Goal: Answer question/provide support

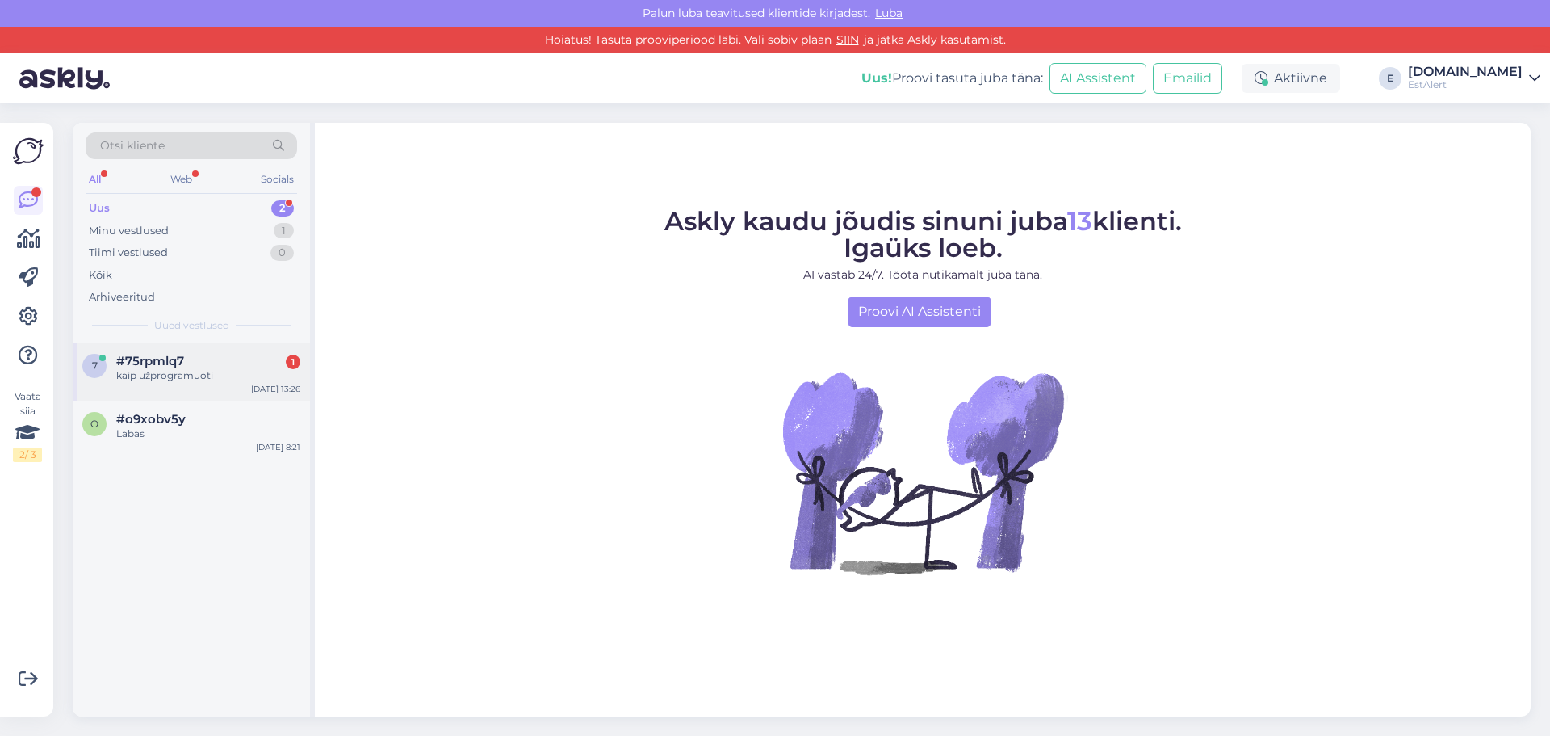
click at [160, 363] on span "#75rpmlq7" at bounding box center [150, 361] width 68 height 15
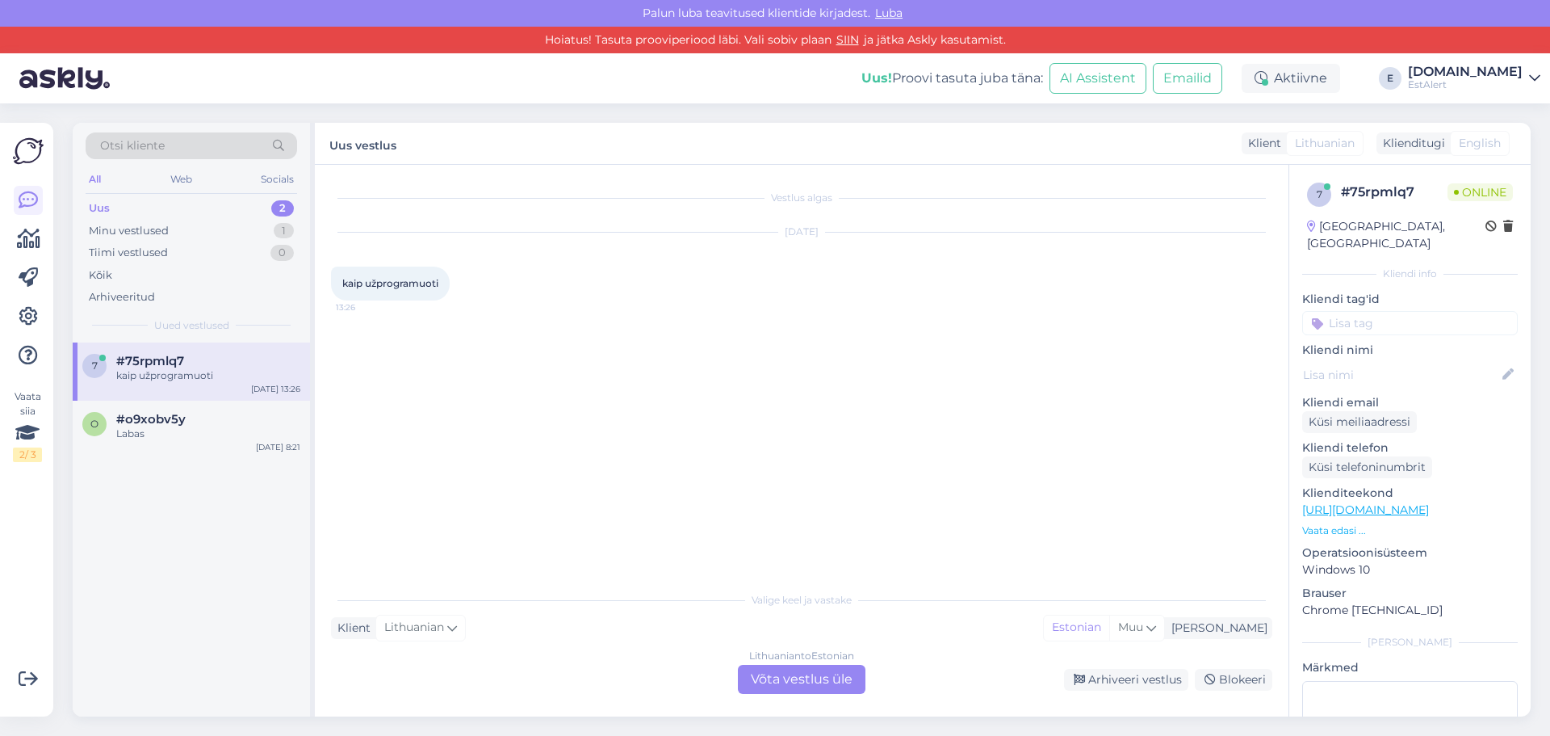
click at [820, 681] on div "Lithuanian to Estonian Võta vestlus üle" at bounding box center [802, 678] width 128 height 29
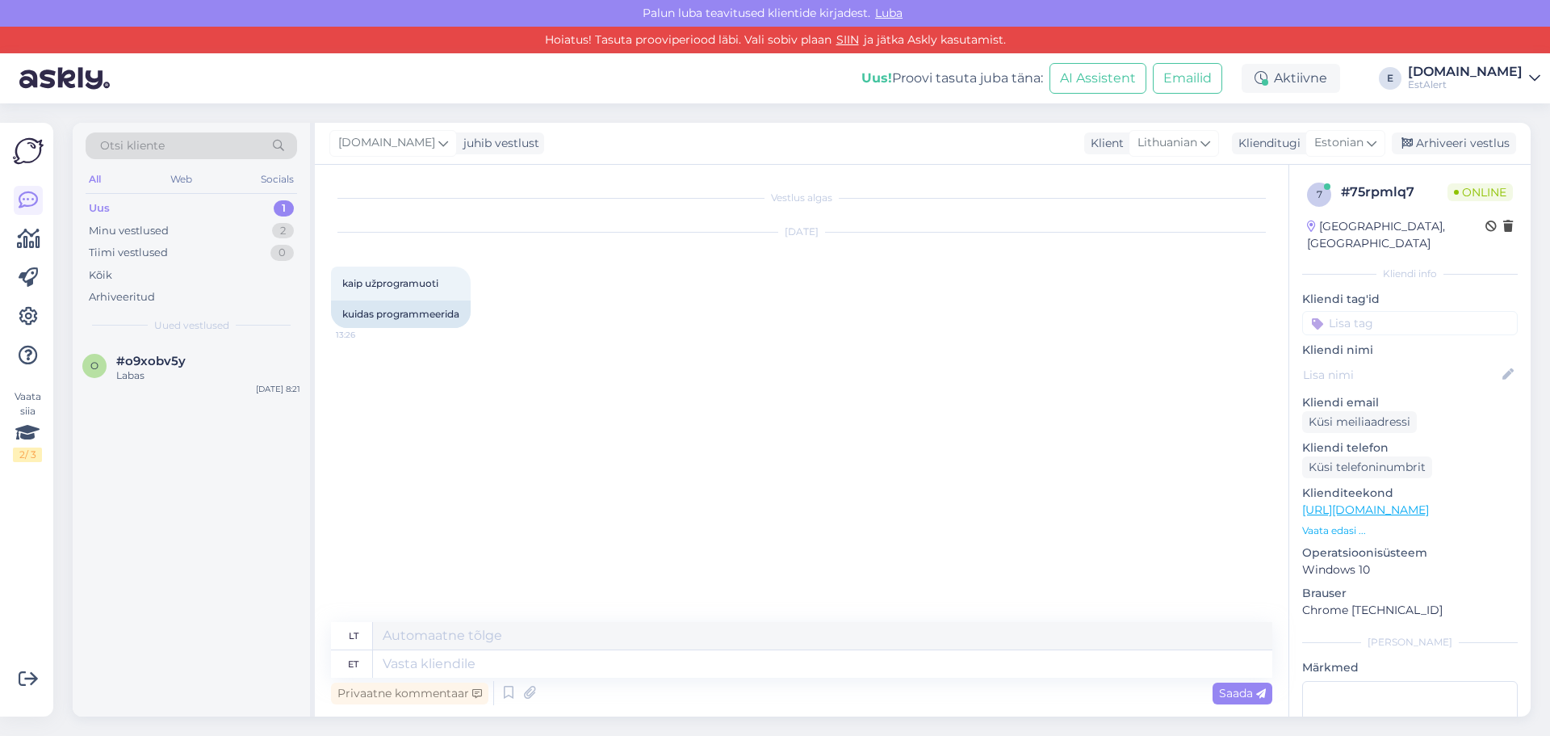
click at [1343, 523] on p "Vaata edasi ..." at bounding box center [1410, 530] width 216 height 15
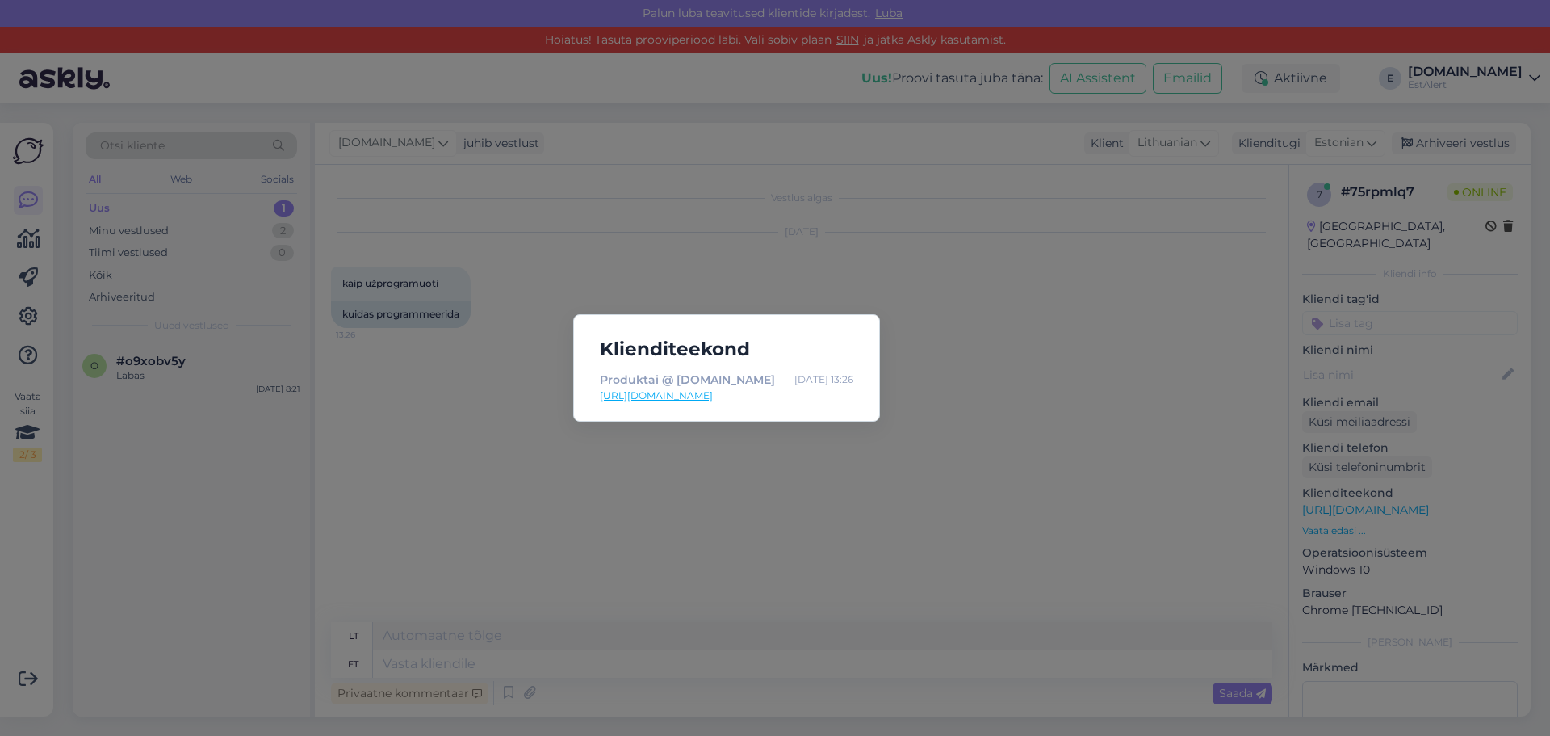
click at [786, 399] on link "[URL][DOMAIN_NAME]" at bounding box center [727, 395] width 254 height 15
click at [768, 481] on div "Klienditeekond Produktai @ [DOMAIN_NAME] [DATE] 13:26 [URL][DOMAIN_NAME]" at bounding box center [775, 368] width 1550 height 736
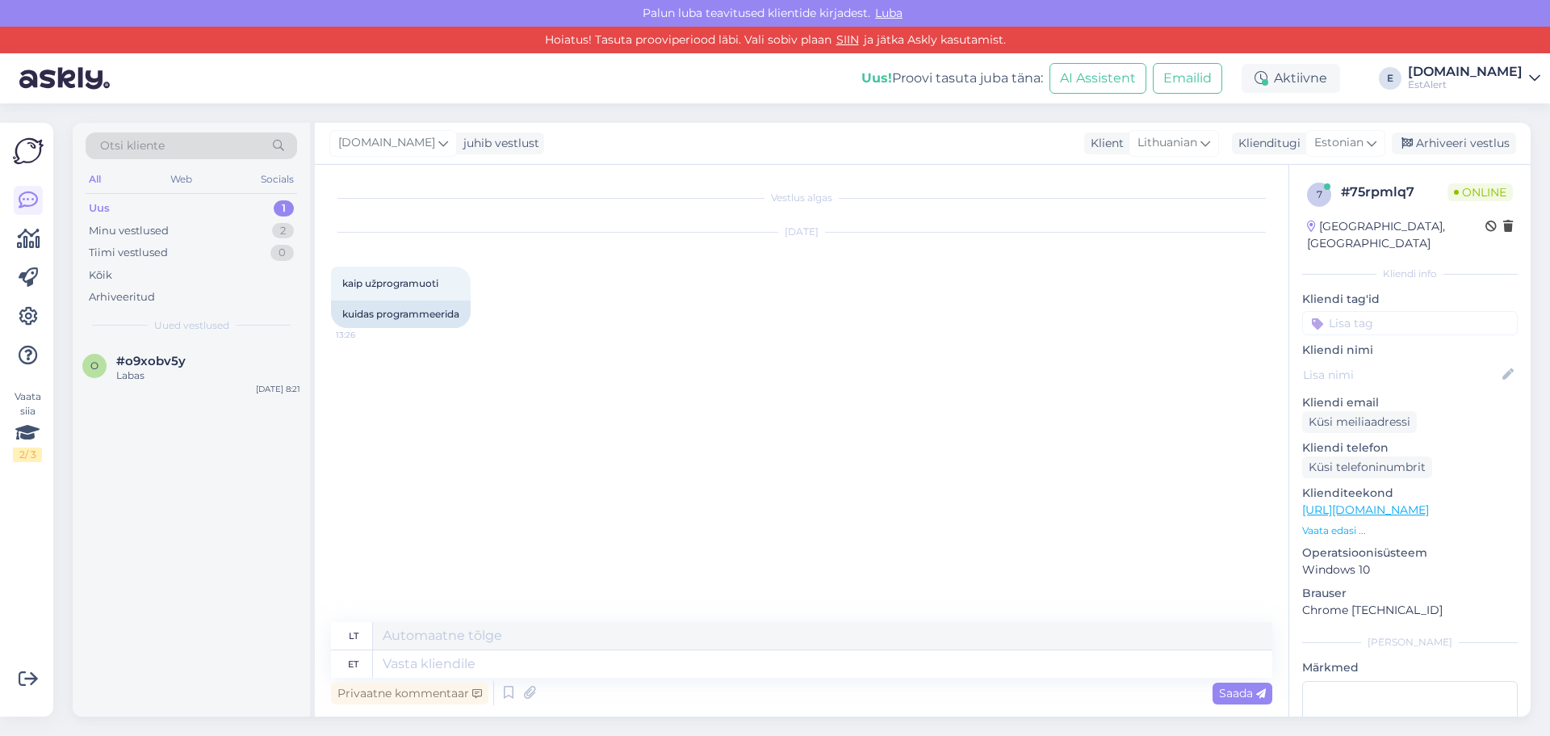
click at [732, 689] on div "Privaatne kommentaar Saada" at bounding box center [801, 692] width 941 height 31
click at [723, 669] on textarea at bounding box center [822, 663] width 899 height 27
type textarea "Tere"
type textarea "Sveiki"
type textarea "Tere"
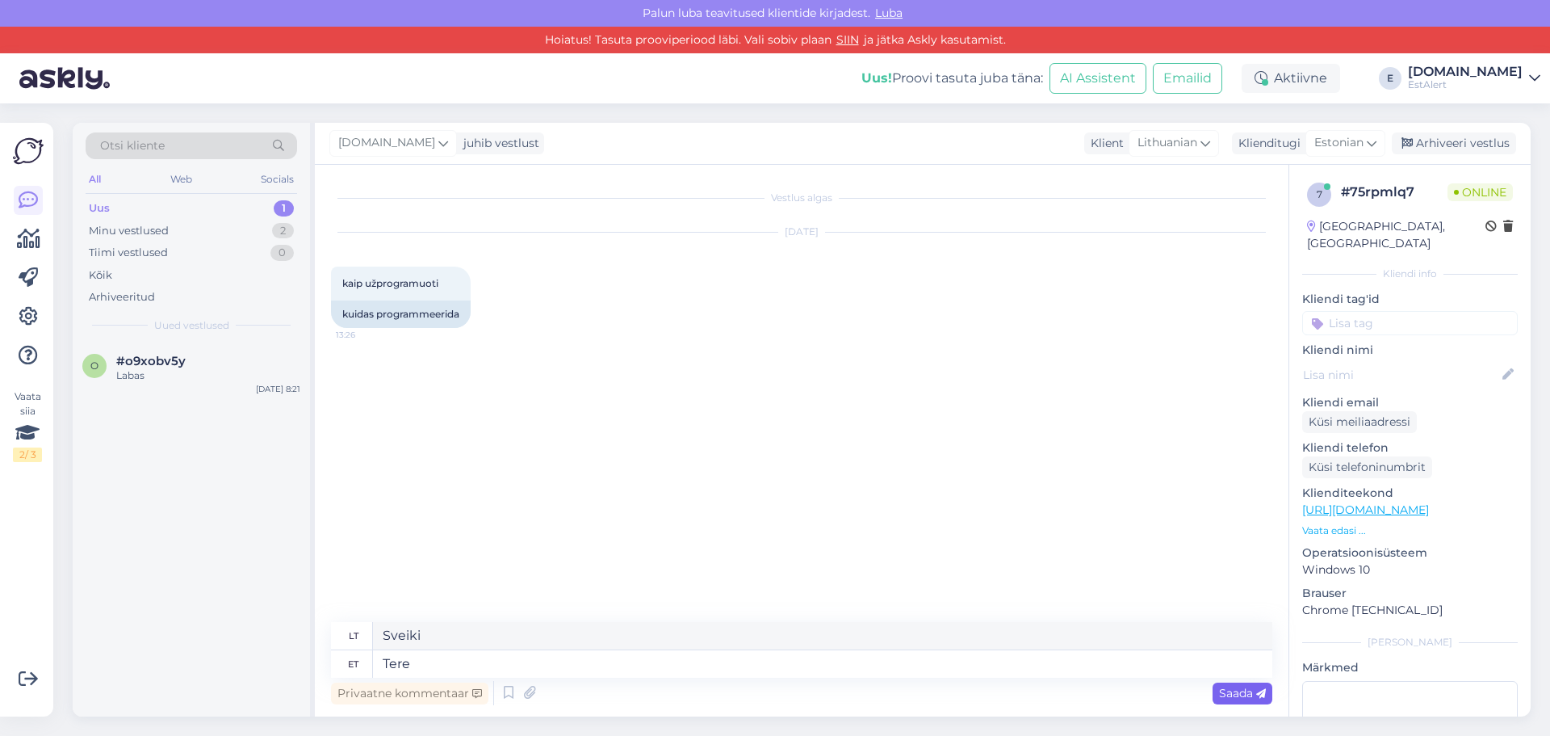
click at [1243, 693] on span "Saada" at bounding box center [1242, 692] width 47 height 15
click at [1128, 665] on textarea at bounding box center [822, 663] width 899 height 27
type textarea "Millist s"
type textarea "Kokios rūšies"
type textarea "Millist seadet"
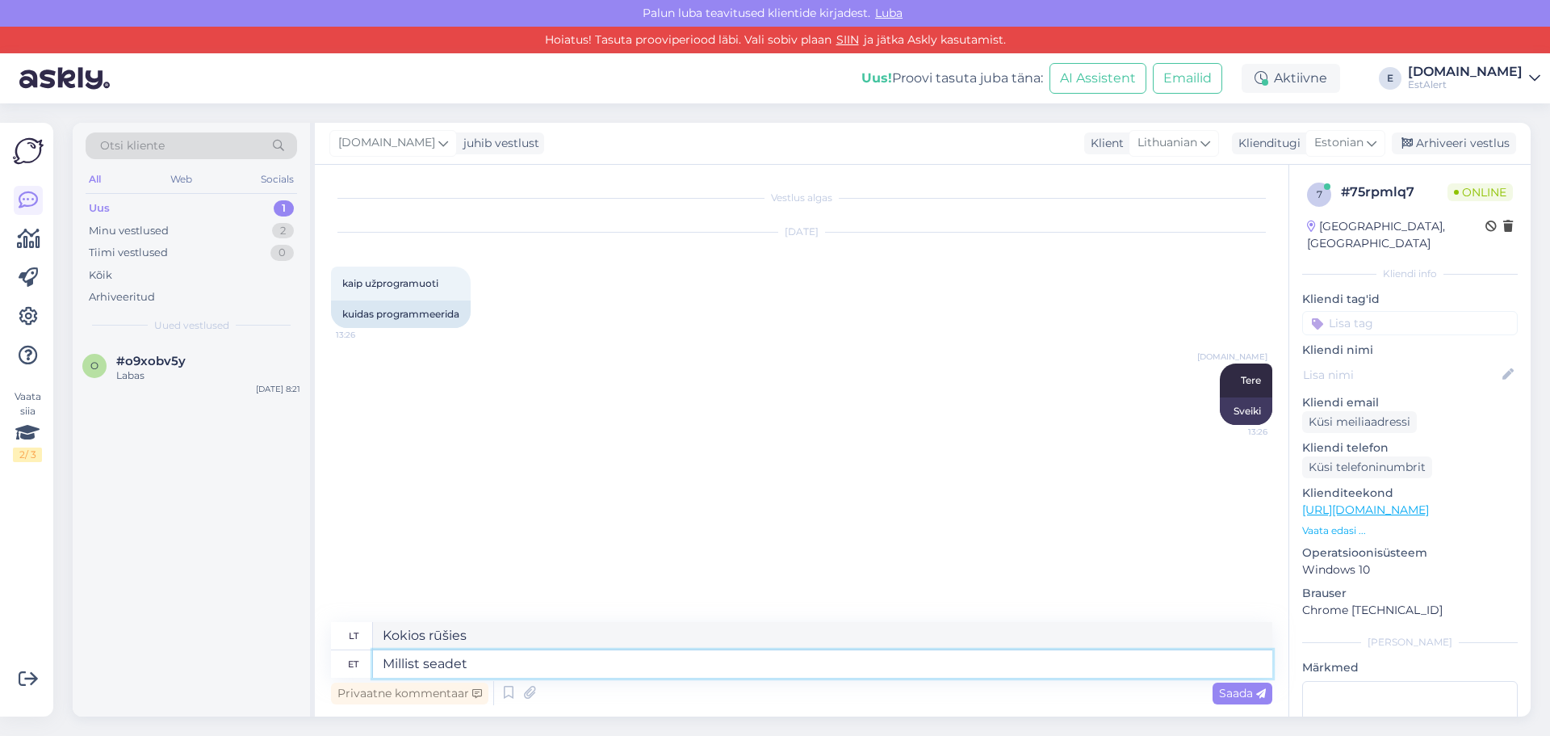
type textarea "[PERSON_NAME] įrenginys?"
type textarea "Millist [PERSON_NAME] s"
type textarea "Kokio įrenginio jums reikia?"
type textarea "Millist seadet peate silmas?"
type textarea "Kokį įrenginį turite omenyje?"
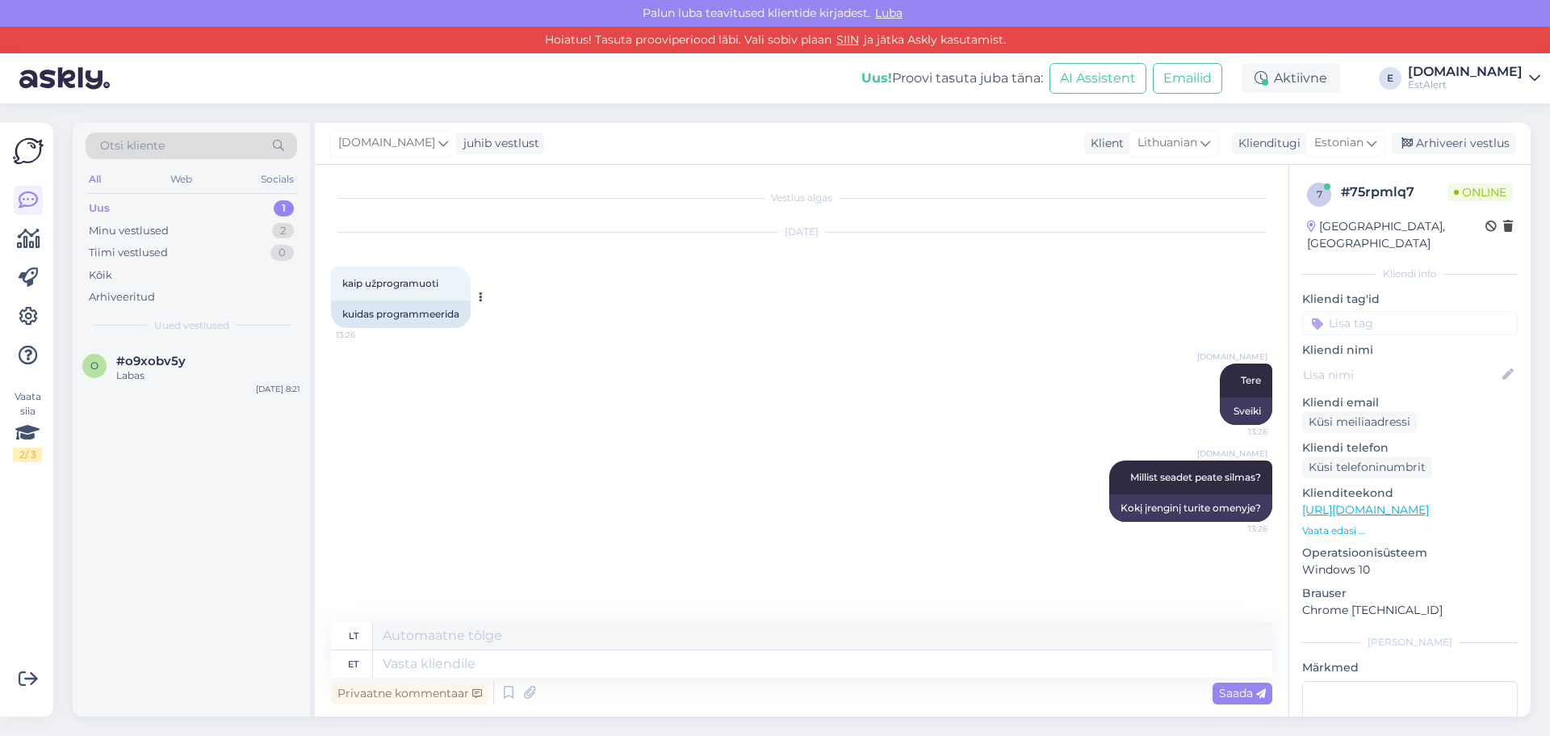
click at [412, 282] on span "kaip užprogramuoti" at bounding box center [390, 283] width 96 height 12
click at [412, 281] on span "kaip užprogramuoti" at bounding box center [390, 283] width 96 height 12
copy div "kaip užprogramuoti 13:26"
click at [840, 667] on textarea at bounding box center [822, 663] width 899 height 27
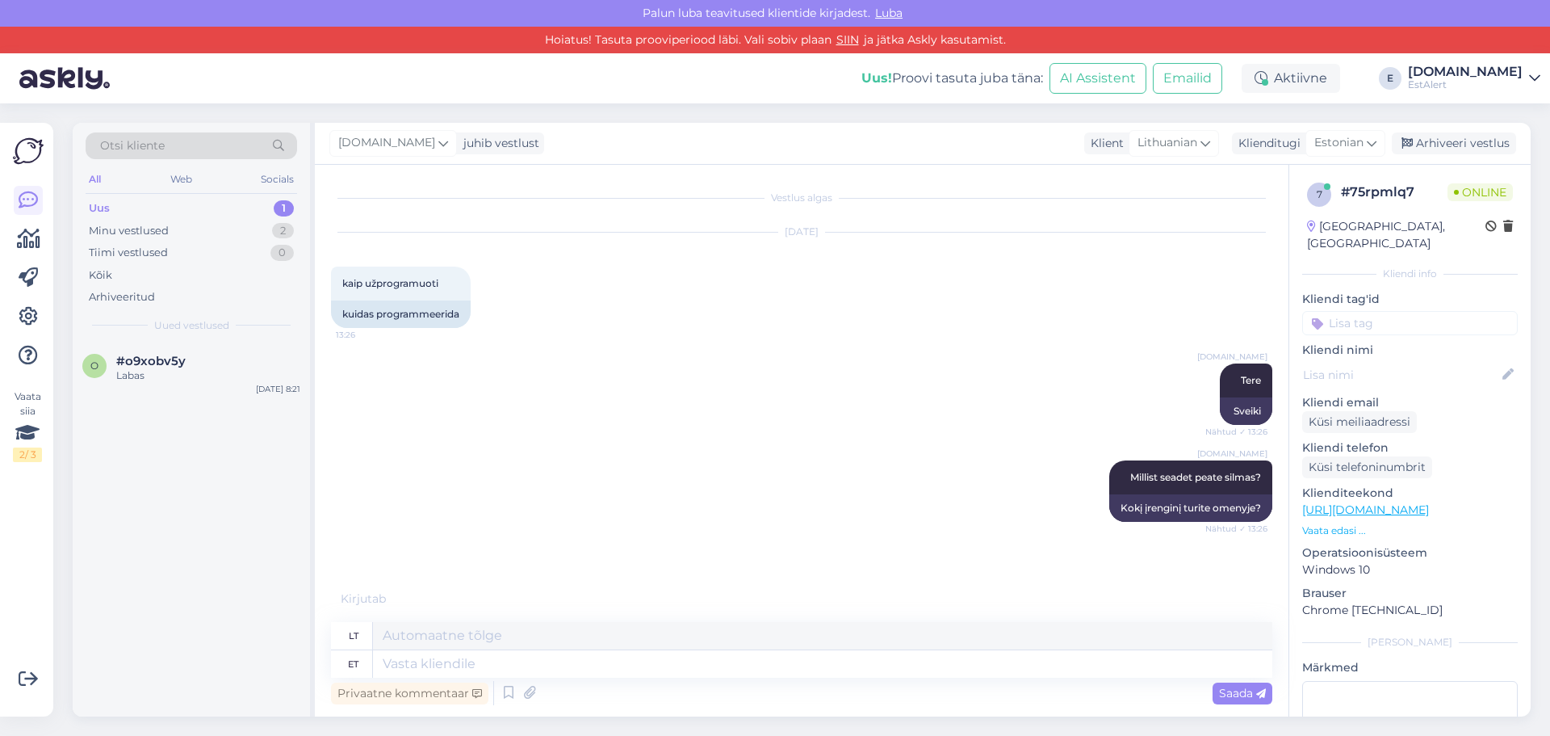
click at [1339, 523] on p "Vaata edasi ..." at bounding box center [1410, 530] width 216 height 15
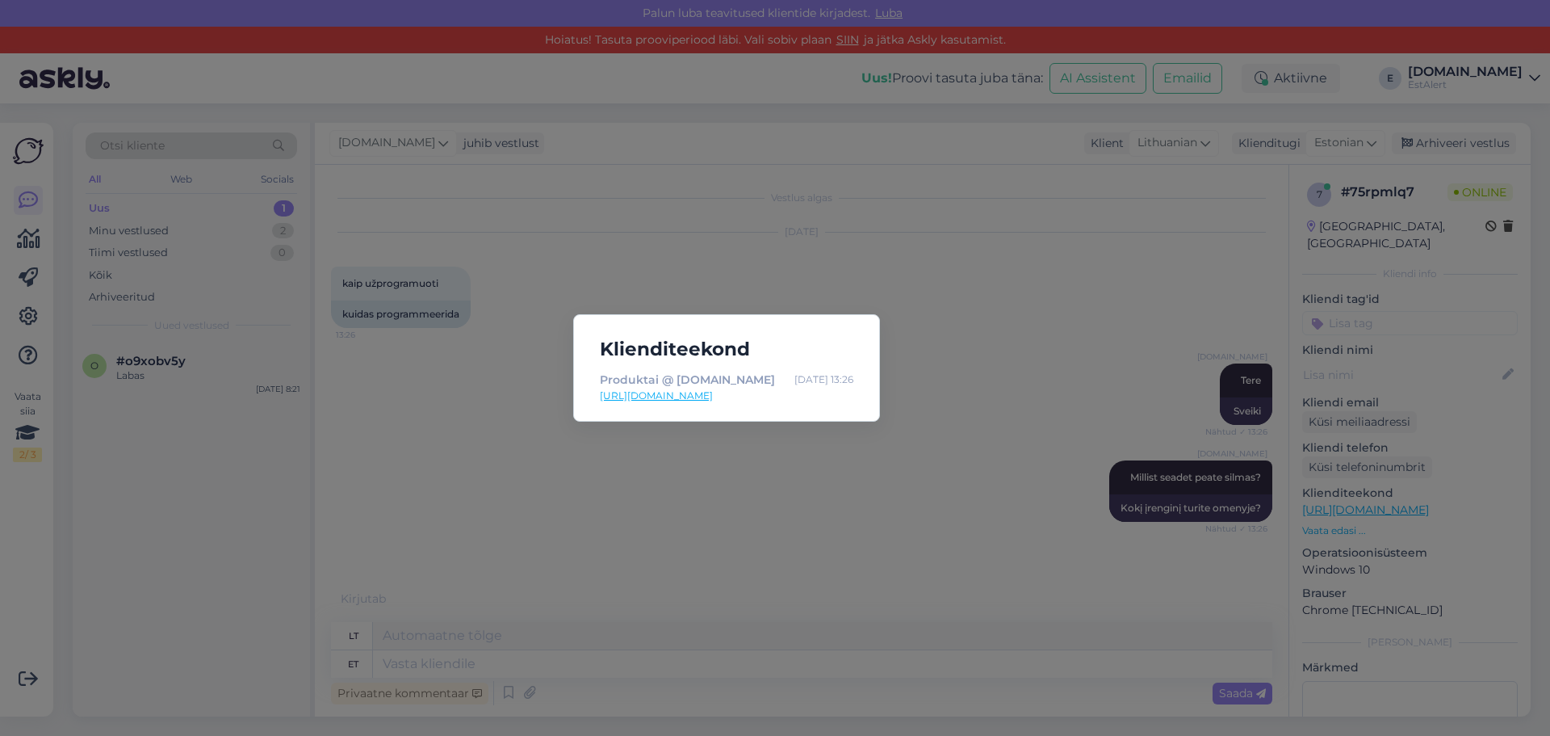
click at [1023, 349] on div "Klienditeekond Produktai @ [DOMAIN_NAME] [DATE] 13:26 [URL][DOMAIN_NAME]" at bounding box center [775, 368] width 1550 height 736
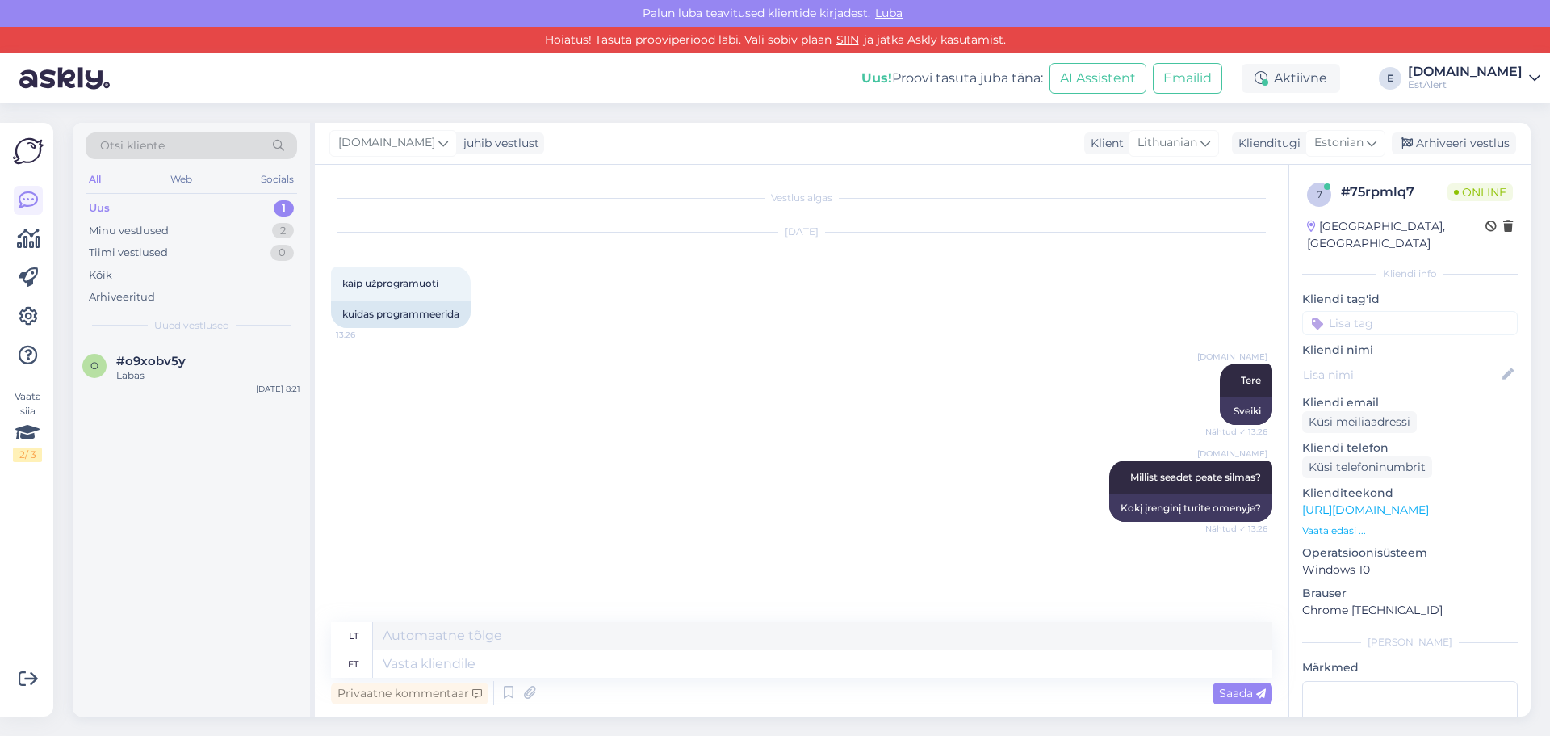
scroll to position [87, 0]
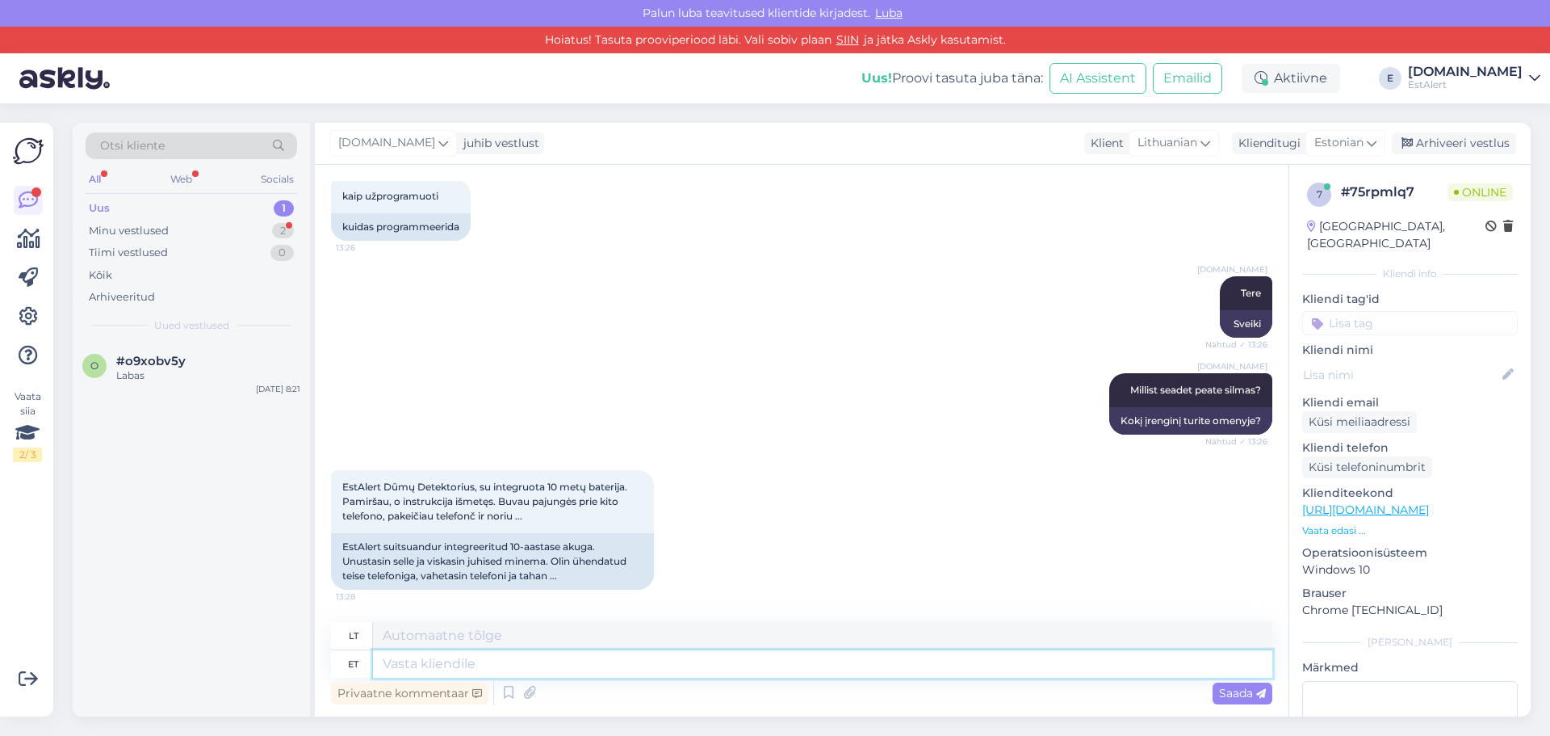
click at [1084, 653] on textarea at bounding box center [822, 663] width 899 height 27
type textarea "teil o"
type textarea "tu"
type textarea "teil oli"
type textarea "tu turėjai"
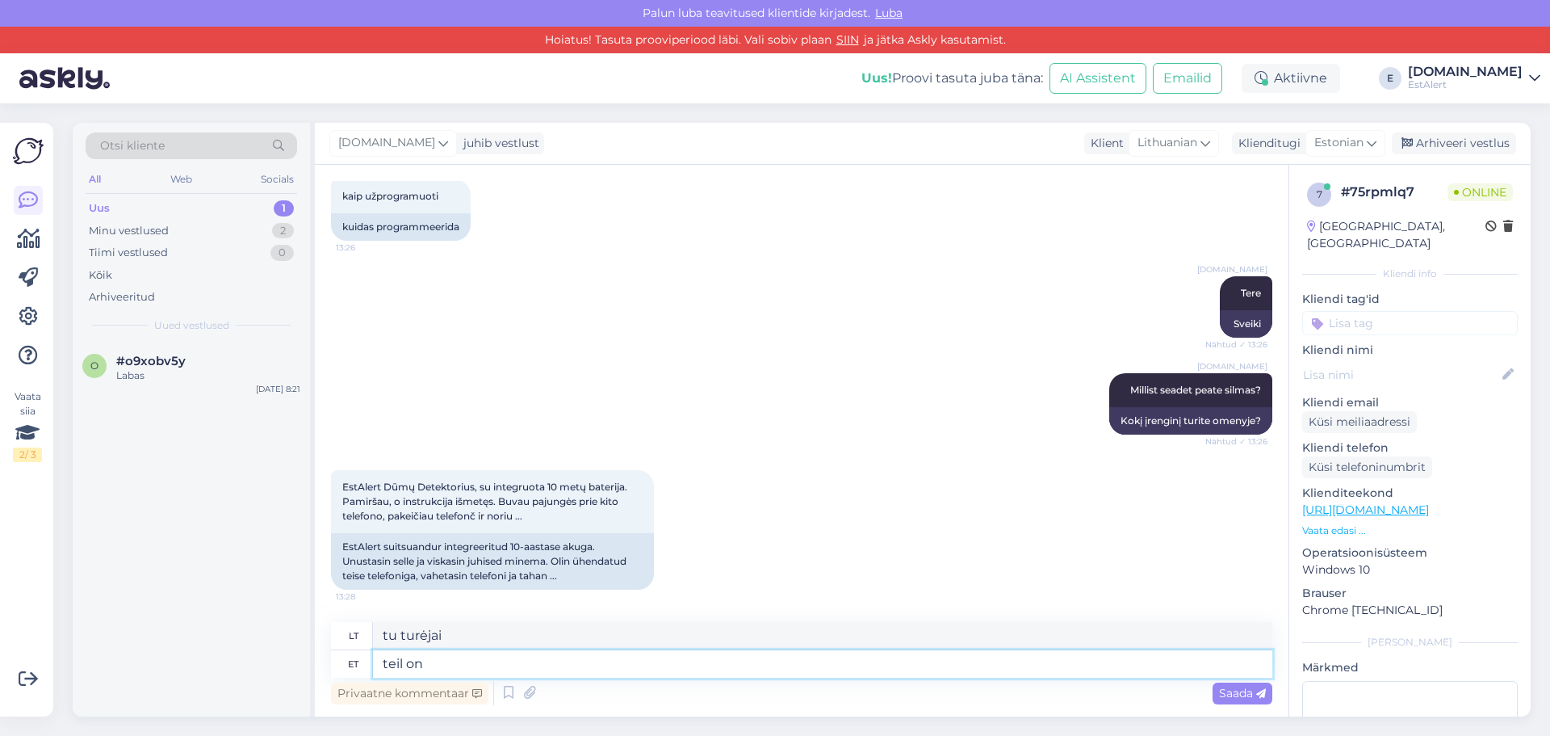
type textarea "teil on m"
type textarea "tu turi"
type textarea "teil on meie"
type textarea "tu mus turi"
type textarea "teil on meie wifi s"
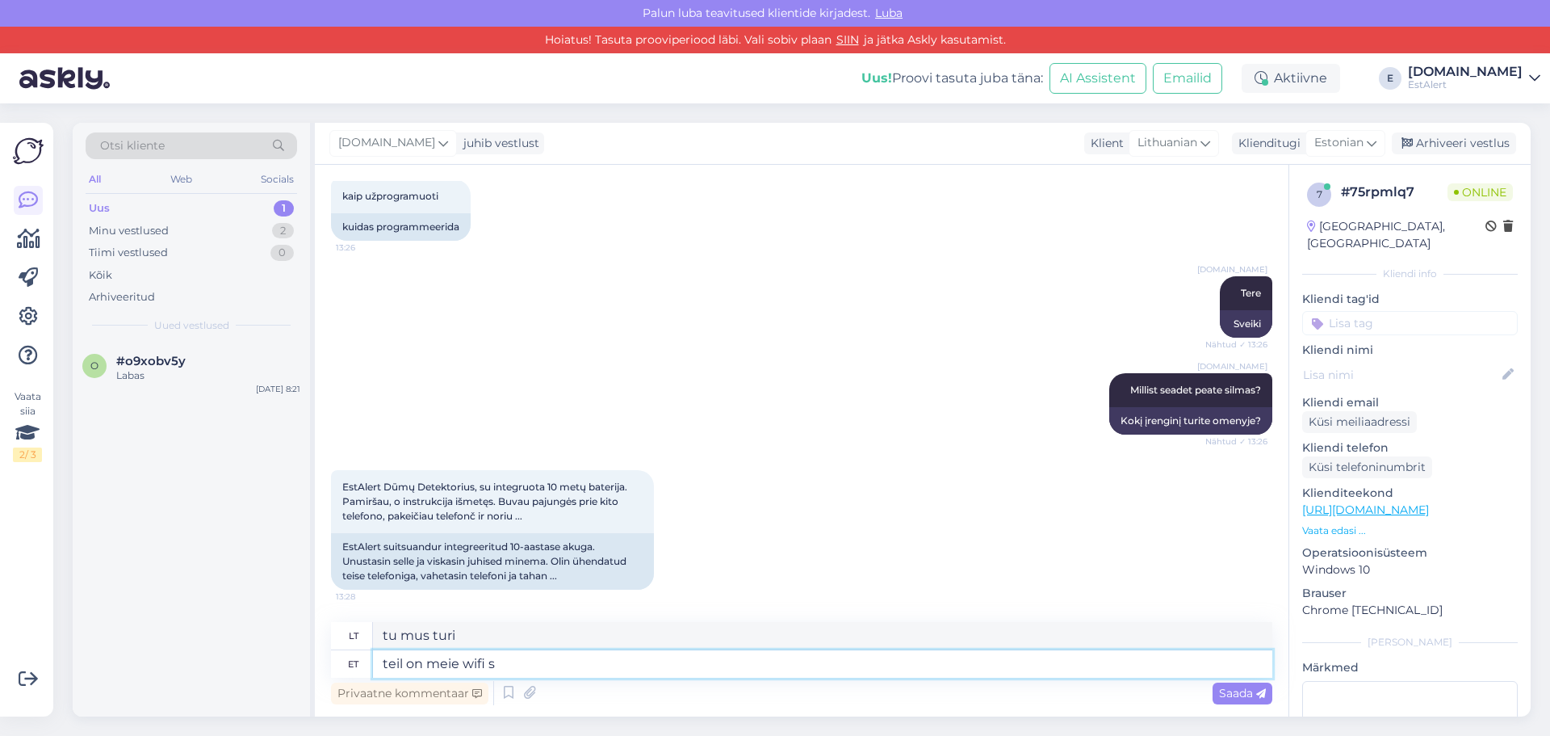
type textarea "turite [PERSON_NAME] internetą"
type textarea "teil on meie wifi suitsuandur?"
type textarea "Ar turite mūsų „Wi-Fi“ dūmų detektorių?"
type textarea "teil on meie wifi suitsuandur? Kas see mu"
type textarea "Ar turite mūsų „Wi-Fi“ dūmų detektorių? Ar jis yra?"
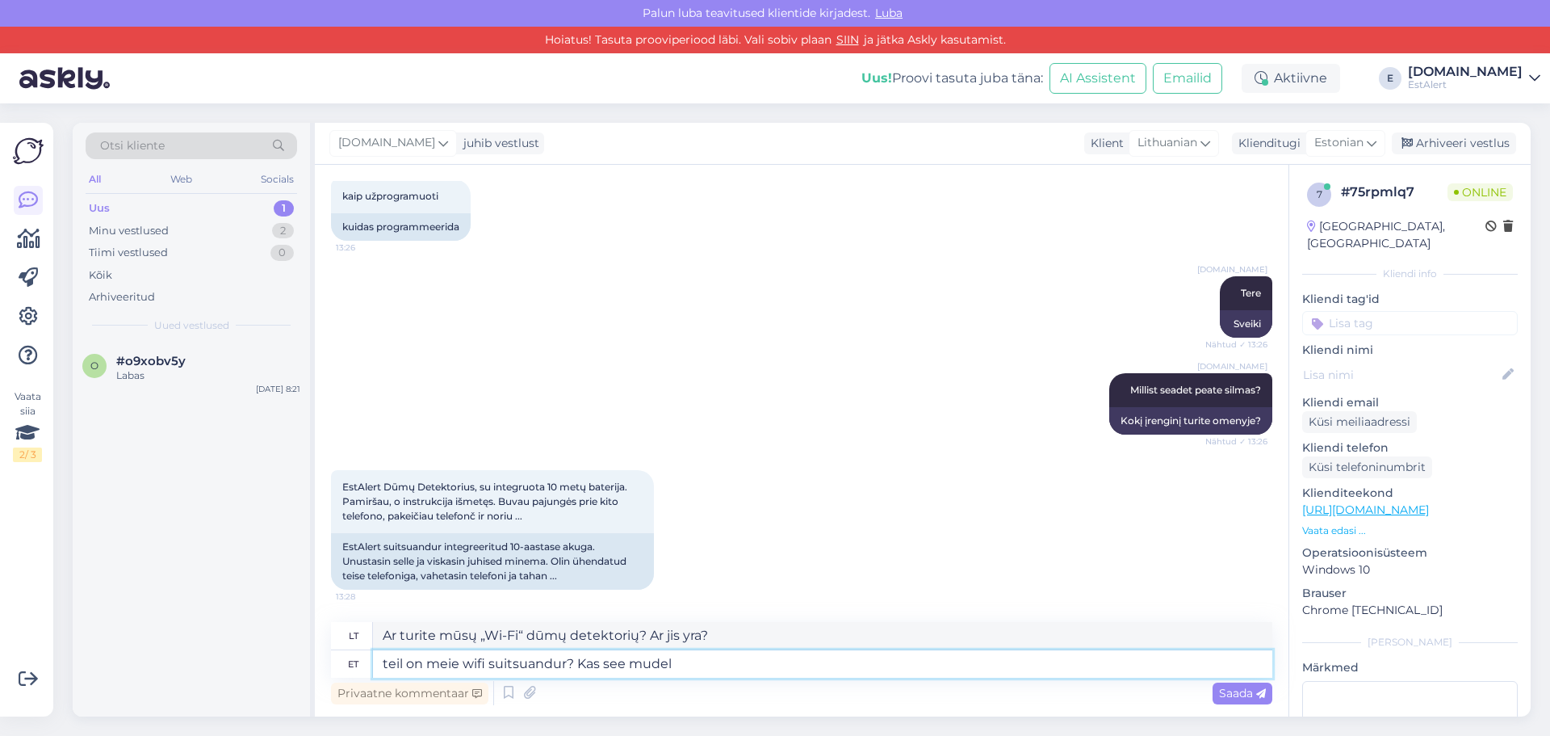
type textarea "teil on meie wifi suitsuandur? Kas see mudel:"
type textarea "Ar turite mūsų „Wi-Fi“ dūmų detektorių? Ar šis modelis:"
paste textarea "[URL][DOMAIN_NAME]"
type textarea "teil on meie wifi suitsuandur? Kas see mudel: [URL][DOMAIN_NAME]"
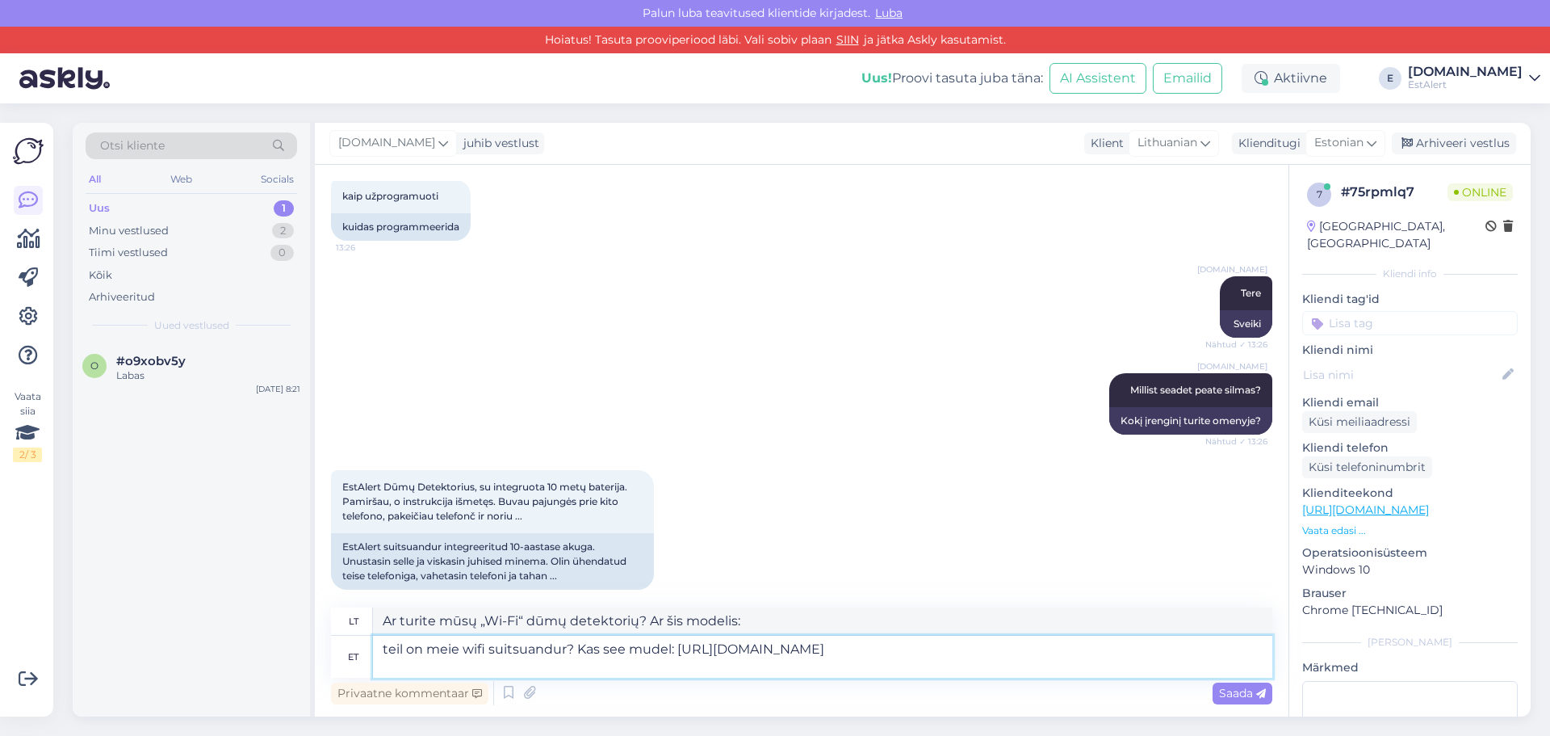
type textarea "Ar turite mūsų belaidžio interneto dūmų detektorių? Ar šis modelis: [URL][DOMAI…"
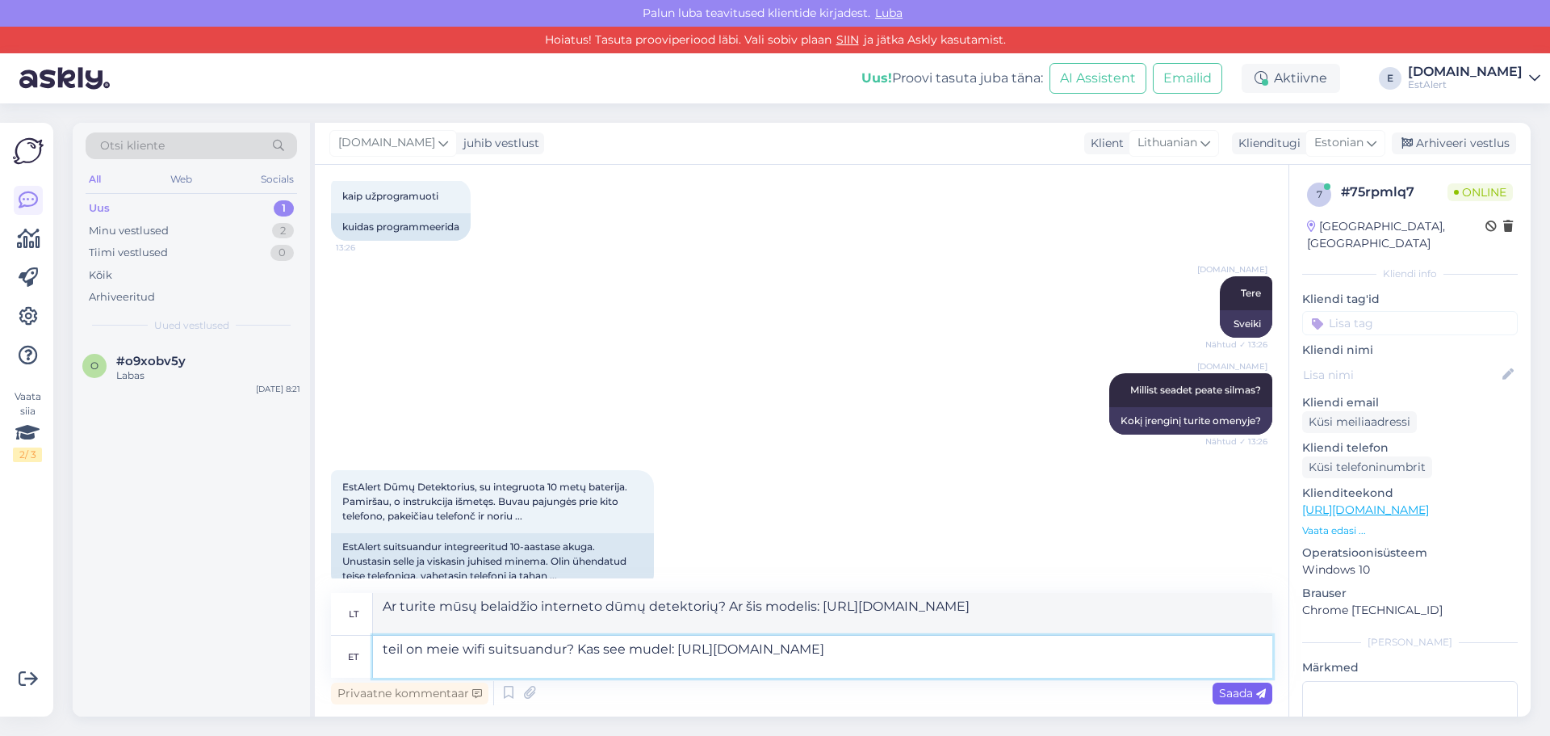
type textarea "teil on meie wifi suitsuandur? Kas see mudel: [URL][DOMAIN_NAME]"
click at [1231, 692] on span "Saada" at bounding box center [1242, 692] width 47 height 15
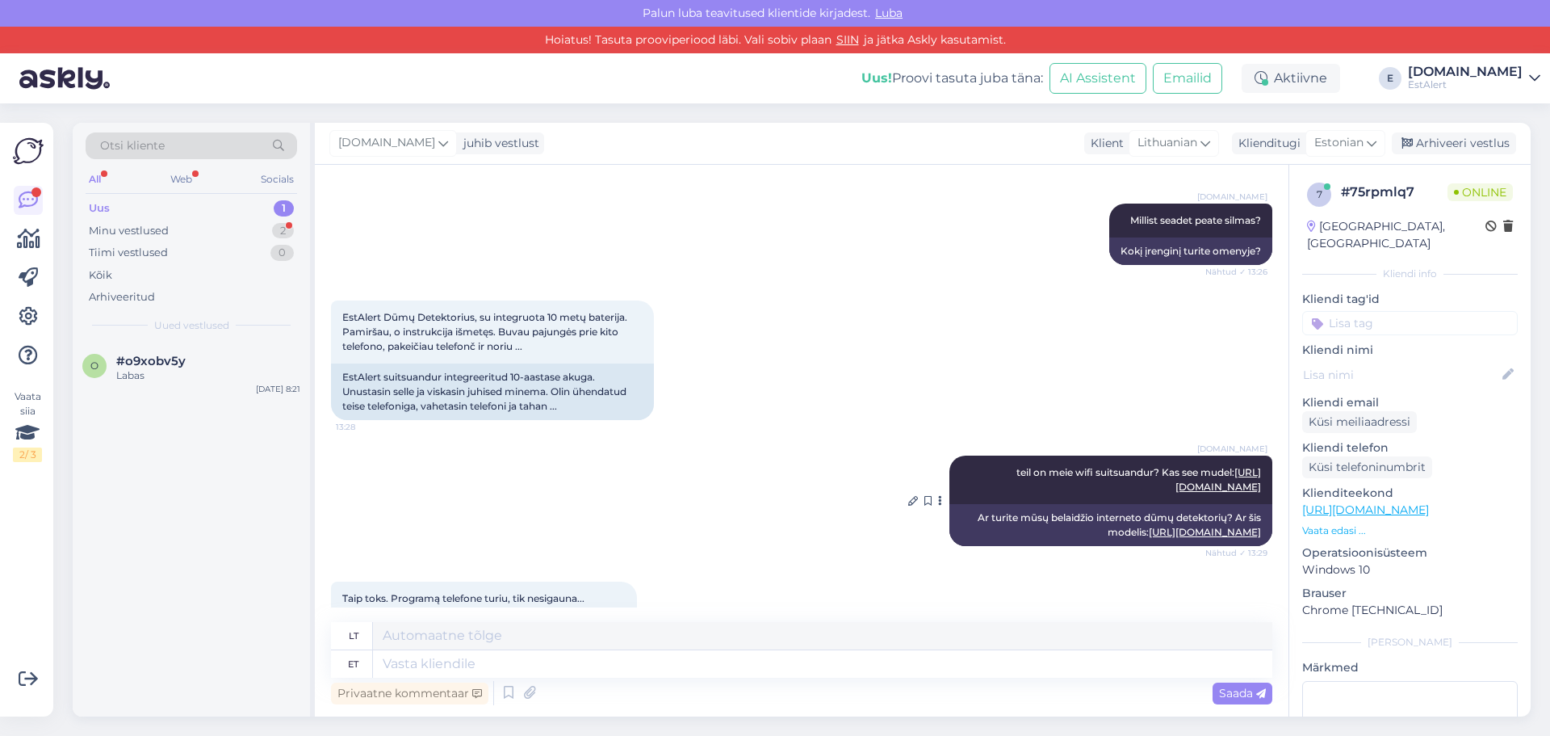
scroll to position [354, 0]
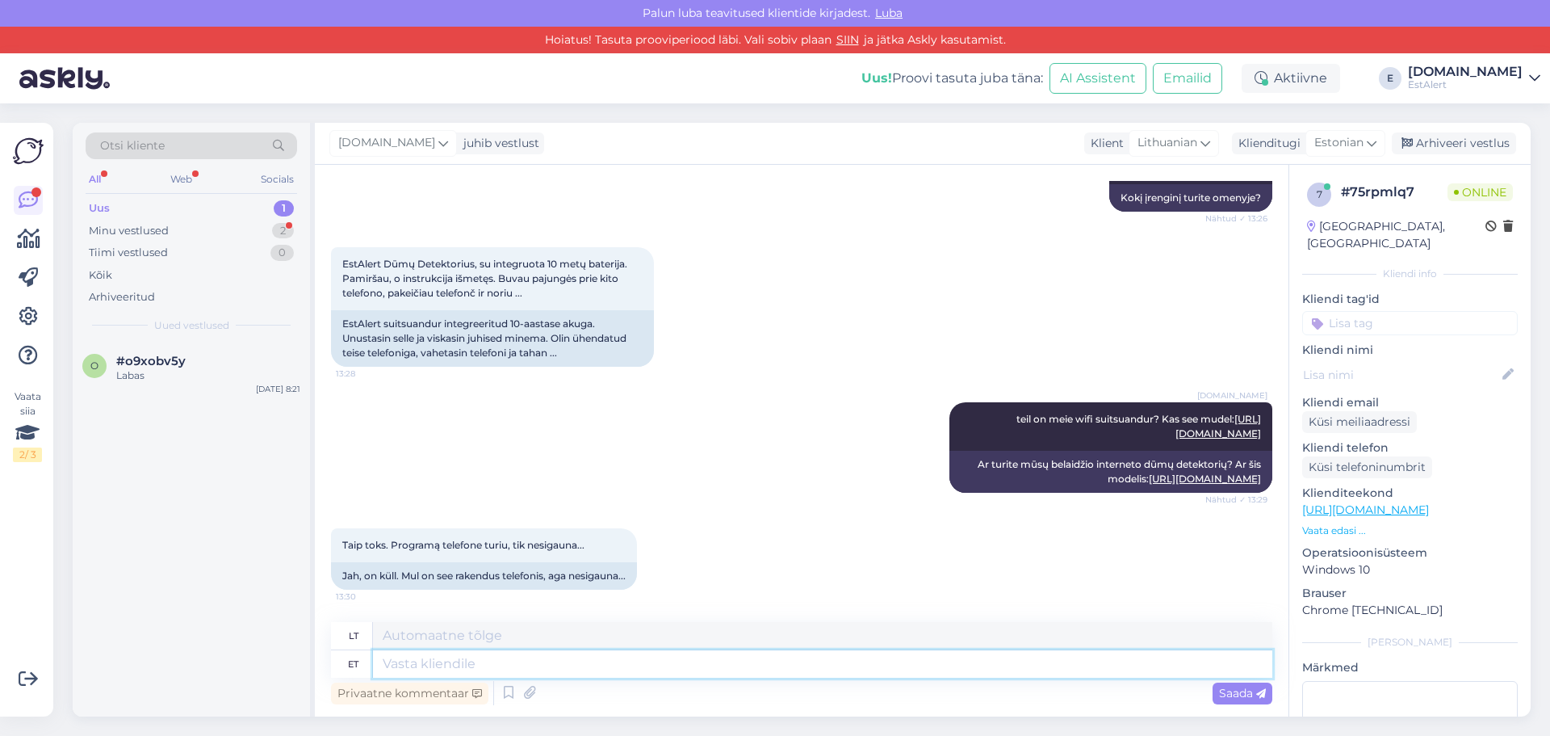
click at [920, 663] on textarea at bounding box center [822, 663] width 899 height 27
type textarea "[PERSON_NAME]"
type textarea "Jei"
type textarea "Kui teil"
type textarea "Jei turite"
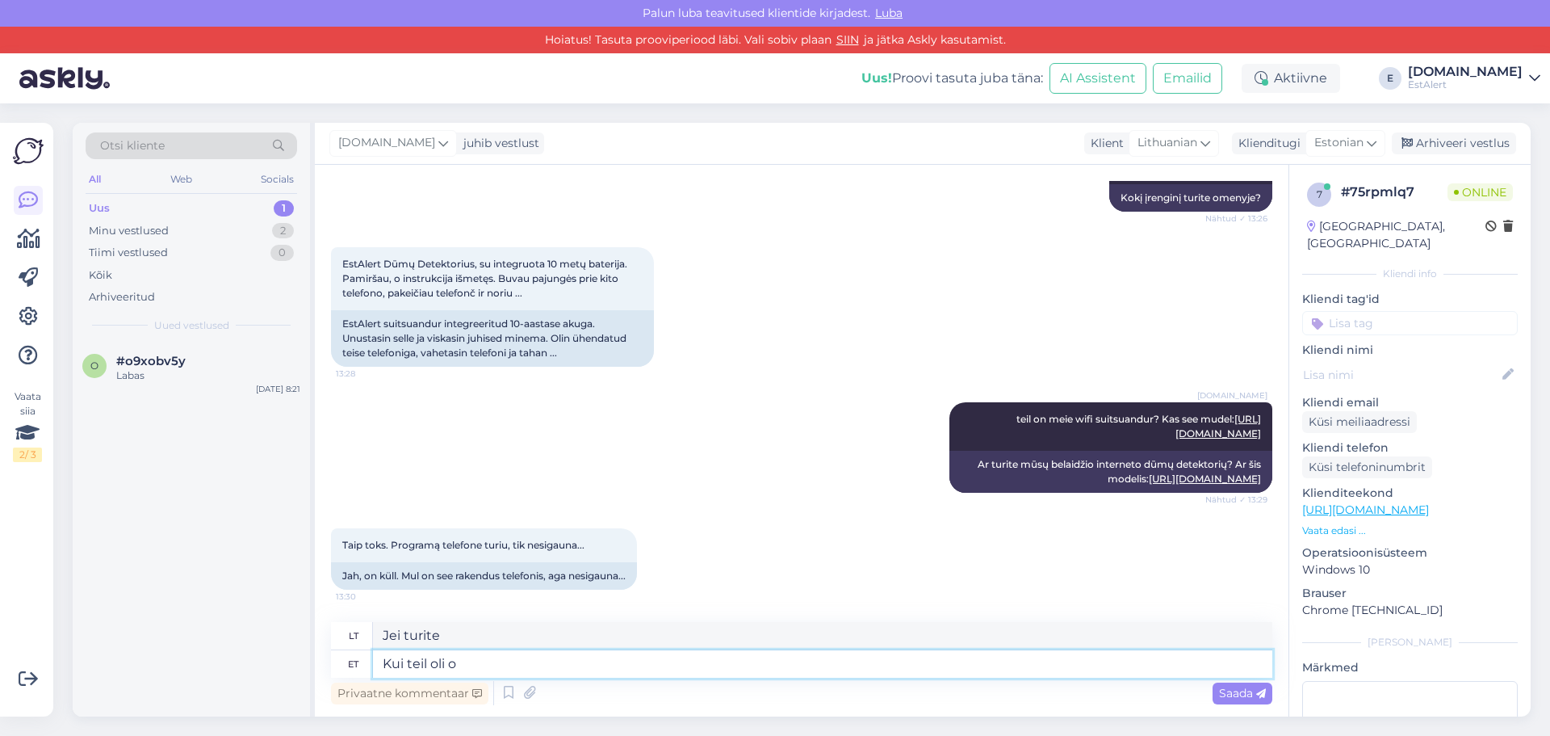
type textarea "Kui teil oli ol"
type textarea "Jei turėjote"
type textarea "Kui teil oli olemas konto"
type textarea "[PERSON_NAME] jau turėjote paskyrą"
type textarea "Kui teil oli olemas konto, s"
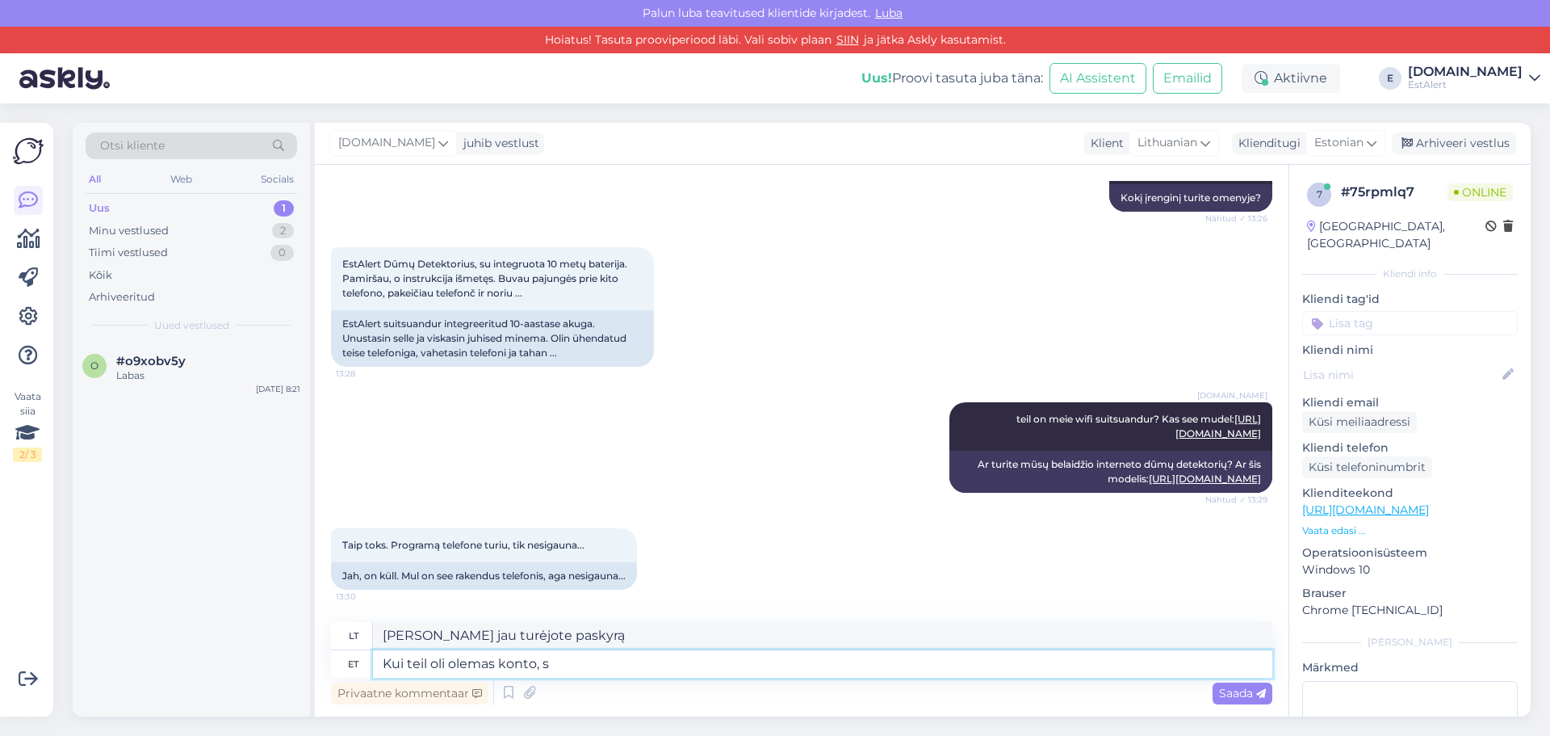
type textarea "[PERSON_NAME] jau turėjote paskyrą,"
type textarea "Kui teil oli olemas konto, siis"
type textarea "[PERSON_NAME] jau turėjote paskyrą, tada"
type textarea "Kui teil oli olemas konto, siis logige"
type textarea "[PERSON_NAME] jau turėjote paskyrą, prisijunkite."
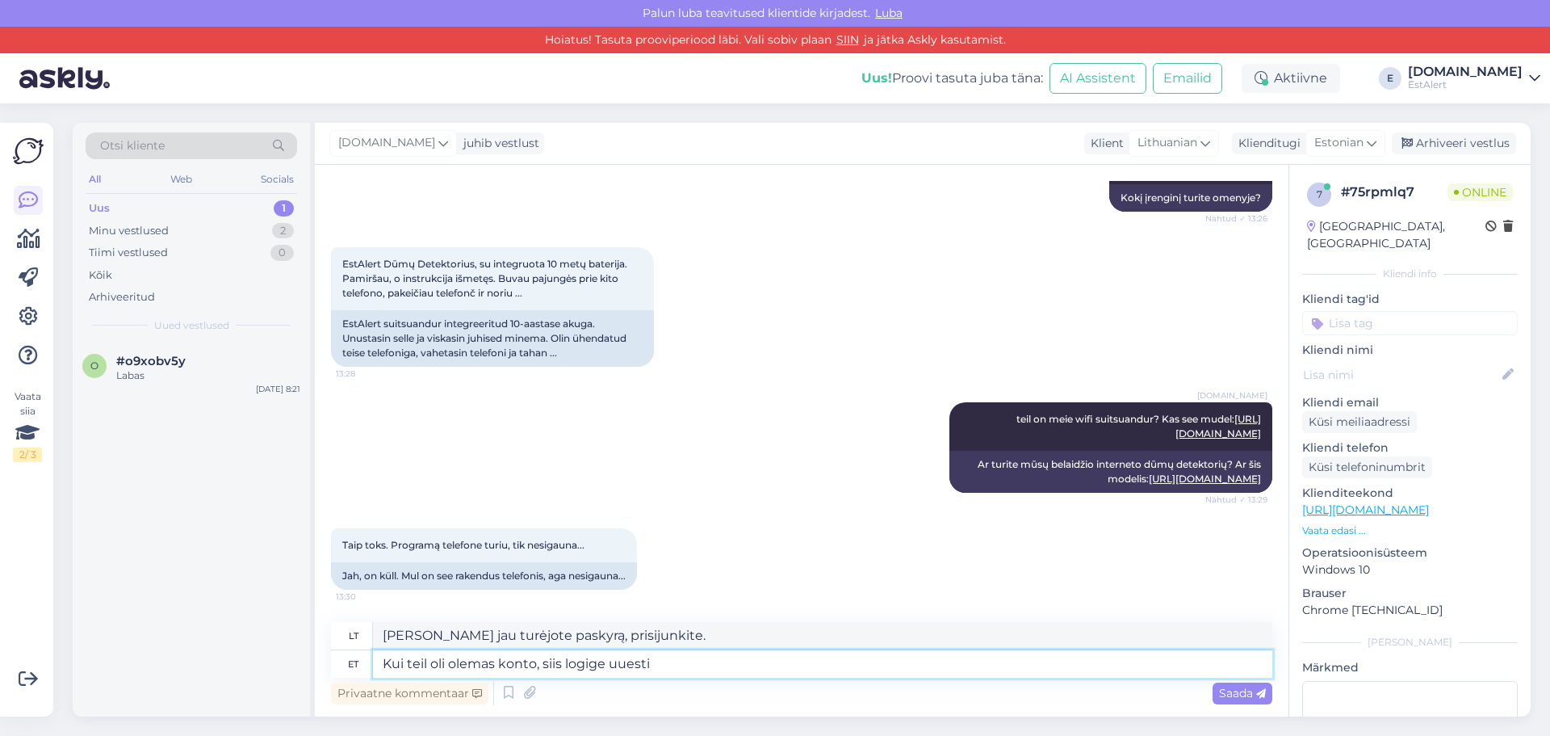
type textarea "Kui teil oli olemas konto, siis logige uuesti A"
type textarea "[PERSON_NAME] jau turėjote paskyrą, prisijunkite dar kartą."
type textarea "Kui teil oli olemas konto, siis logige uuesti AP"
type textarea "[PERSON_NAME] jau turėjote paskyrą, prisijunkite prie AP dar kartą."
type textarea "Kui teil oli olemas konto, siis logige uuesti APP-i s"
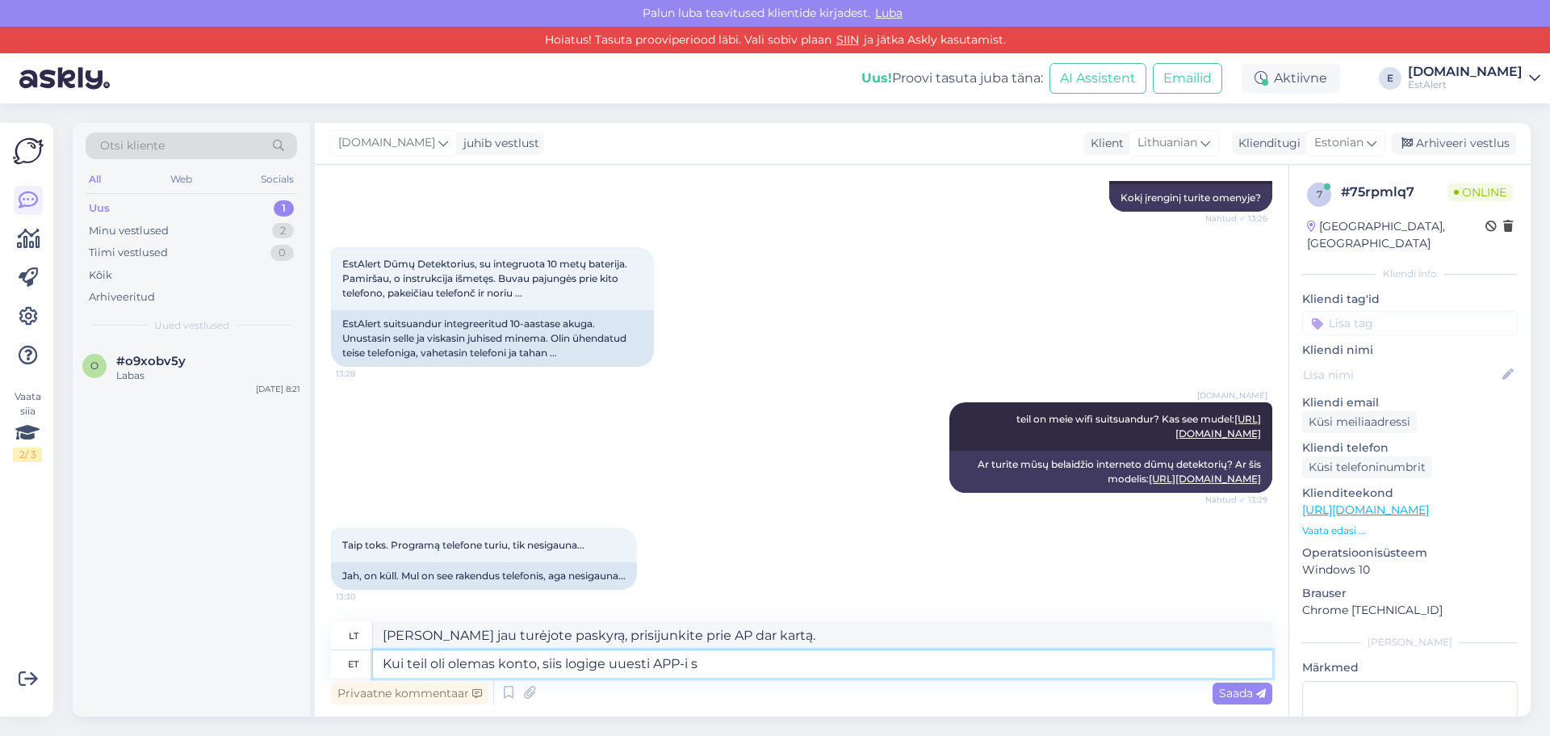
type textarea "[PERSON_NAME] jau turėjote paskyrą, prisijunkite prie programėlės dar kartą."
type textarea "Kui teil oli olemas konto, siis logige uuesti APP-i sisse"
type textarea "[PERSON_NAME] jau turėjote paskyrą, prisijunkite prie programėlės dar kartą"
type textarea "Kui teil oli olemas konto, siis logige uuesti APP-i sisse ja"
type textarea "[PERSON_NAME] jau turėjote paskyrą, prisijunkite prie programėlės dar kartą ir"
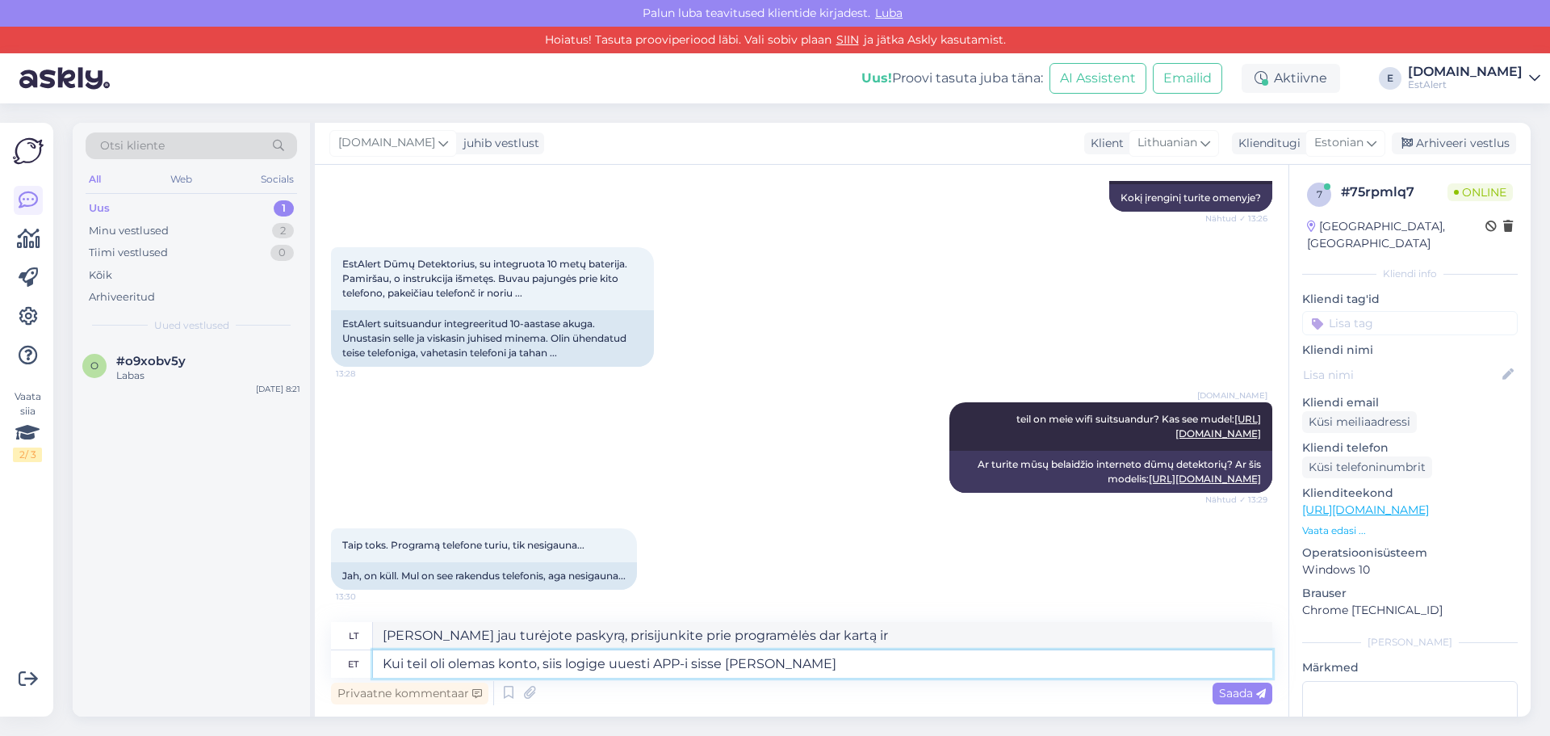
type textarea "Kui teil oli olemas konto, siis logige uuesti APP-i sisse [PERSON_NAME]"
type textarea "[PERSON_NAME] jau turėjote paskyrą, prisijunkite prie programėlės dar kartą ir …"
type textarea "Kui teil oli olemas konto, siis logige uuesti APP-i sisse [PERSON_NAME] seade"
type textarea "[PERSON_NAME] jau turėjote paskyrą, prisijunkite prie programėlės dar kartą ir …"
type textarea "Kui teil oli olemas konto, siis logige uuesti APP-i sisse [PERSON_NAME] seade p…"
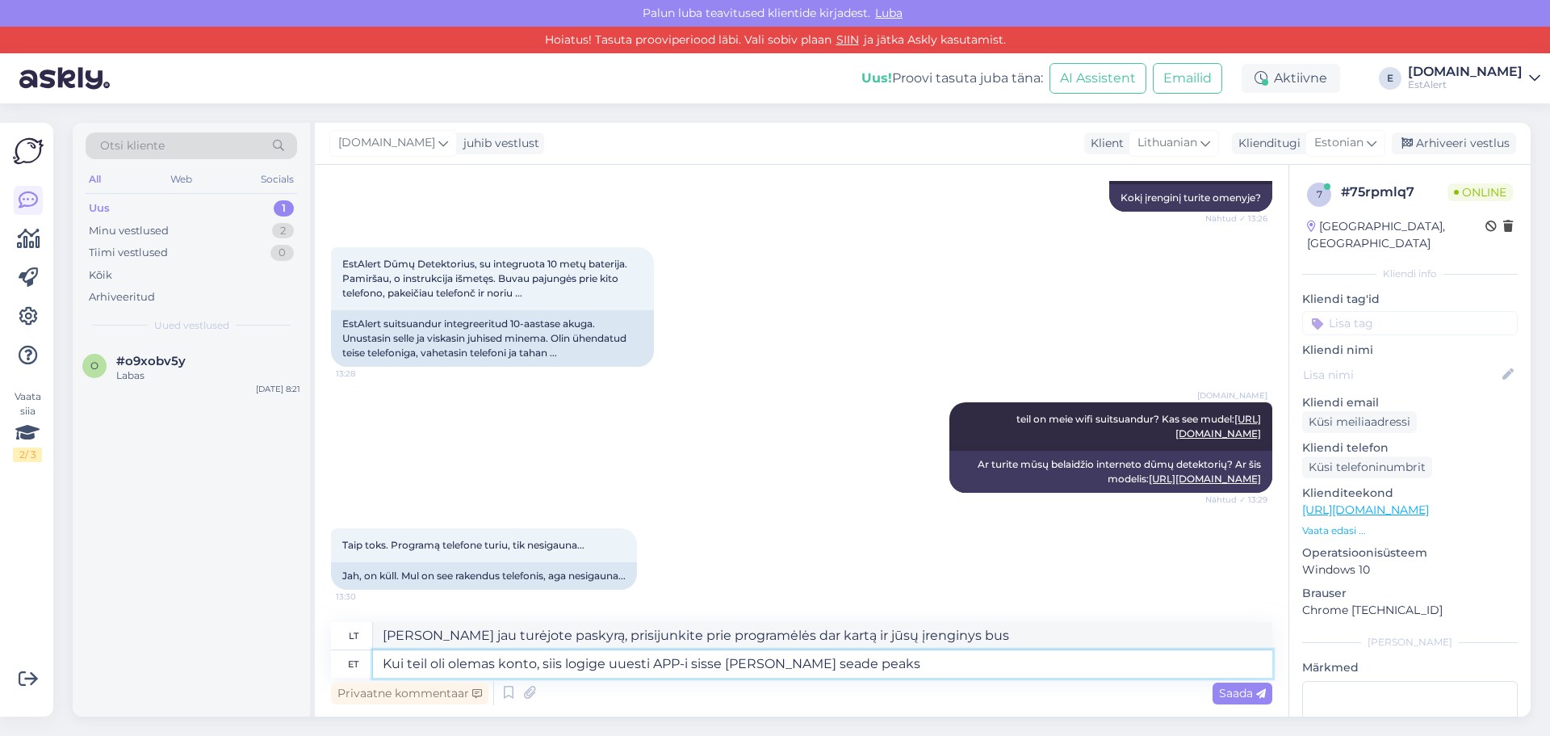
type textarea "[PERSON_NAME] jau turėjote paskyrą, prisijunkite prie programėlės dar kartą ir …"
type textarea "Kui teil oli olemas konto, siis logige uuesti APP-i sisse [PERSON_NAME] seade p…"
type textarea "Jei jau turėjote paskyrą, prisijunkite prie programėlės ir jūsų įrenginys turėt…"
type textarea "Kui teil oli olemas konto, siis logige uuesti APP-i sisse [PERSON_NAME] seade p…"
type textarea "Jei jau turėjote paskyrą, prisijunkite prie programėlės ir jūsų įrenginys turėt…"
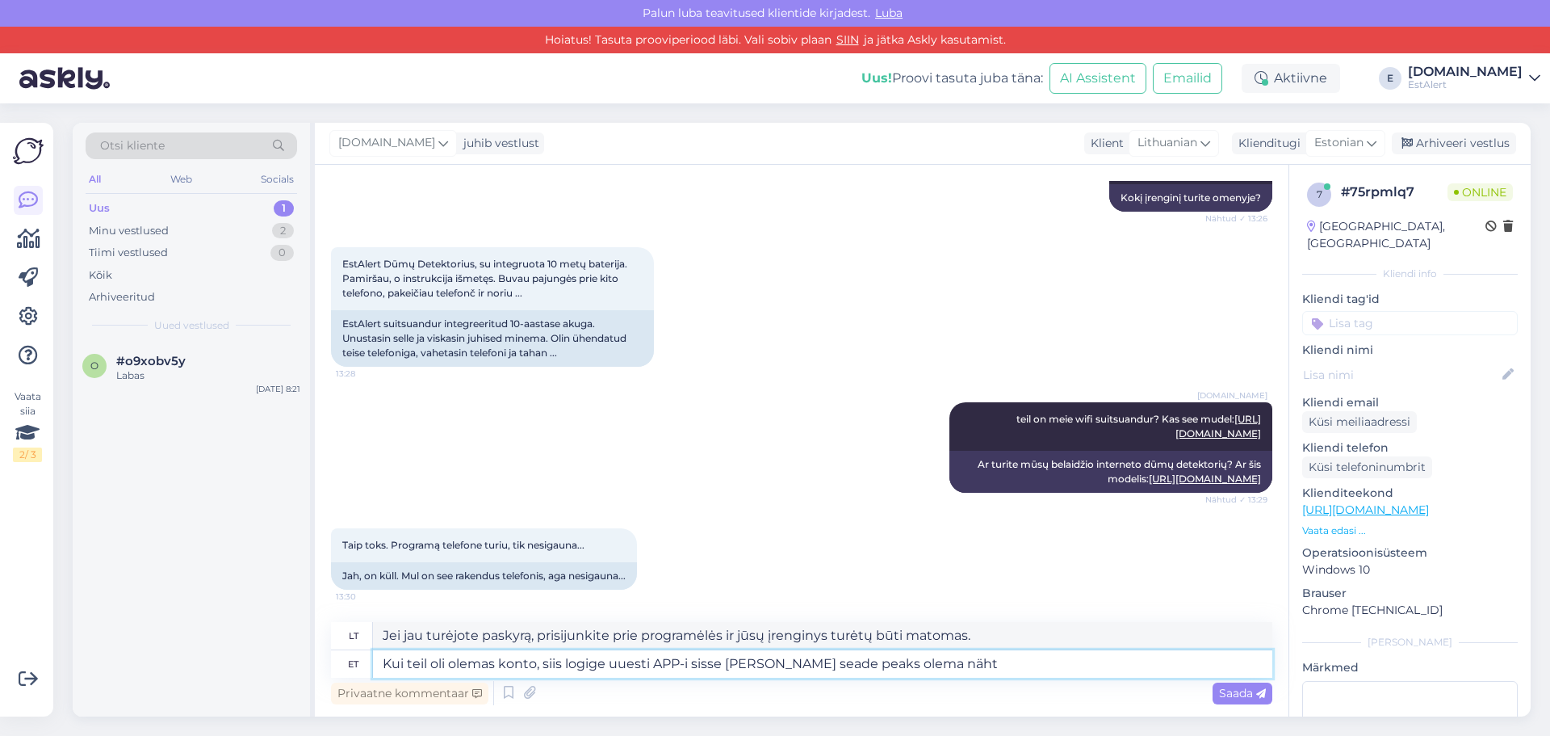
type textarea "Kui teil oli olemas konto, siis logige uuesti APP-i sisse [PERSON_NAME] seade p…"
type textarea "[PERSON_NAME] jau turėjote paskyrą, dar kartą prisijunkite prie programėlės ir …"
type textarea "Kui teil oli olemas konto, siis logige uuesti APP-i sisse [PERSON_NAME] seade p…"
type textarea "Jei jau turėjote paskyrą, prisijunkite prie programėlės ir jūsų įrenginys turėt…"
type textarea "Kui teil oli olemas konto, siis logige uuesti APP-i sisse [PERSON_NAME] seade p…"
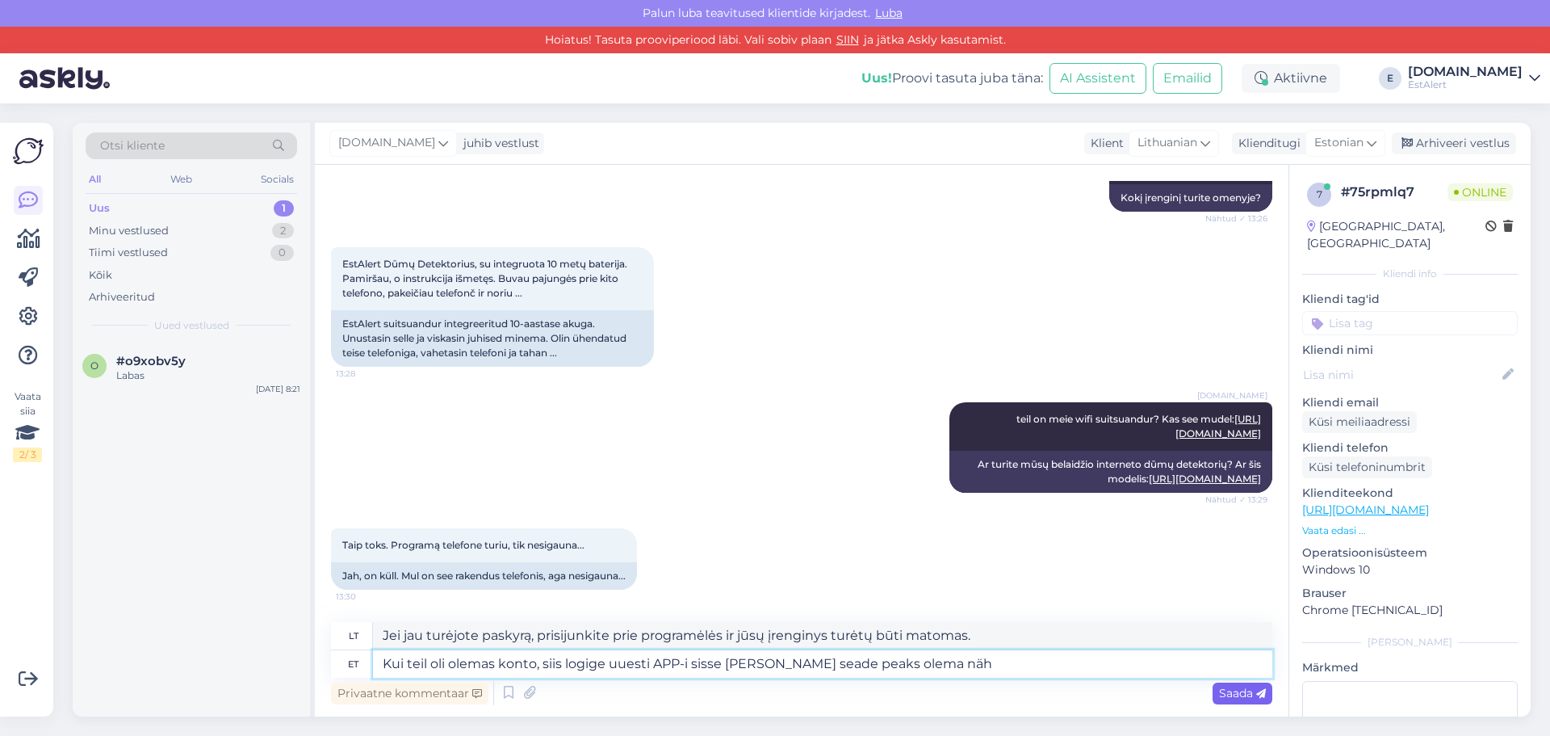
type textarea "[PERSON_NAME] jau turėjote paskyrą, dar kartą prisijunkite prie programėlės ir …"
type textarea "Kui teil oli olemas konto, siis logige uuesti APP-i sisse [PERSON_NAME] seade p…"
type textarea "Jei jau turėjote paskyrą, prisijunkite prie programėlės ir jūsų įrenginys turėt…"
type textarea "Kui teil oli olemas konto, siis logige uuesti APP-i sisse [PERSON_NAME] seade p…"
type textarea "[PERSON_NAME] jau turėjote paskyrą, prisijunkite prie programėlės ir jūsų įreng…"
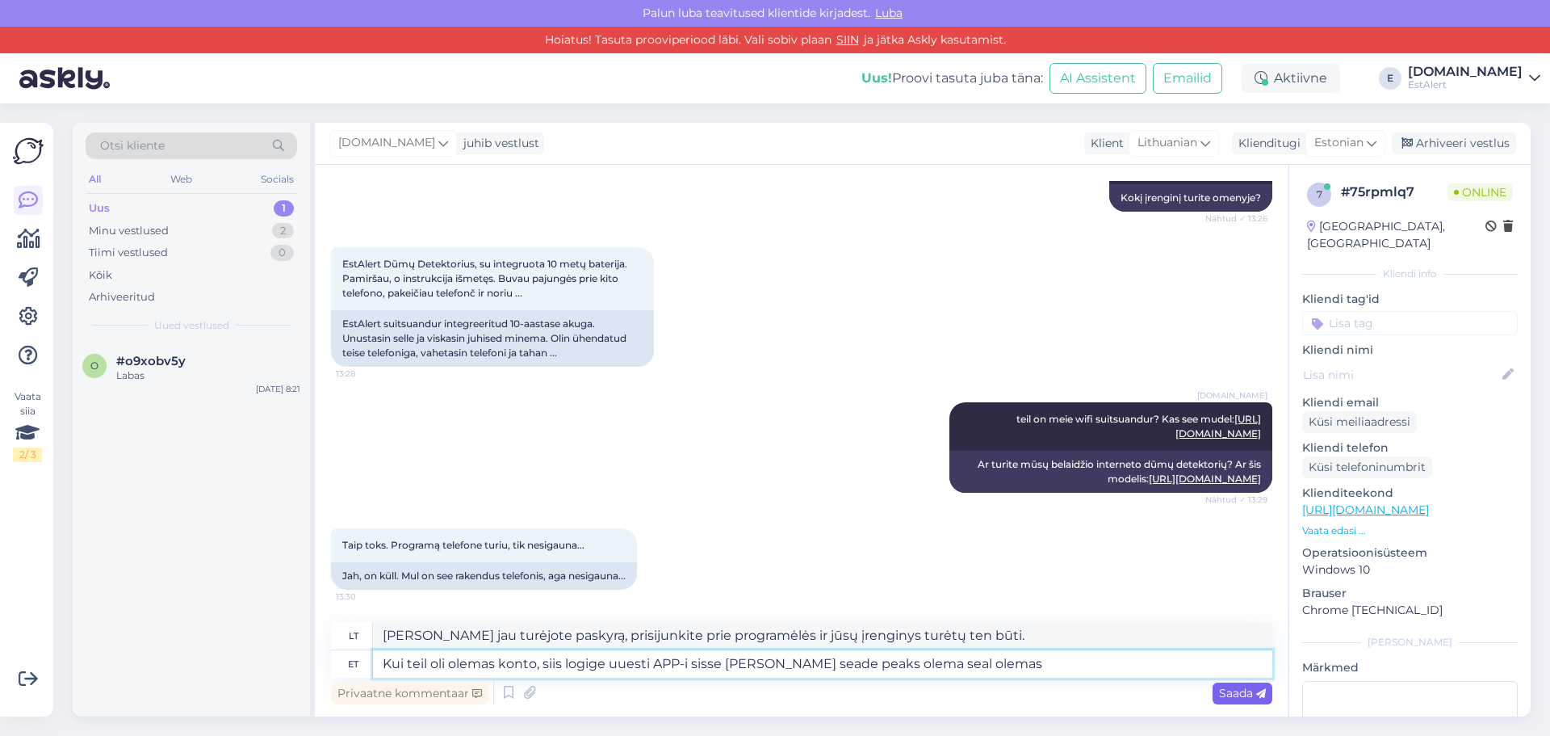
type textarea "Kui teil oli olemas konto, siis logige uuesti APP-i sisse ja teie seade peaks o…"
type textarea "[PERSON_NAME] jau turėjote paskyrą, prisijunkite prie programėlės ir jūsų įreng…"
type textarea "Kui teil oli olemas konto, siis logige uuesti APP-i sisse ja teie seade peaks o…"
click at [1230, 690] on span "Saada" at bounding box center [1242, 692] width 47 height 15
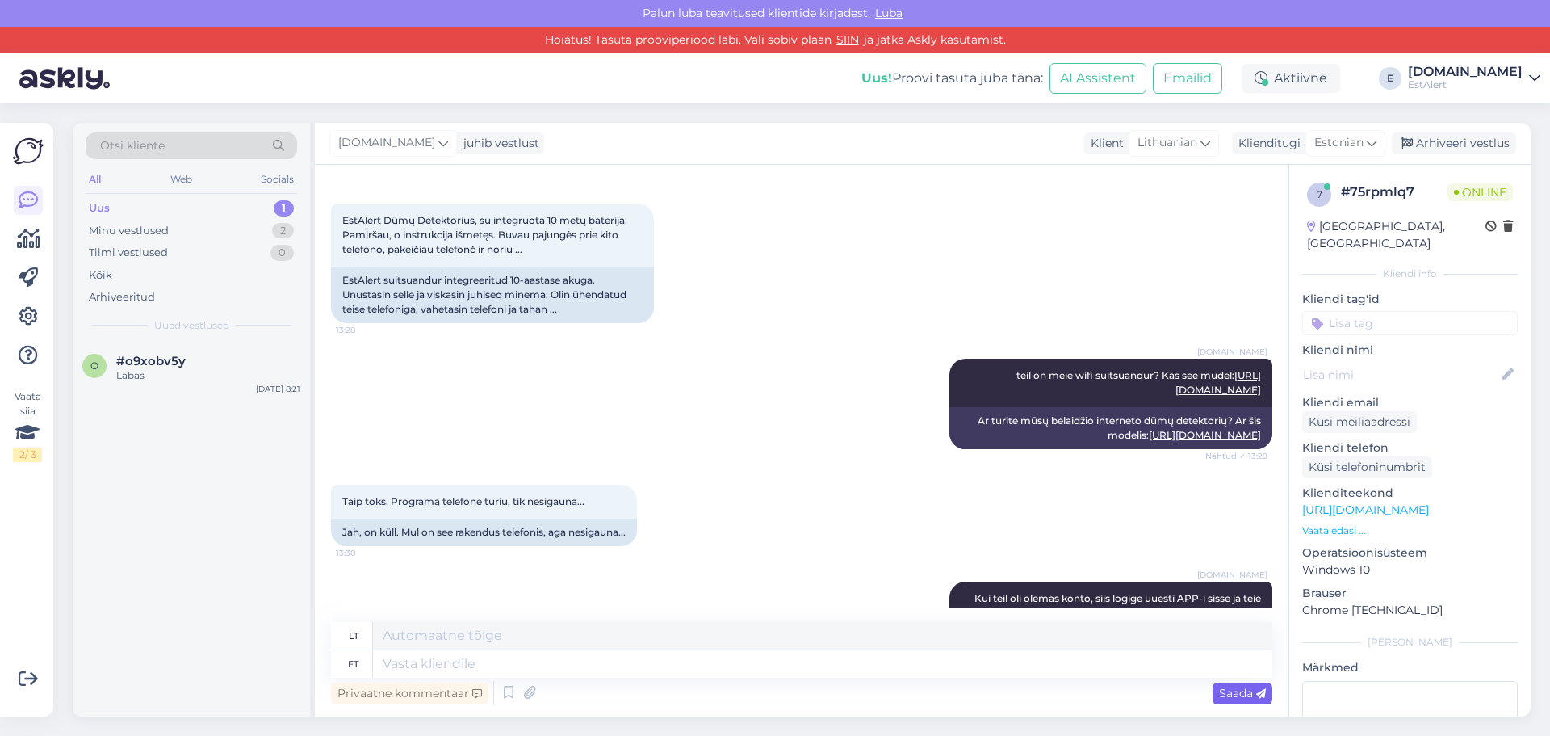
scroll to position [480, 0]
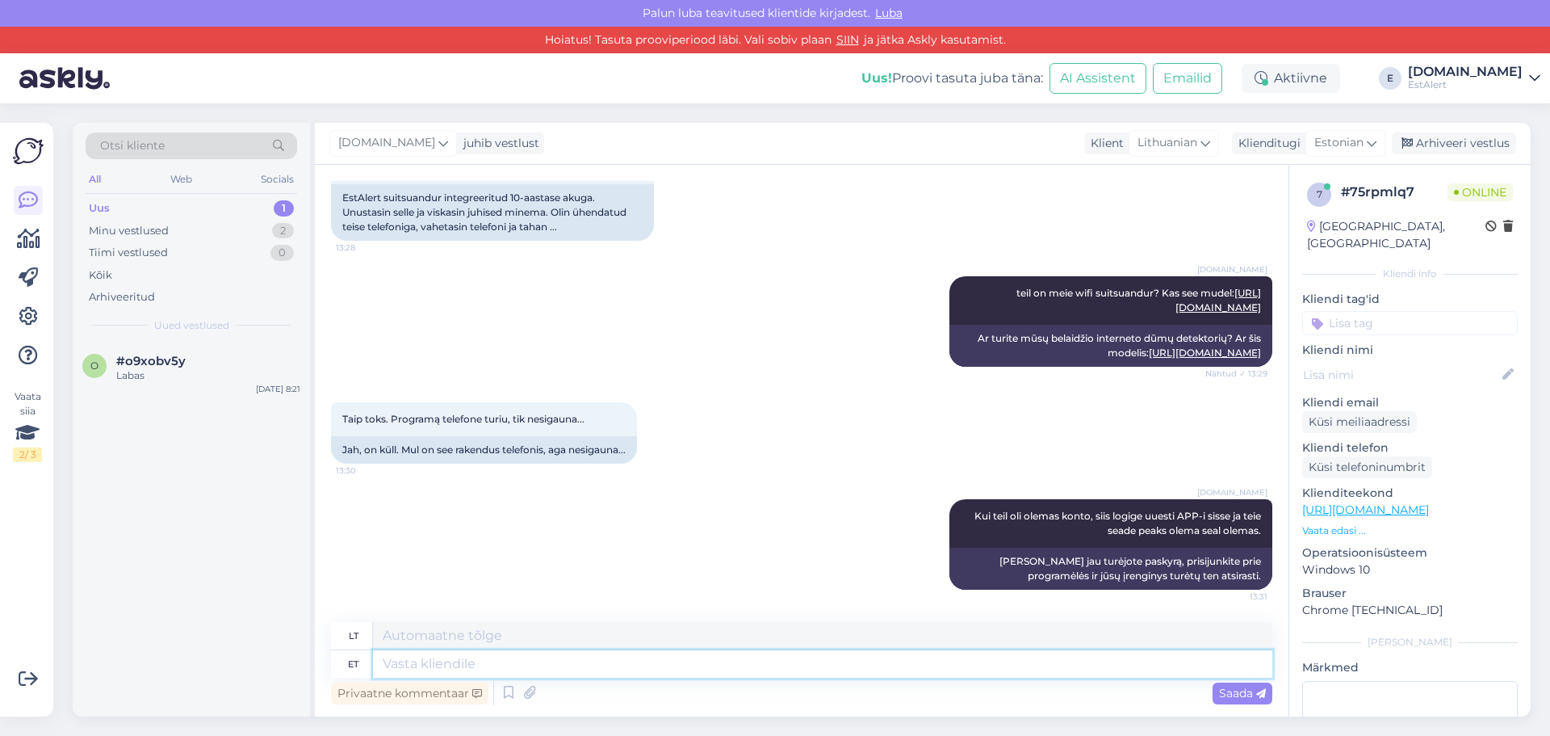
click at [1125, 660] on textarea at bounding box center [822, 663] width 899 height 27
type textarea "Kui a"
type textarea "Jei"
type textarea "Kui aga"
type textarea "Bet jei"
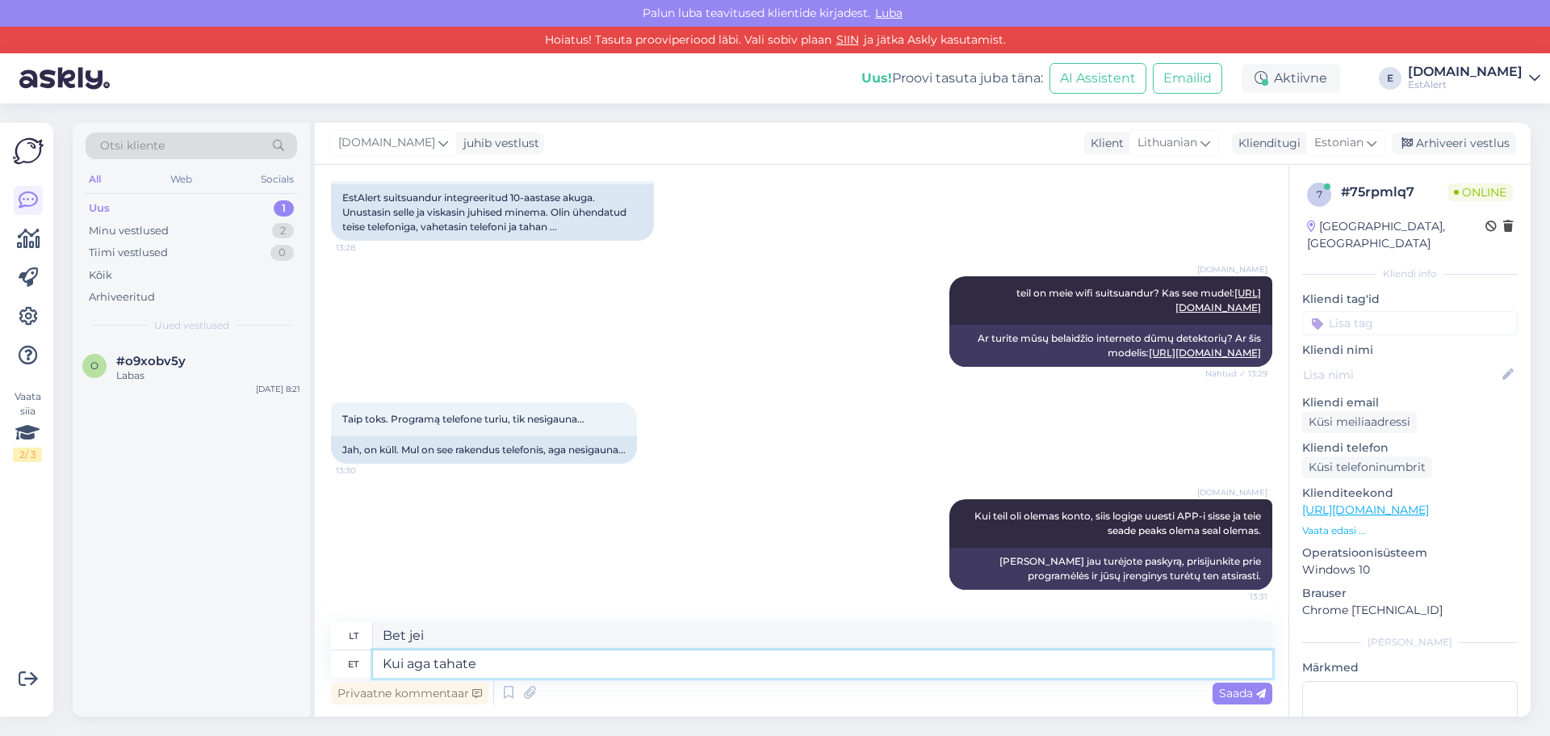
type textarea "Kui aga tahate"
type textarea "Bet jei norite"
type textarea "Kui aga tahate uuele ko"
type textarea "Bet jei norite naujo"
type textarea "Kui aga tahate uuele kontole l"
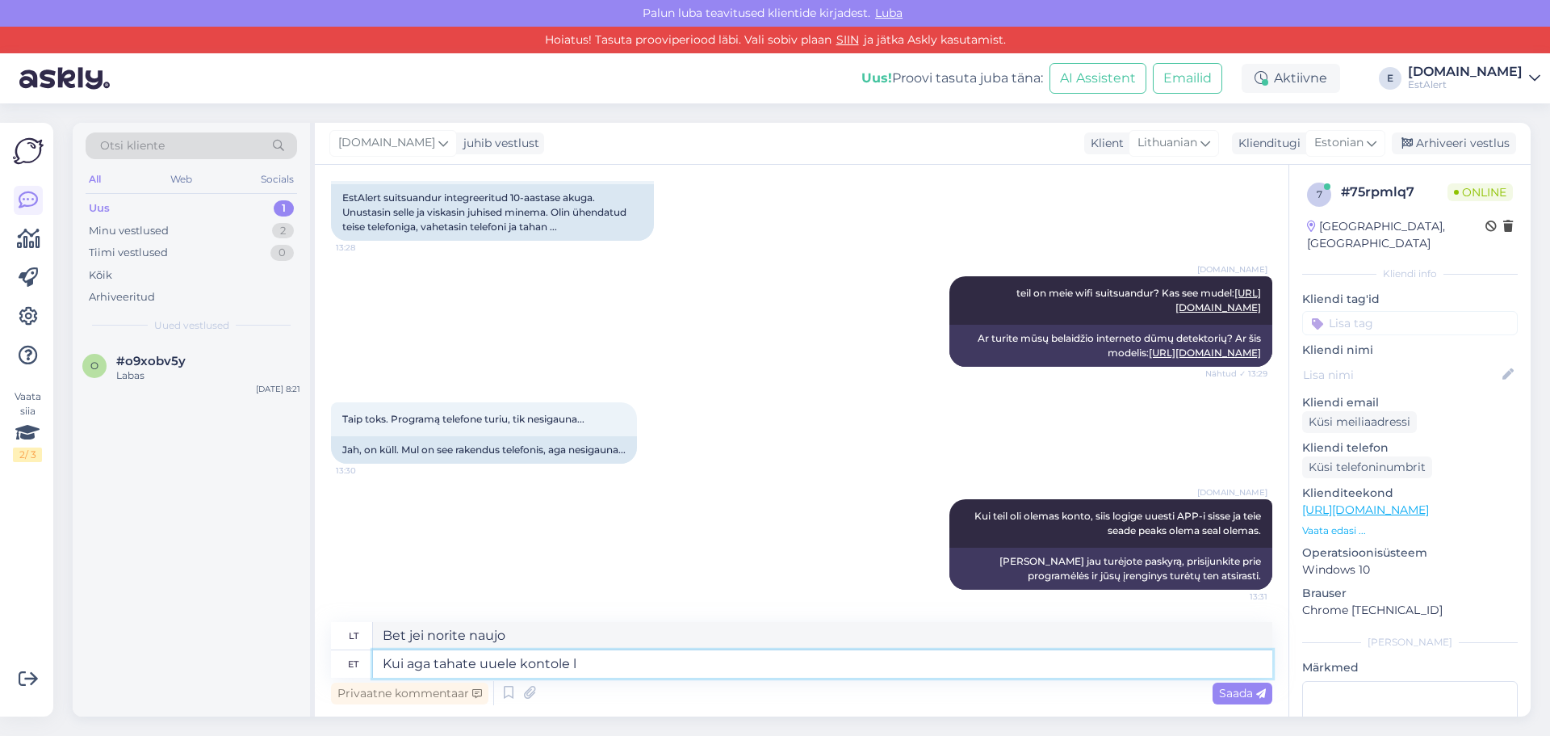
type textarea "Bet jei norite susikurti naują paskyrą"
type textarea "Kui aga tahate uuele kontole lisada."
type textarea "Tačiau, jei norite pridėti prie naujos paskyros."
type textarea "Kui aga tahate uuele kontole lisada si"
type textarea "Tačiau, jei norite pridėti prie naujos paskyros"
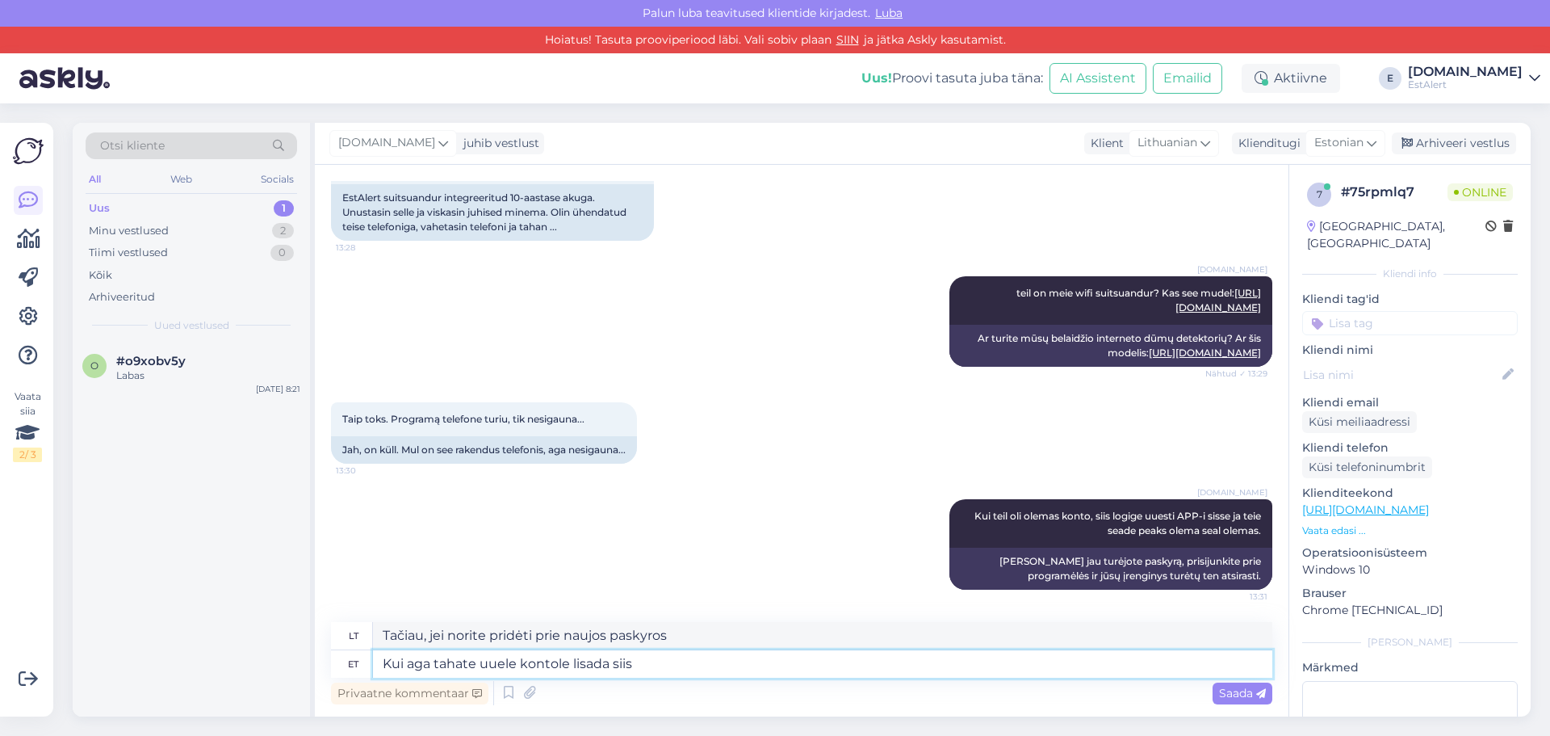
type textarea "Kui aga tahate uuele kontole lisada siis"
type textarea "Tačiau, jei norite pridėti prie naujos paskyros, tada"
type textarea "Kui aga tahate uuele kontole lisada siis peate"
type textarea "Tačiau, jei norite pridėti prie naujos paskyros, turite"
type textarea "Kui aga tahate uuele kontole lisada siis peate käituma n"
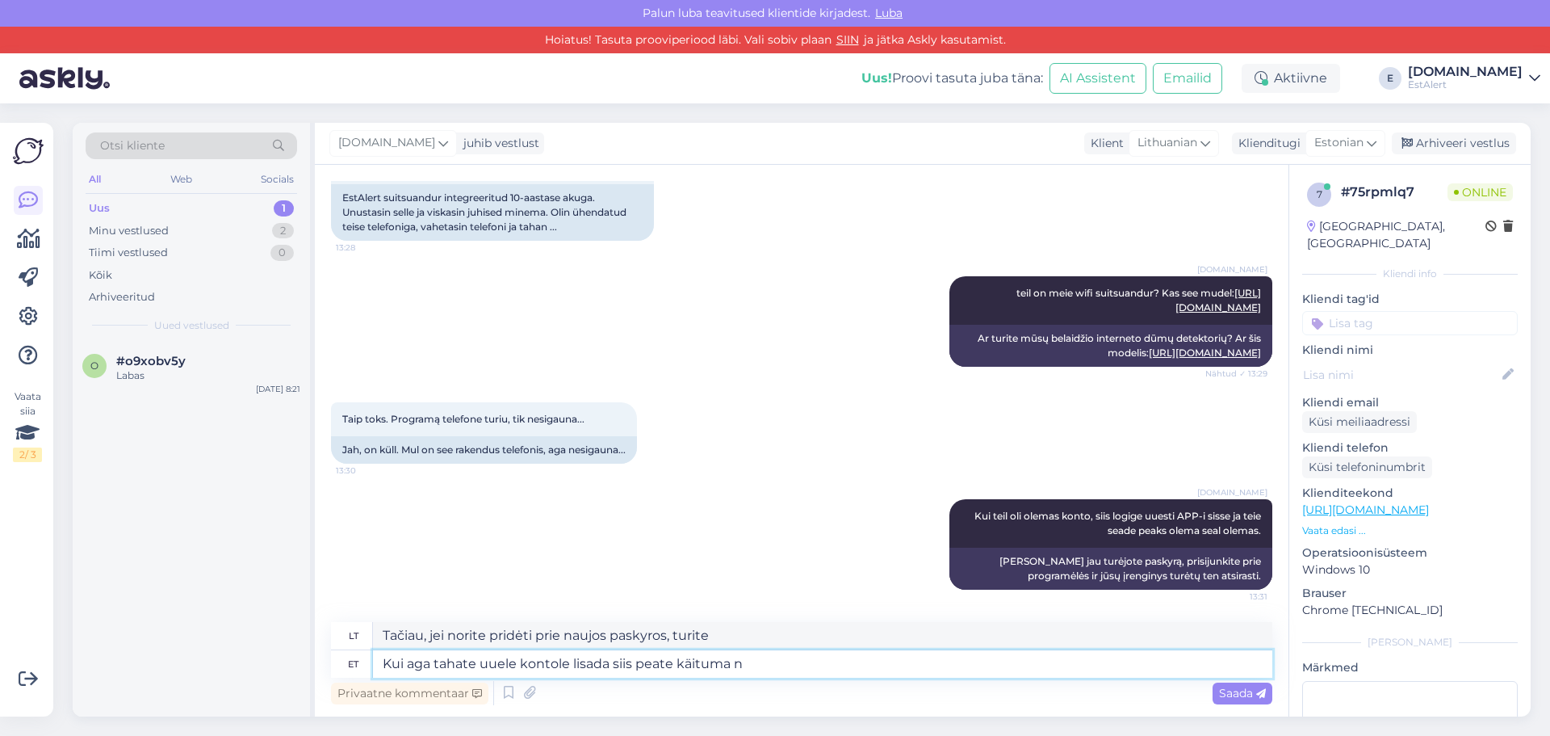
type textarea "Tačiau, jei norite pridėti prie naujos paskyros, turite atlikti šiuos veiksmus"
type textarea "Kui aga tahate uuele kontole lisada siis peate tegema"
type textarea "Tačiau, jei norite pridėti prie naujos paskyros, turite"
type textarea "Kui aga tahate uuele kontole lisada siis peate tegema nii"
type textarea "Tačiau, jei norite pridėti prie naujos paskyros, turite tai padaryti"
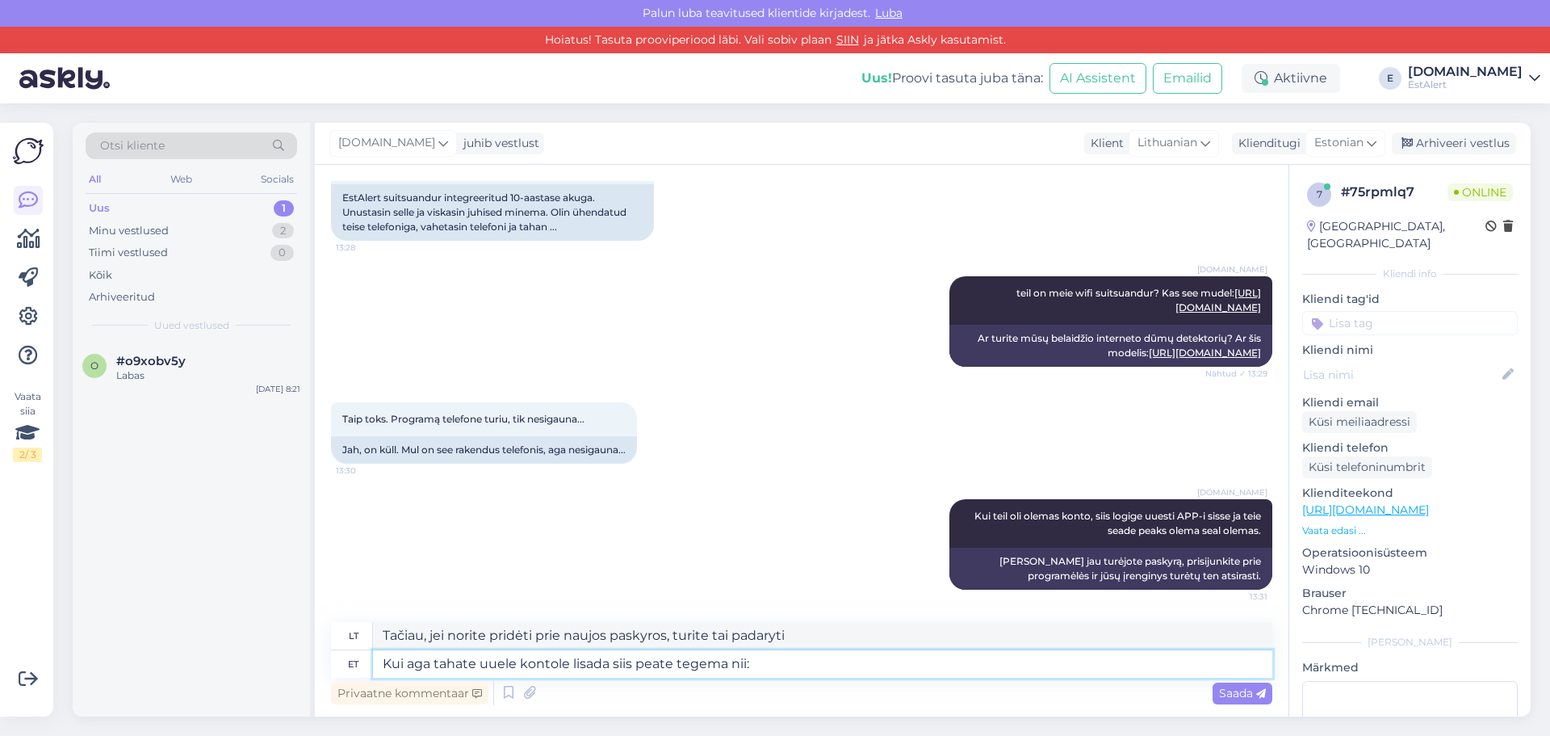
type textarea "Kui aga tahate uuele kontole lisada siis peate tegema nii:"
type textarea "Tačiau, jei norite pridėti prie naujos paskyros, turite atlikti šiuos veiksmus:"
type textarea "Kui aga tahate uuele kontole lisada siis peate tegema nii: Hoiate all"
type textarea "Tačiau, jei norite pridėti prie naujos paskyros, turite atlikti šiuos veiksmus:…"
type textarea "Kui aga tahate uuele kontole lisada siis peate tegema nii: Hoiate all testnupuu"
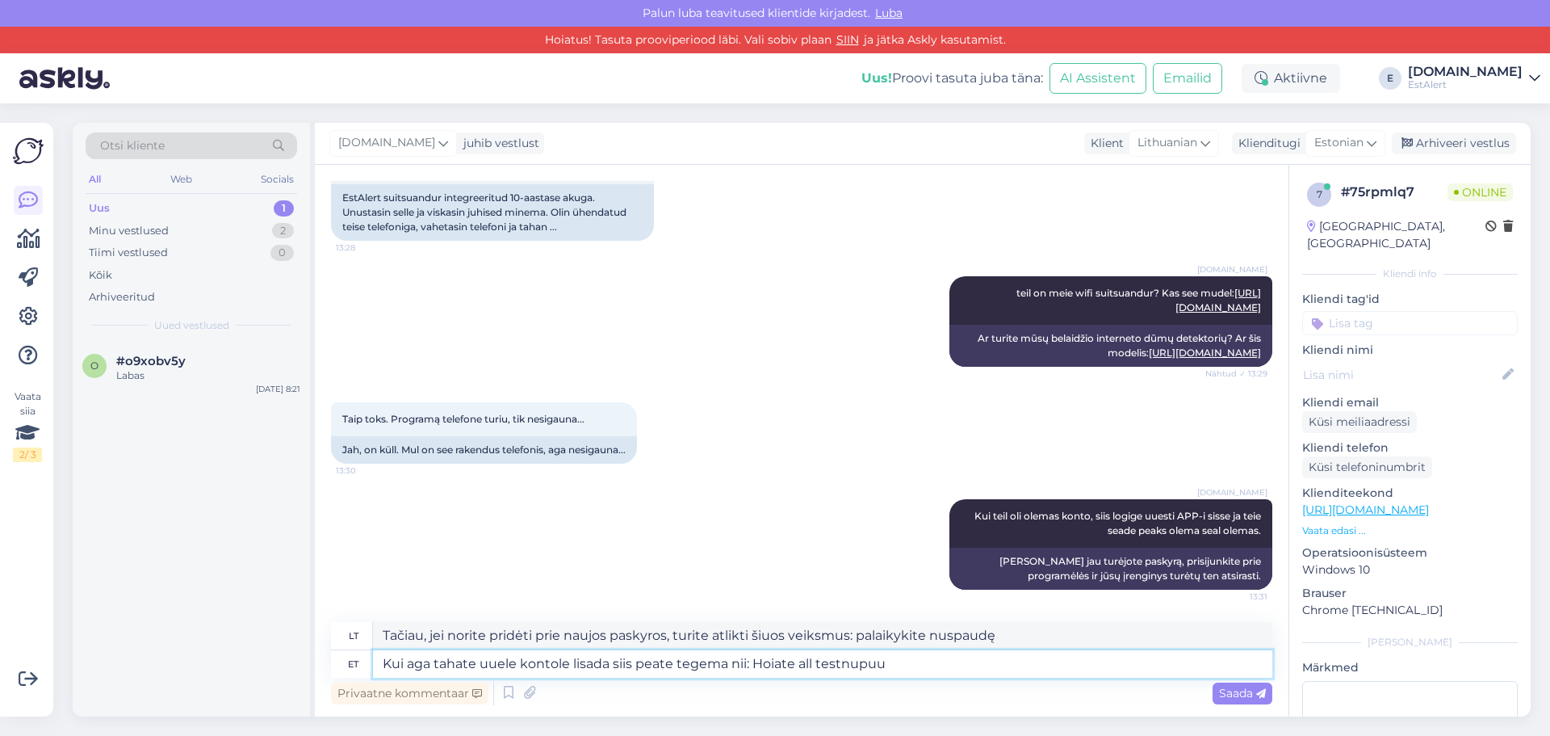
type textarea "Tačiau, jei norite pridėti prie naujos paskyros, turite atlikti šiuos veiksmus:…"
type textarea "Kui aga tahate uuele kontole lisada siis peate tegema nii: Hoiate all testnupp"
type textarea "Tačiau, jei norite pridėti prie naujos paskyros, turite atlikti šiuos veiksmus:…"
type textarea "Kui aga tahate uuele kontole lisada siis peate tegema nii: Hoiate all testnuppu…"
type textarea "Tačiau, jei norite pridėti prie naujos paskyros, turite atlikti šiuos veiksmus:…"
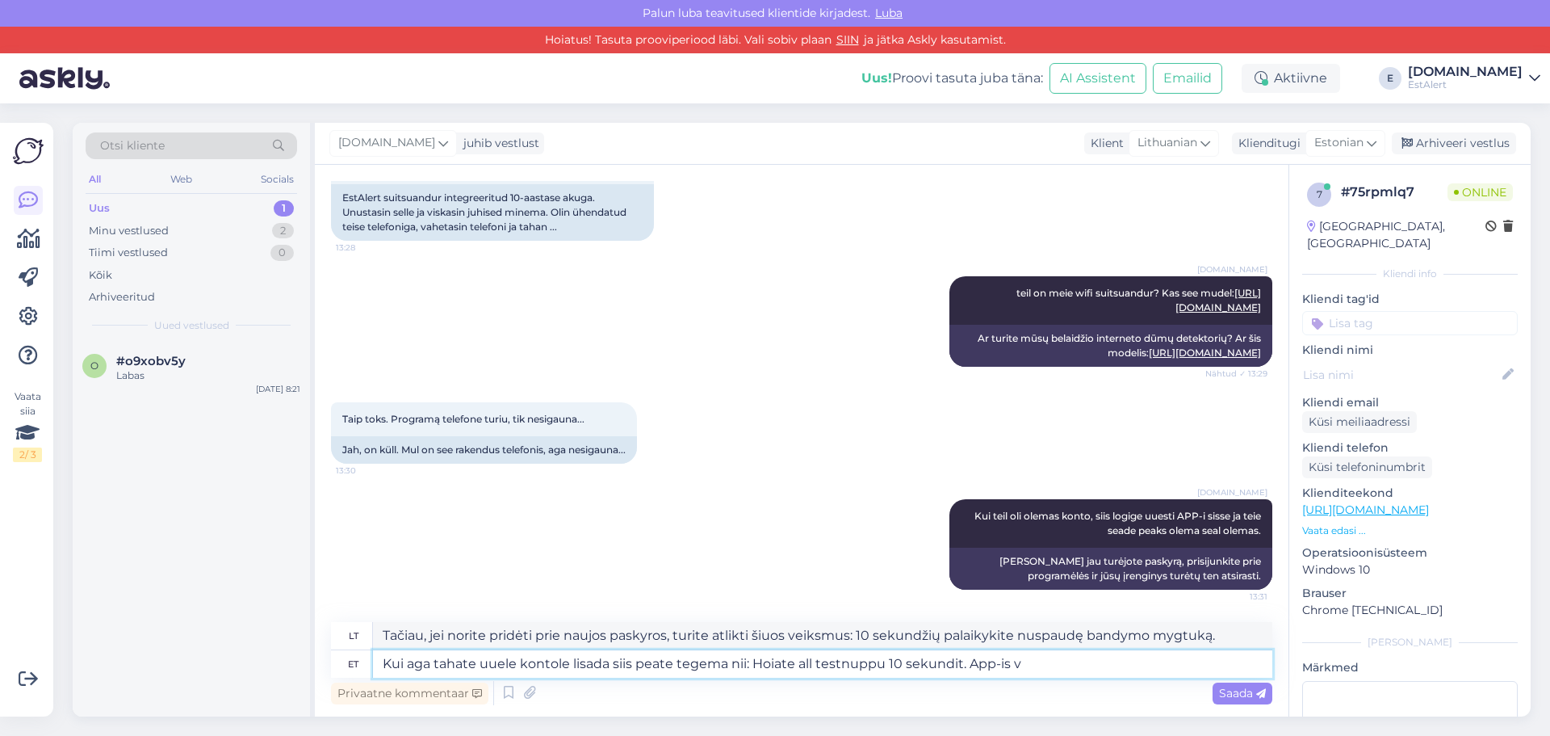
type textarea "Kui aga tahate uuele kontole lisada siis peate tegema nii: Hoiate all testnuppu…"
type textarea "Tačiau, jei norite pridėti prie naujos paskyros, turite atlikti šiuos veiksmus:…"
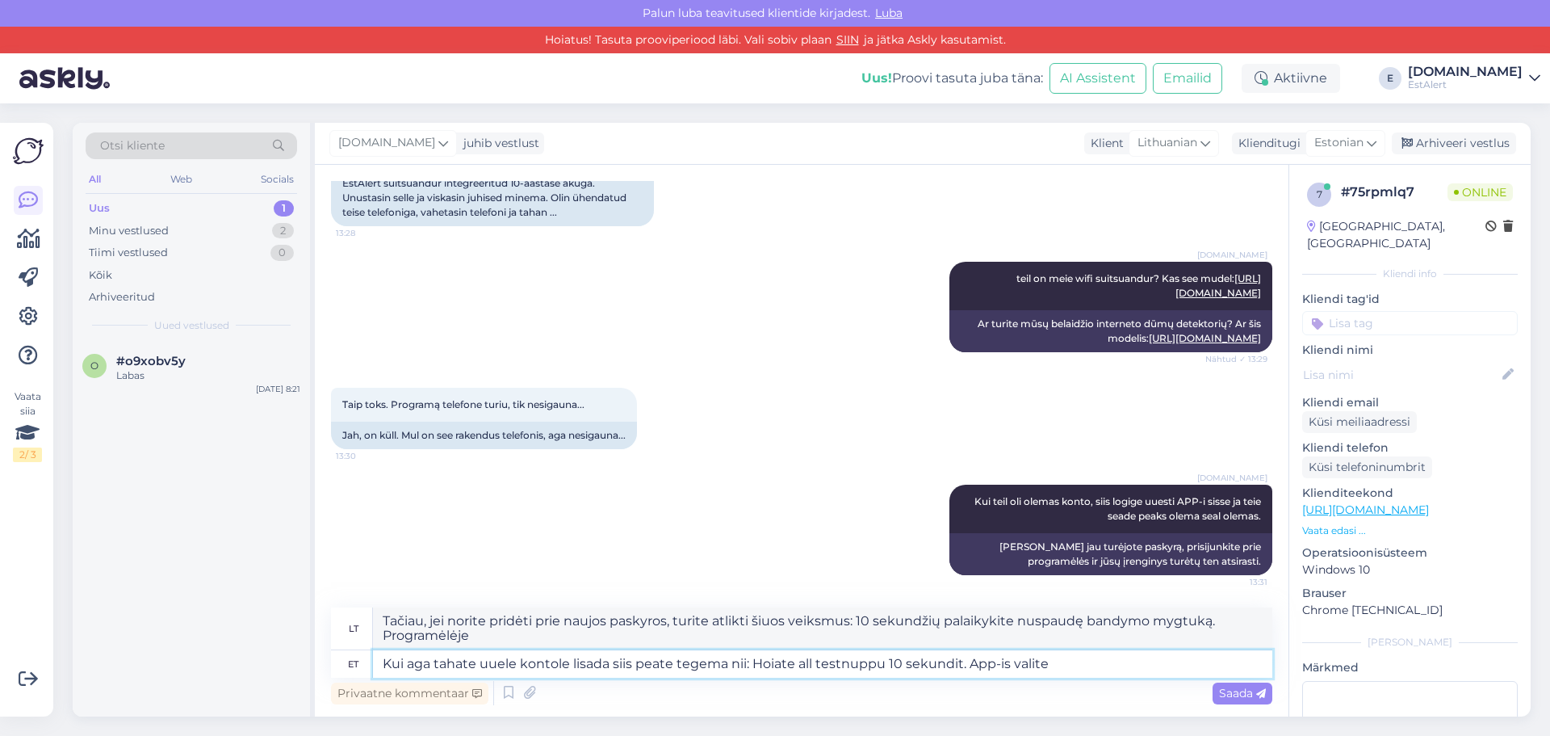
type textarea "Kui aga tahate uuele kontole lisada siis peate tegema nii: Hoiate all testnuppu…"
type textarea "Tačiau, jei norite pridėti prie naujos paskyros, turite atlikti šiuos veiksmus:…"
type textarea "Kui aga tahate uuele kontole lisada siis peate tegema nii: Hoiate all testnuppu…"
type textarea "Tačiau, jei norite pridėti prie naujos paskyros, turite atlikti šiuos veiksmus:…"
type textarea "Kui aga tahate uuele kontole lisada siis peate tegema nii: Hoiate all testnuppu…"
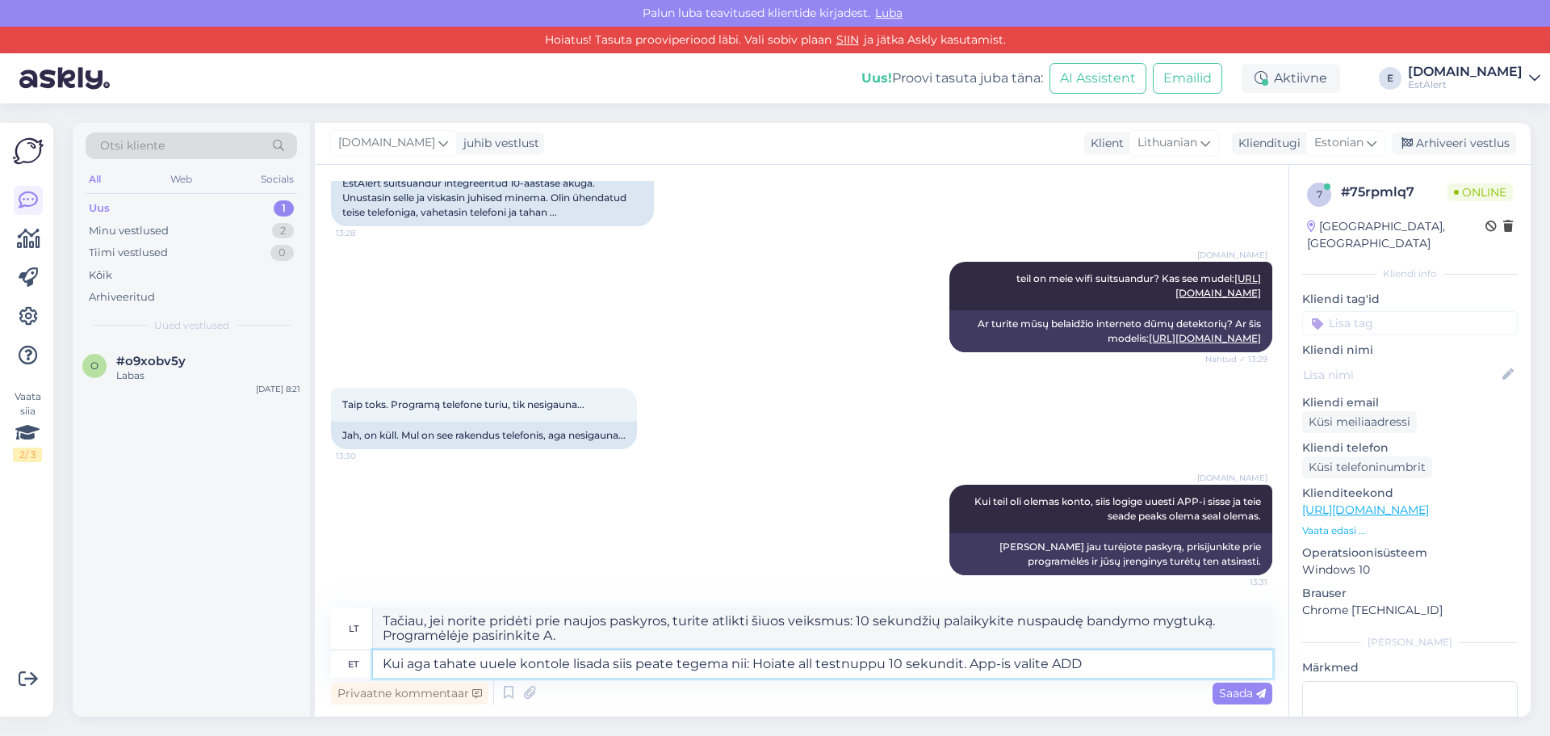
type textarea "Tačiau, jei norite pridėti prie naujos paskyros, turite atlikti šiuos veiksmus:…"
type textarea "Kui aga tahate uuele kontole lisada siis peate tegema nii: Hoiate all testnuppu…"
type textarea "Tačiau, jei norite pridėti prie naujos paskyros, turite atlikti šiuos veiksmus:…"
type textarea "Kui aga tahate uuele kontole lisada siis peate tegema nii: Hoiate all testnuppu…"
click at [1234, 693] on span "Saada" at bounding box center [1242, 692] width 47 height 15
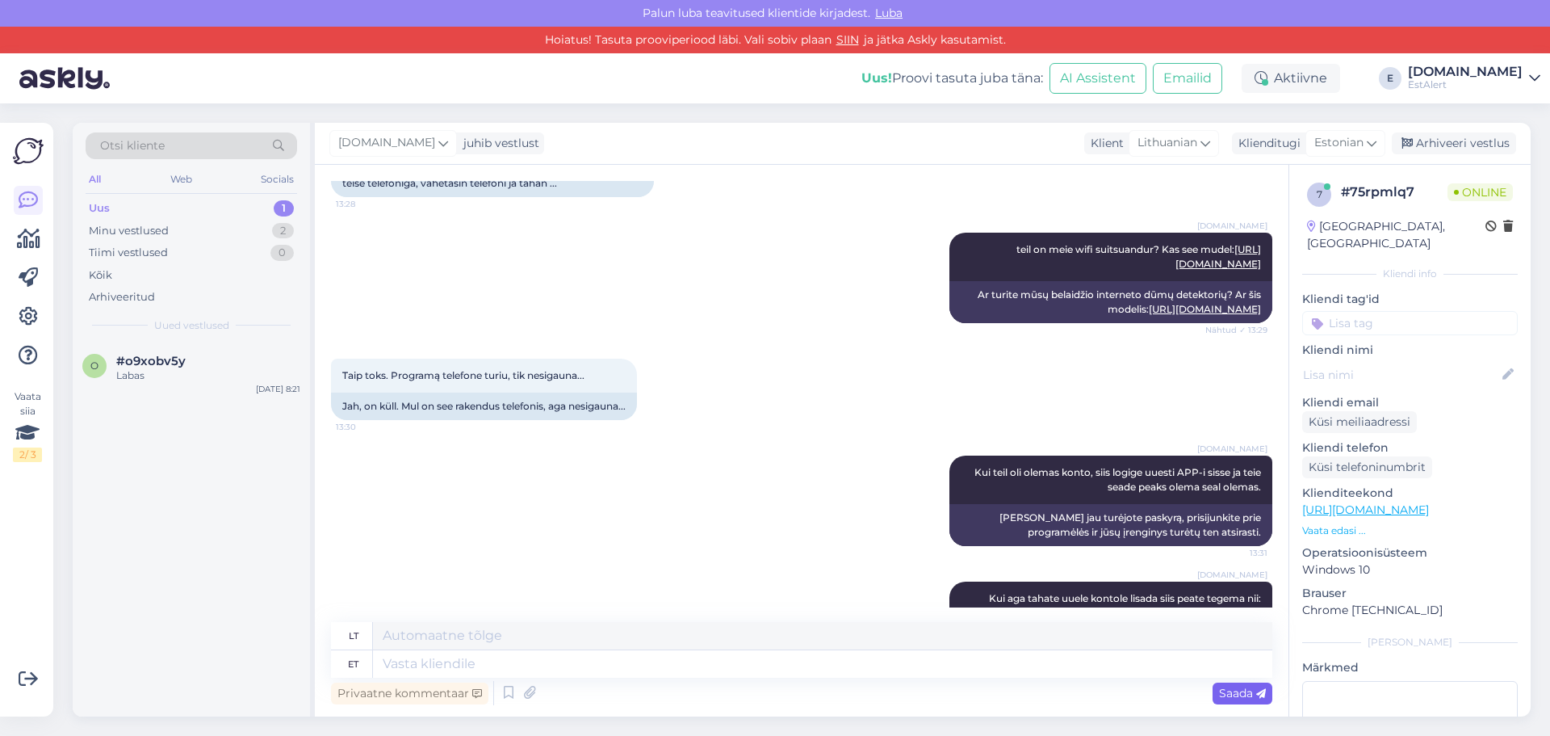
scroll to position [620, 0]
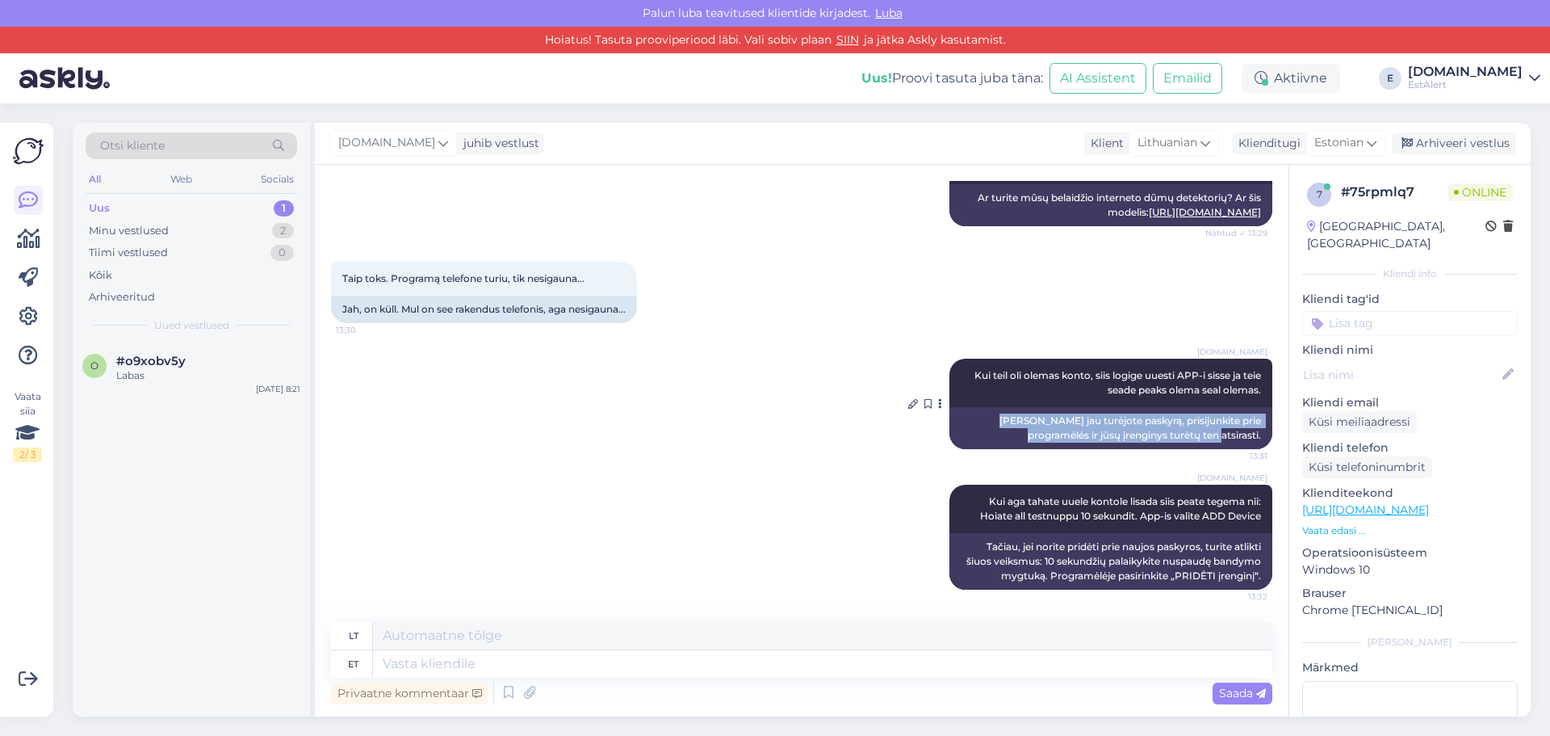
drag, startPoint x: 1248, startPoint y: 438, endPoint x: 950, endPoint y: 416, distance: 298.7
click at [950, 416] on div "[PERSON_NAME] jau turėjote paskyrą, prisijunkite prie programėlės ir jūsų įreng…" at bounding box center [1110, 428] width 323 height 42
copy div "[PERSON_NAME] jau turėjote paskyrą, prisijunkite prie programėlės ir jūsų įreng…"
click at [1104, 511] on span "Kui aga tahate uuele kontole lisada siis peate tegema nii: Hoiate all testnuppu…" at bounding box center [1121, 508] width 283 height 27
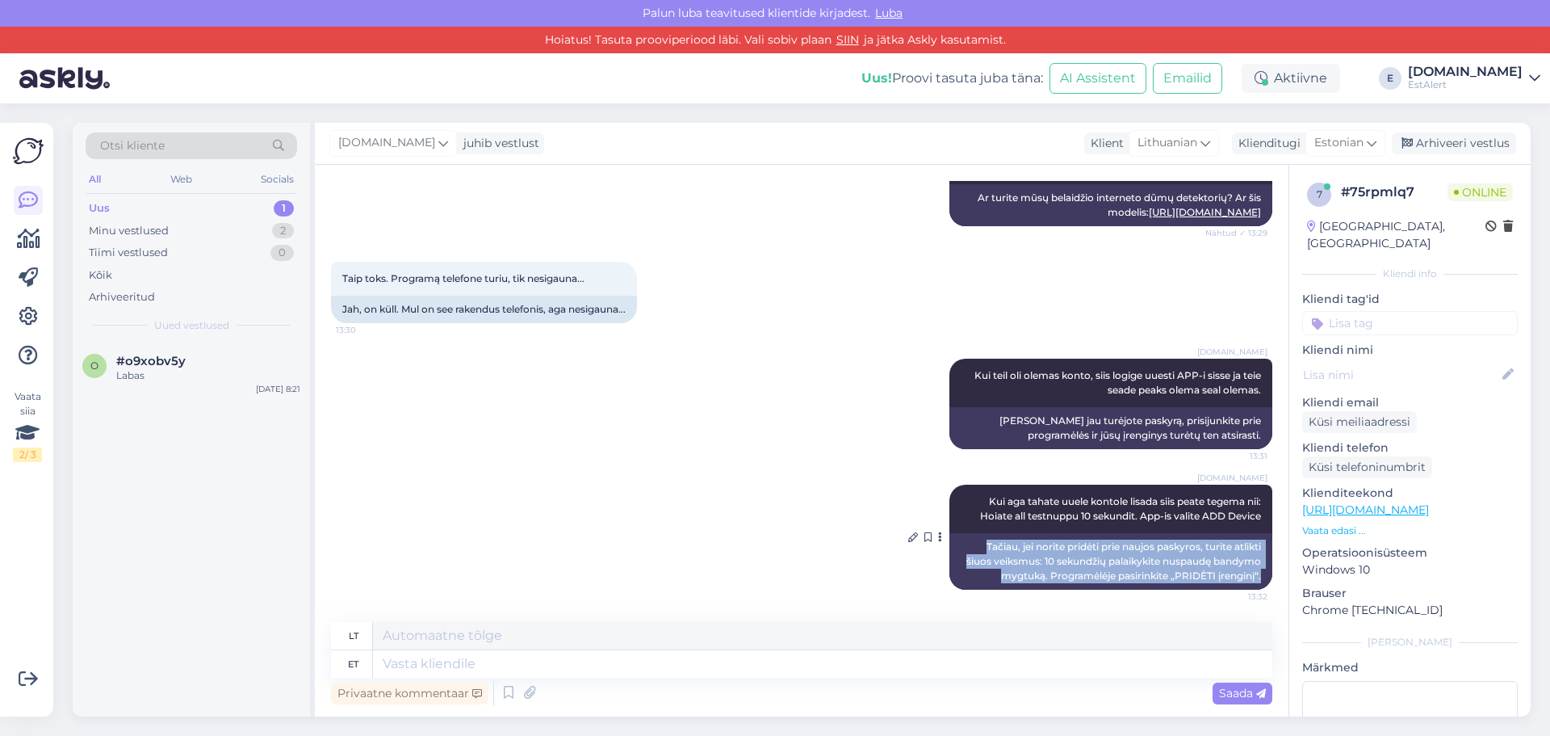
drag, startPoint x: 1248, startPoint y: 571, endPoint x: 956, endPoint y: 543, distance: 293.6
click at [956, 543] on div "Tačiau, jei norite pridėti prie naujos paskyros, turite atlikti šiuos veiksmus:…" at bounding box center [1110, 561] width 323 height 57
copy div "Tačiau, jei norite pridėti prie naujos paskyros, turite atlikti šiuos veiksmus:…"
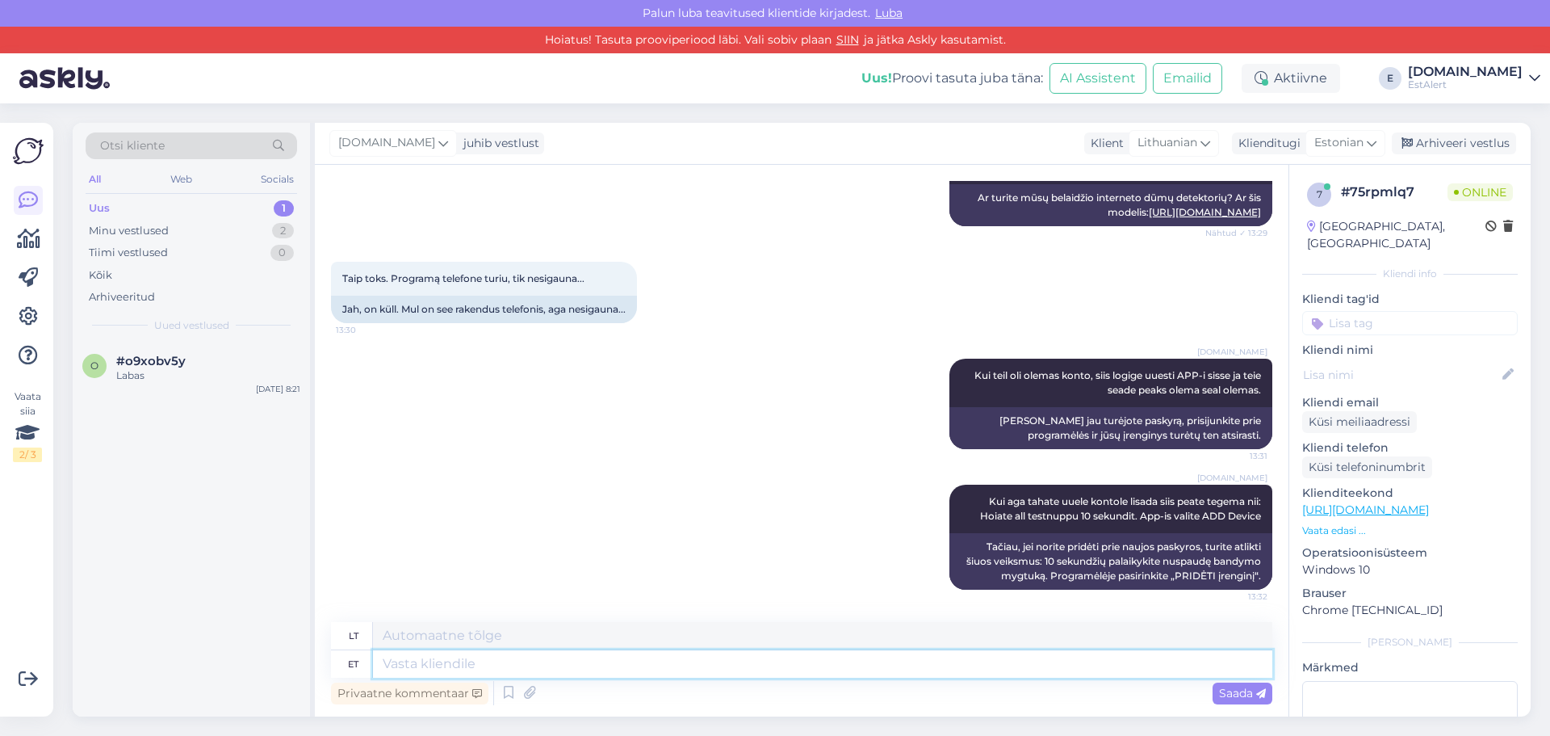
click at [811, 668] on textarea at bounding box center [822, 663] width 899 height 27
type textarea "Võite"
type textarea "[PERSON_NAME]"
type textarea "V"
type textarea "[PERSON_NAME] s"
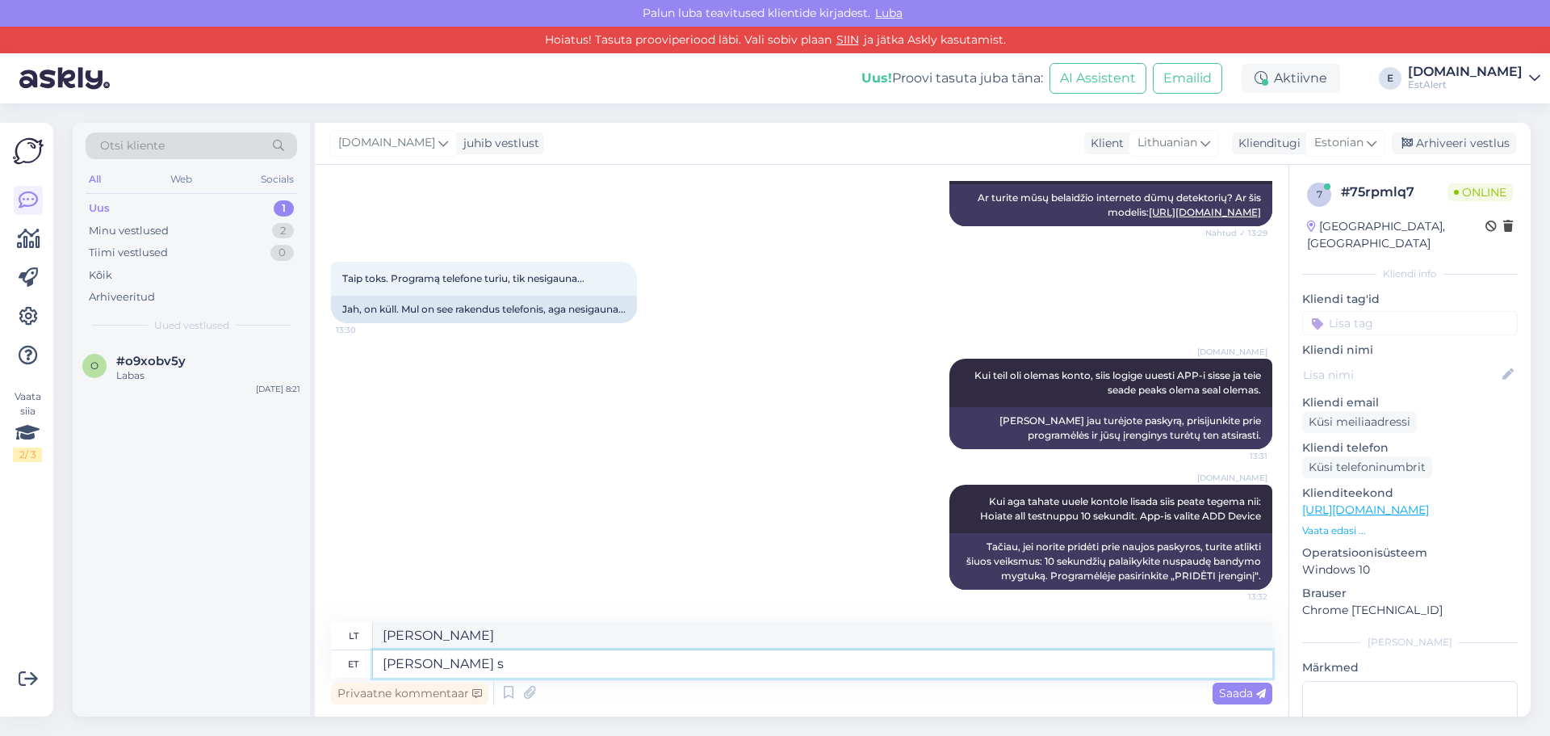
type textarea "Jei"
type textarea "Kui jätate m"
type textarea "Jei išeisite"
type textarea "Kui jätate meile o"
type textarea "Jei mus paliksi"
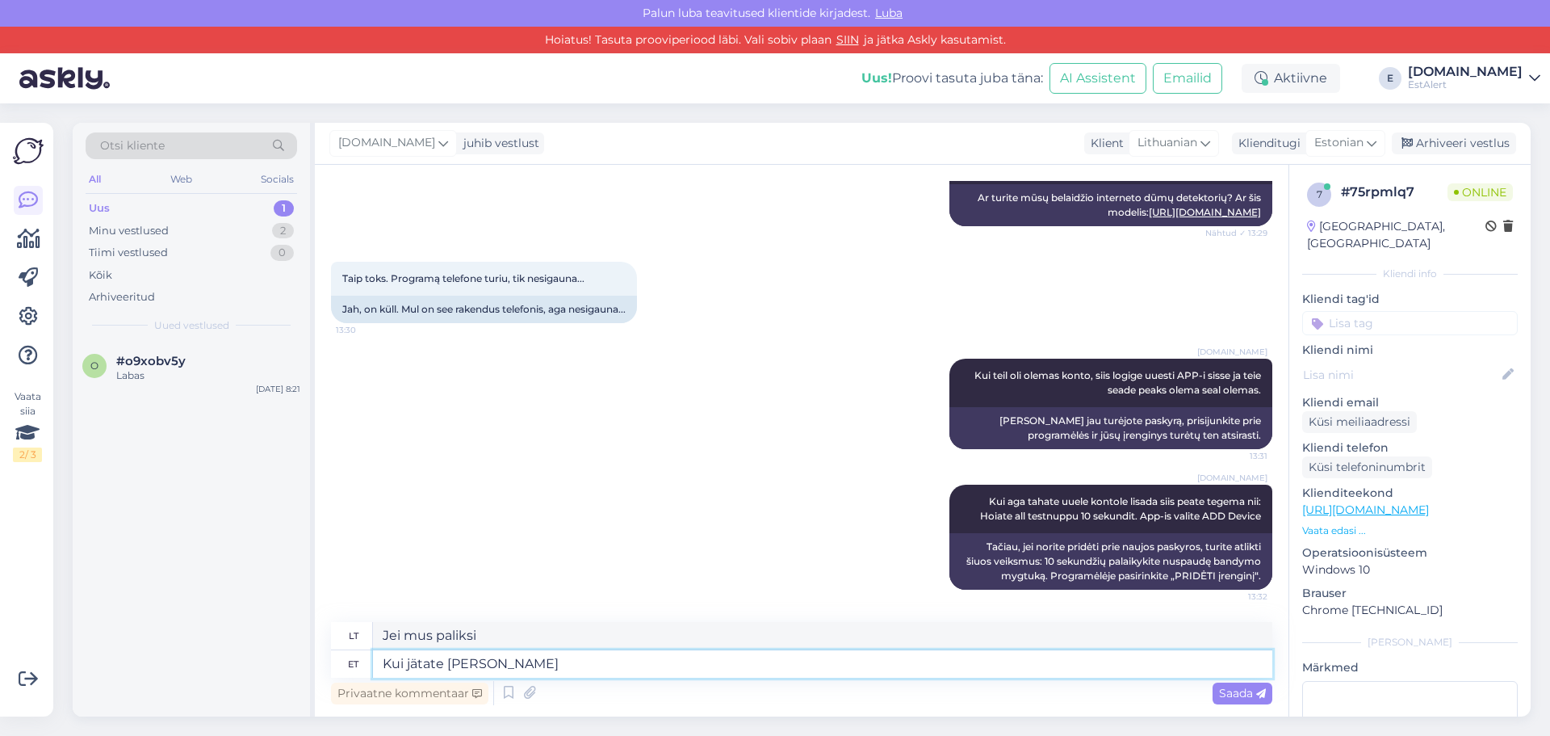
type textarea "Kui jätate [PERSON_NAME] e"
type textarea "Jei paliksi mums [PERSON_NAME]"
type textarea "Kui jätate [PERSON_NAME] e-posti"
type textarea "[PERSON_NAME] paliksite mums [PERSON_NAME] el. pašto adresą"
type textarea "Kui jätate [PERSON_NAME] e-posti aadressi, si"
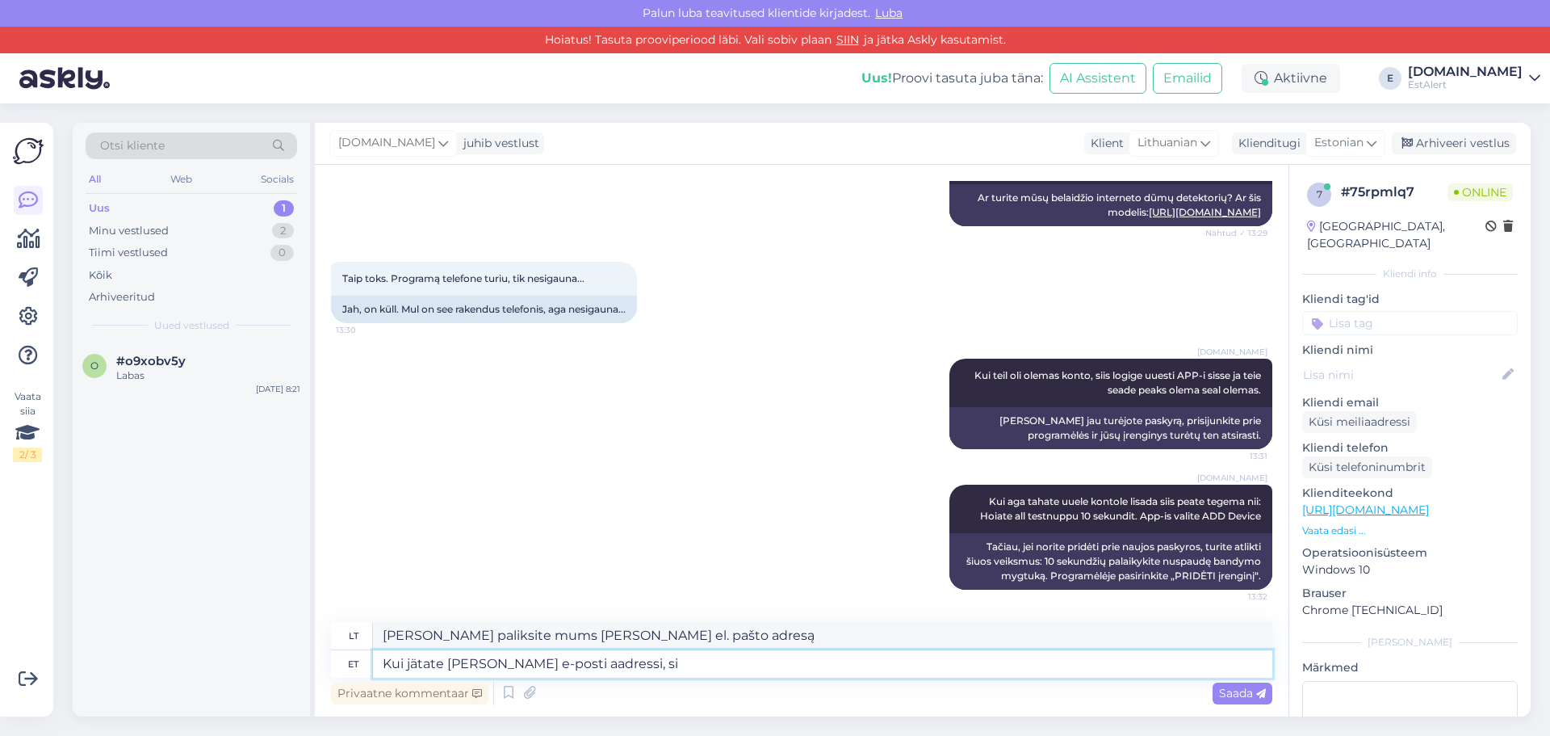
type textarea "[PERSON_NAME] paliksite mums [PERSON_NAME] el. pašto adresą,"
type textarea "Kui jätate [PERSON_NAME] e-posti aadressi, siis võime s"
type textarea "[PERSON_NAME] paliksite mums [PERSON_NAME] el. pašto adresą, galėsime"
type textarea "Kui jätate [PERSON_NAME] e-posti aadressi, siis võime saata j"
type textarea "[PERSON_NAME] paliksite mums [PERSON_NAME] el. pašto adresą, galėsime atsiųsti"
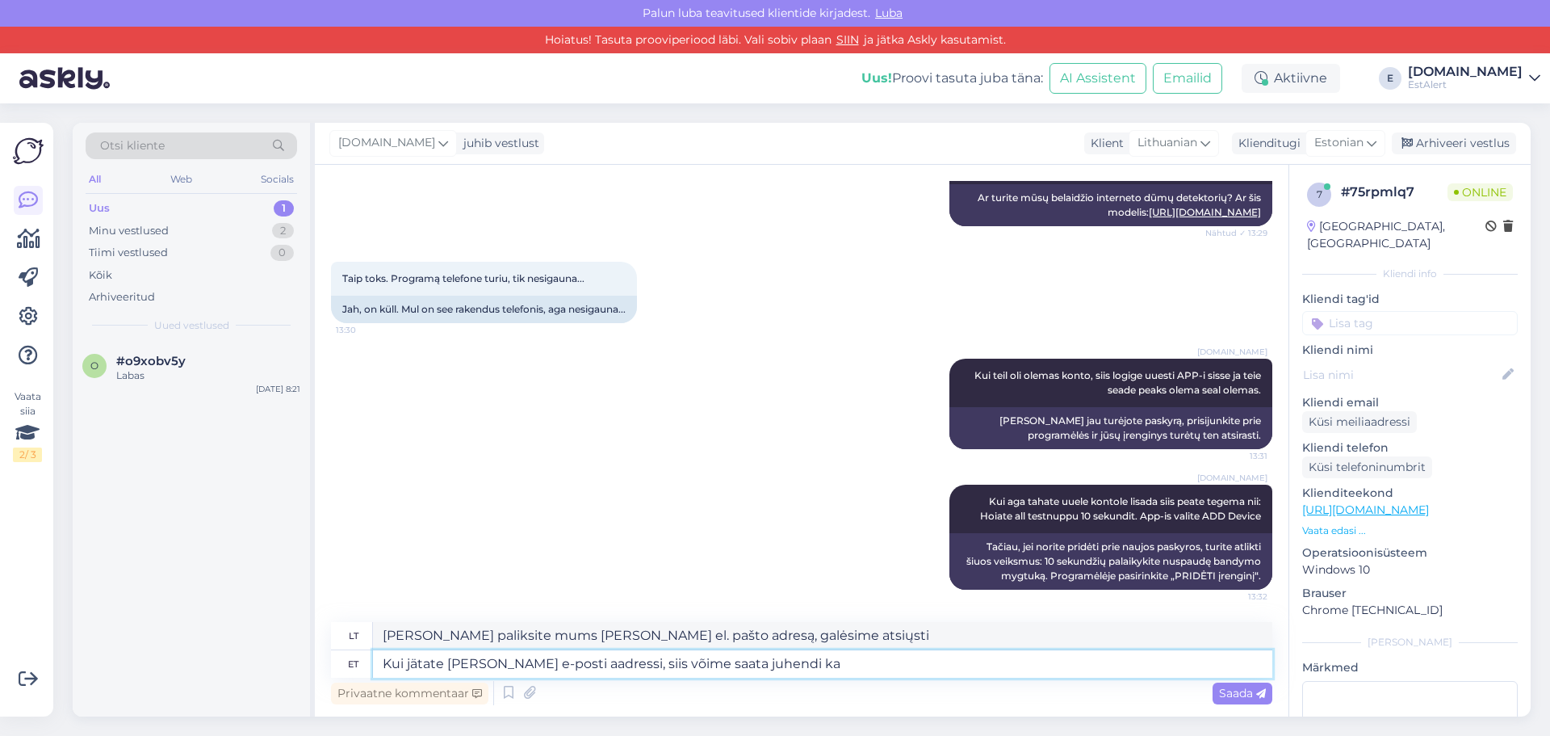
type textarea "Kui jätate [PERSON_NAME] e-posti aadressi, siis võime saata juhendi ka"
type textarea "[PERSON_NAME] paliksite mums [PERSON_NAME] el. pašto adresą, taip pat galėsime …"
type textarea "Kui jätate meile oma e-posti aadressi, siis võime saata juhendi"
type textarea "[PERSON_NAME] paliksite mums [PERSON_NAME] el. pašto adresą, galėsime jums atsi…"
type textarea "Kui jätate meile oma e-posti aadressi, siis võime saata juhendi"
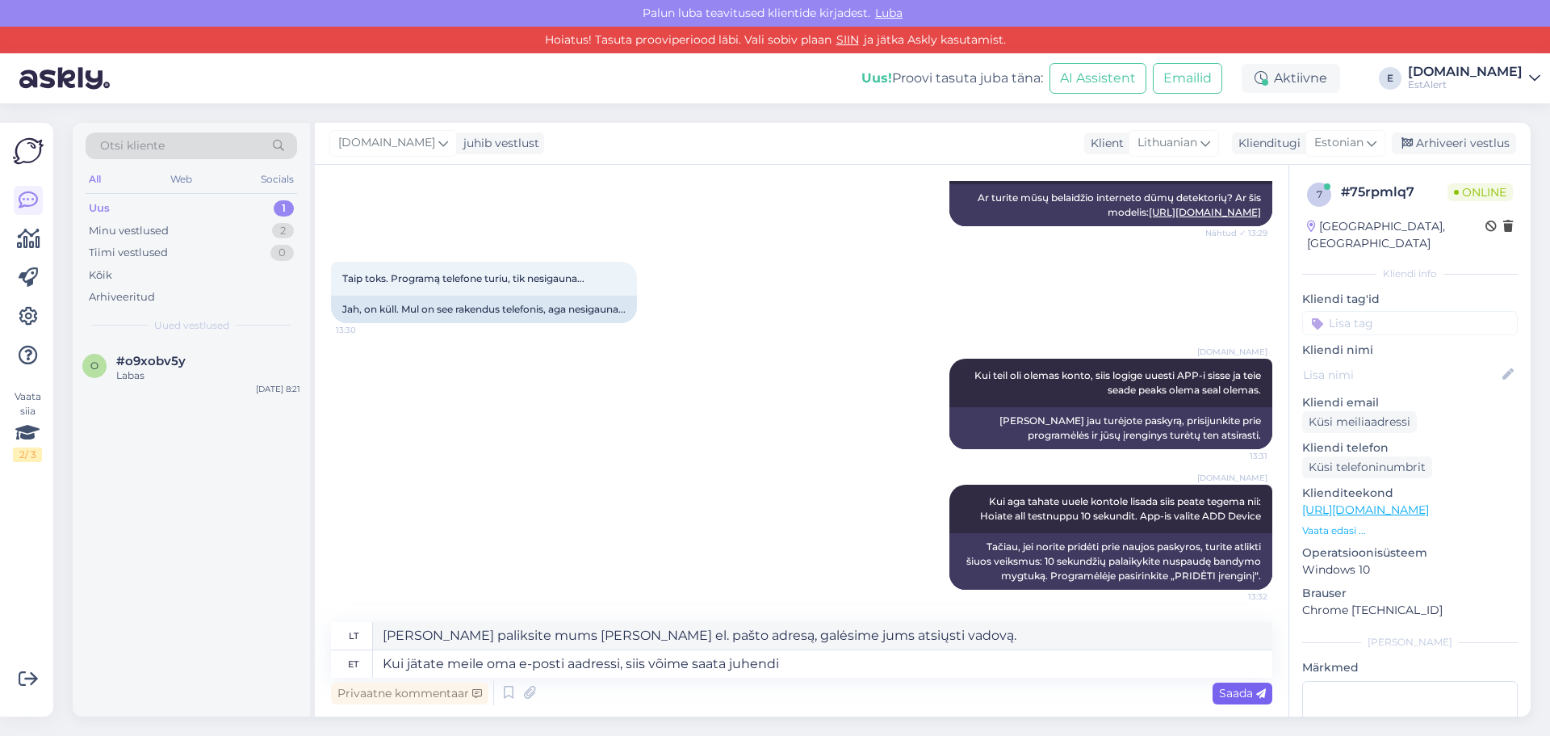
click at [1242, 697] on span "Saada" at bounding box center [1242, 692] width 47 height 15
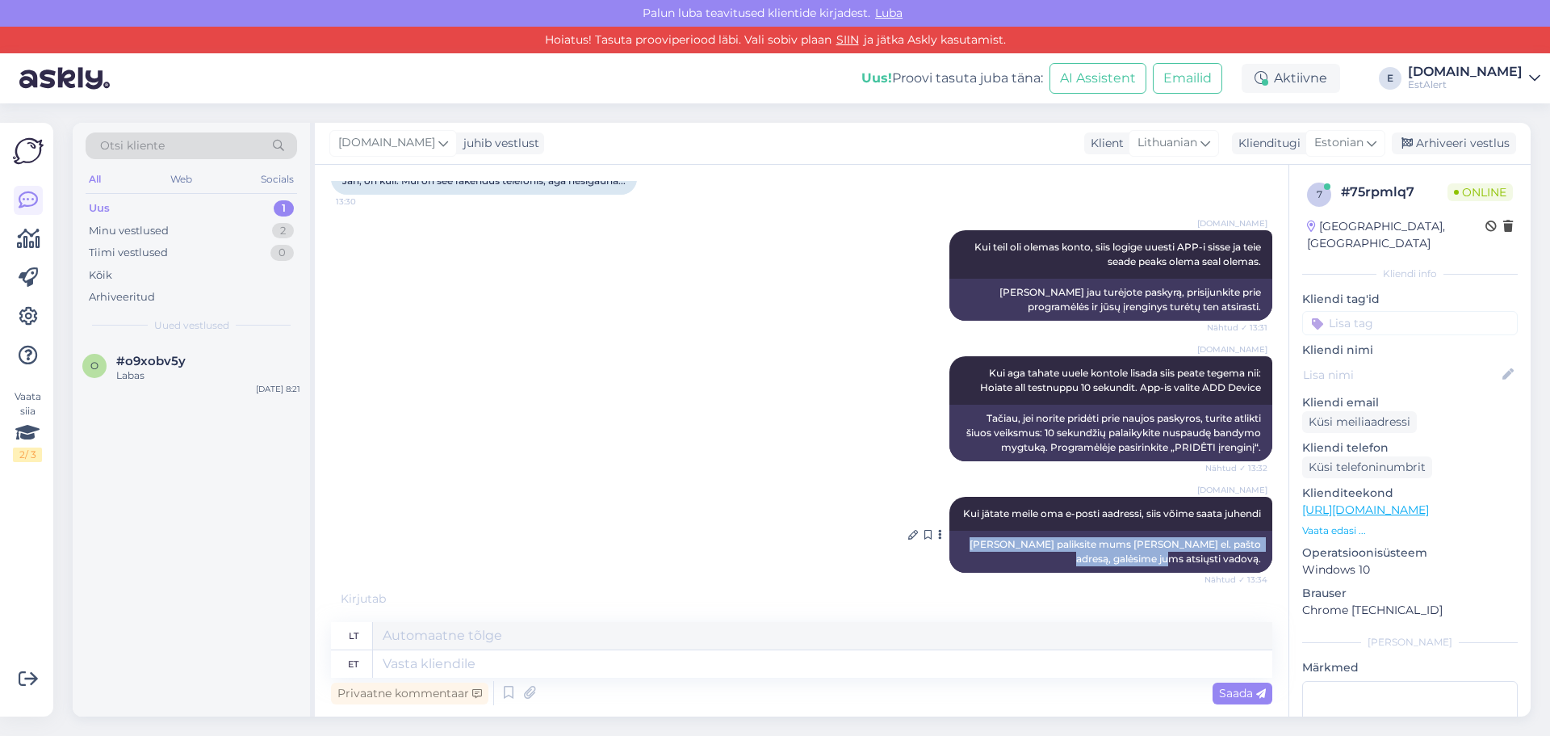
scroll to position [763, 0]
drag, startPoint x: 975, startPoint y: 561, endPoint x: 1254, endPoint y: 565, distance: 278.6
click at [1254, 565] on div "[PERSON_NAME] paliksite mums [PERSON_NAME] el. pašto adresą, galėsime jums atsi…" at bounding box center [1110, 551] width 323 height 42
copy div "[PERSON_NAME] paliksite mums [PERSON_NAME] el. pašto adresą, galėsime jums atsi…"
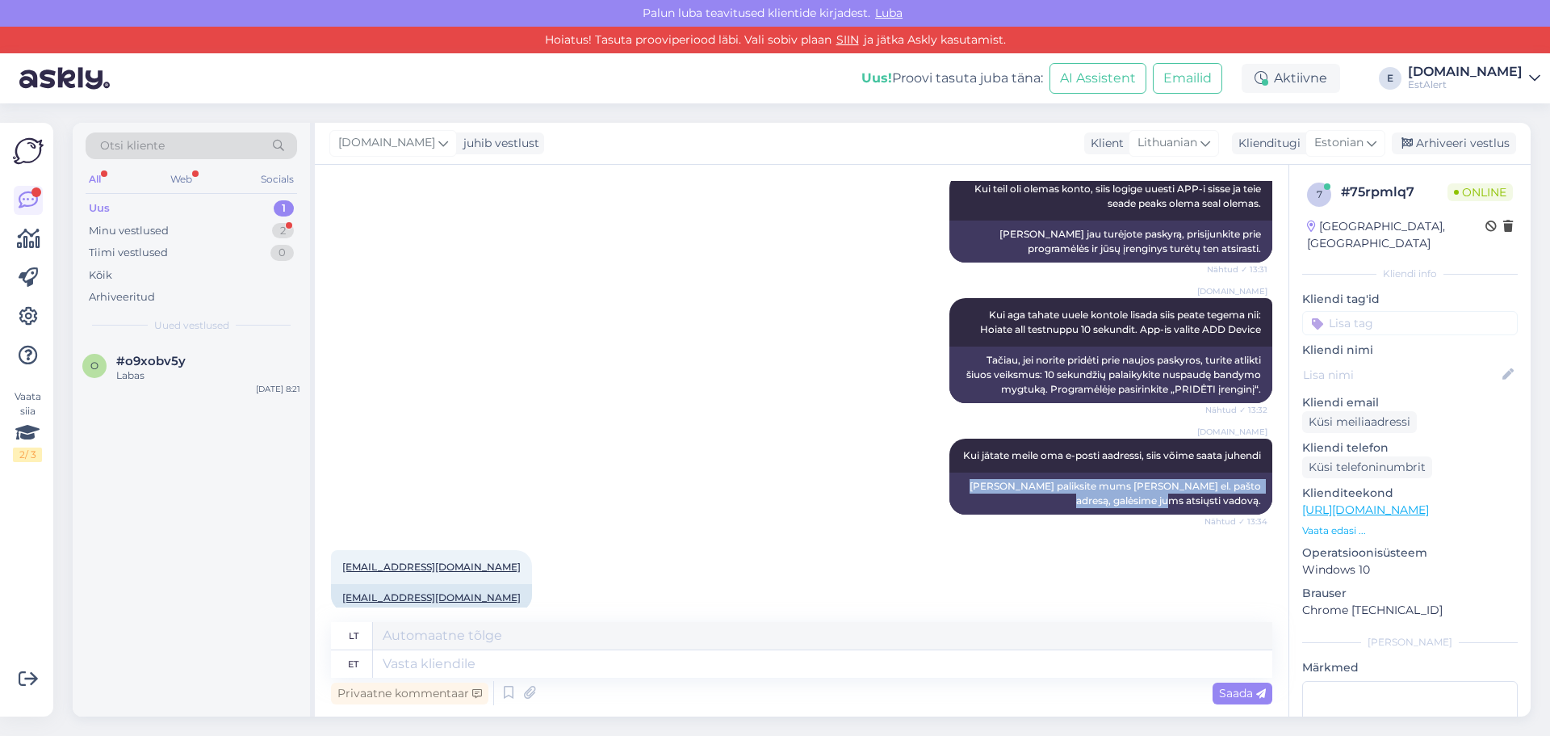
scroll to position [843, 0]
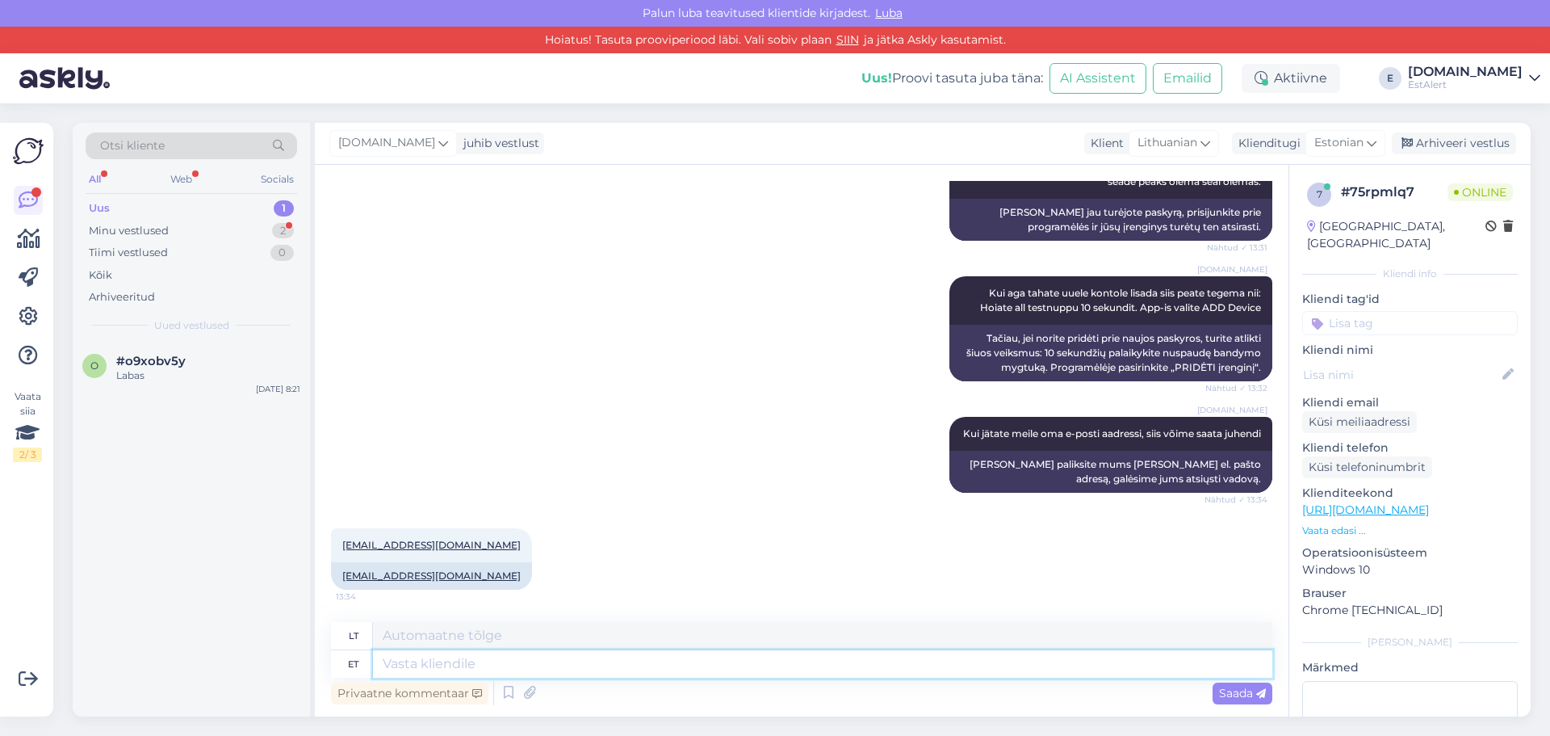
click at [655, 669] on textarea at bounding box center [822, 663] width 899 height 27
type textarea "T"
type textarea "saadame te"
type textarea "mes siunčiame"
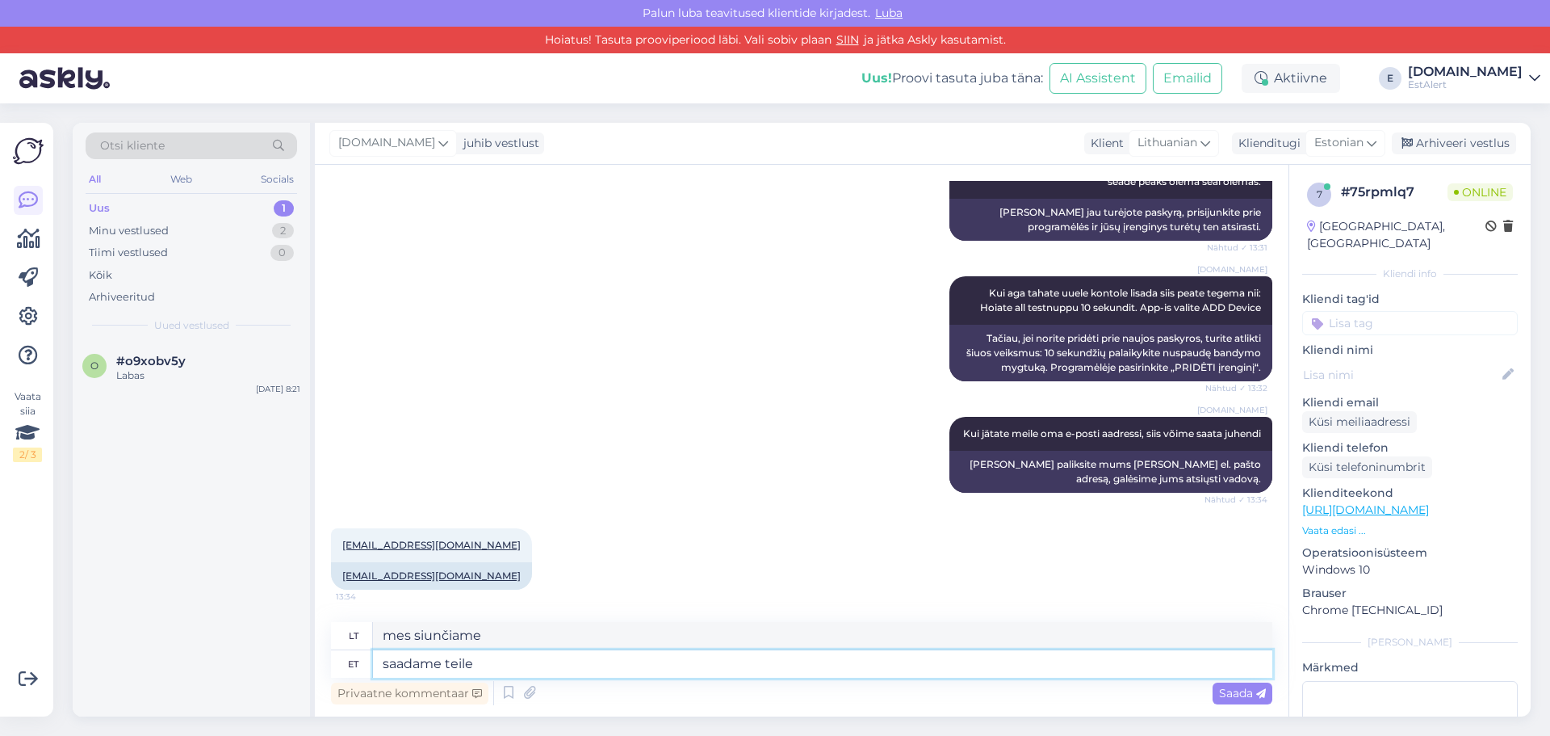
type textarea "saadame teile"
type textarea "mes jums atsiųsime"
type textarea "saadame teile juhendi"
type textarea "atsiųsime jums vadovą"
type textarea "saadame teile juhendi"
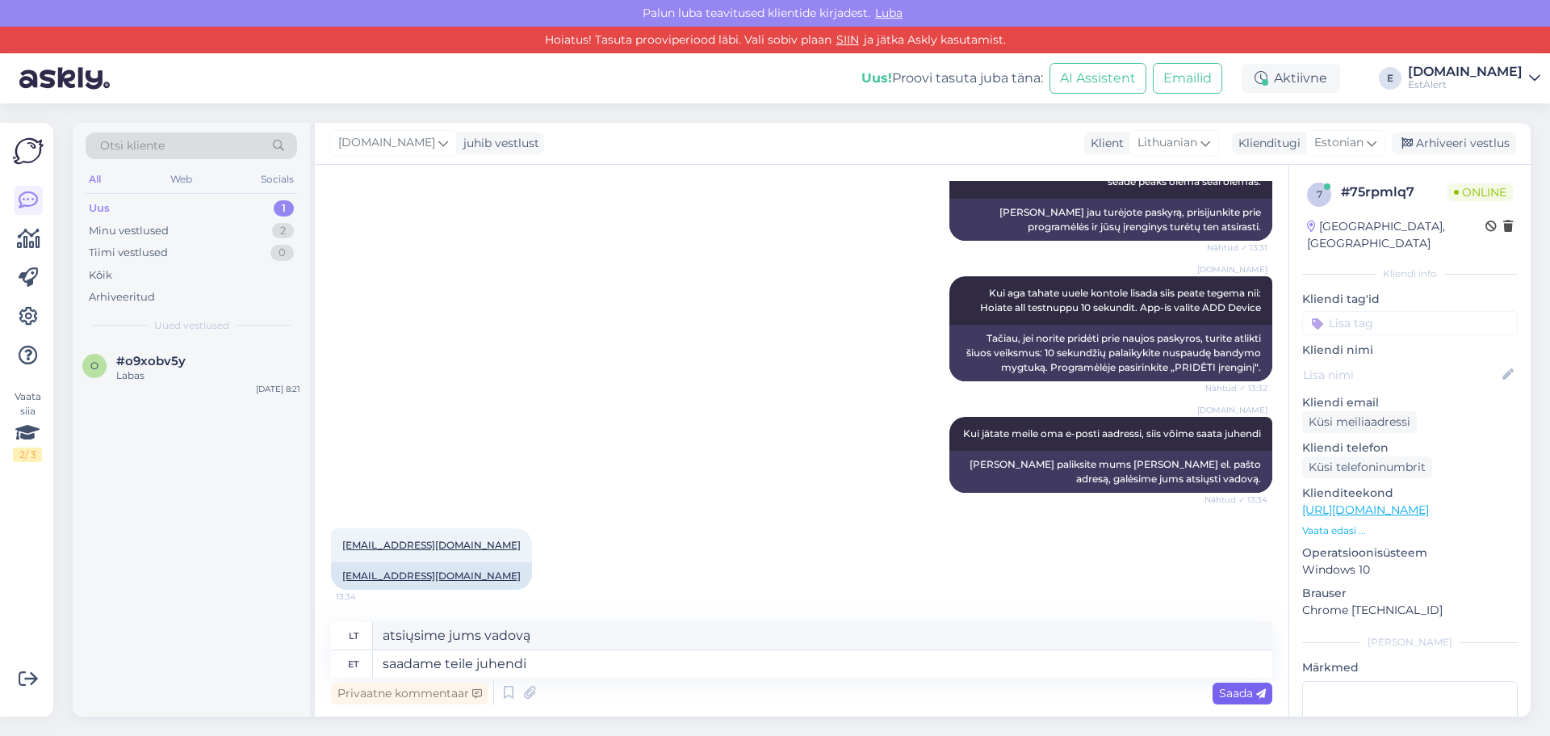
click at [1230, 690] on span "Saada" at bounding box center [1242, 692] width 47 height 15
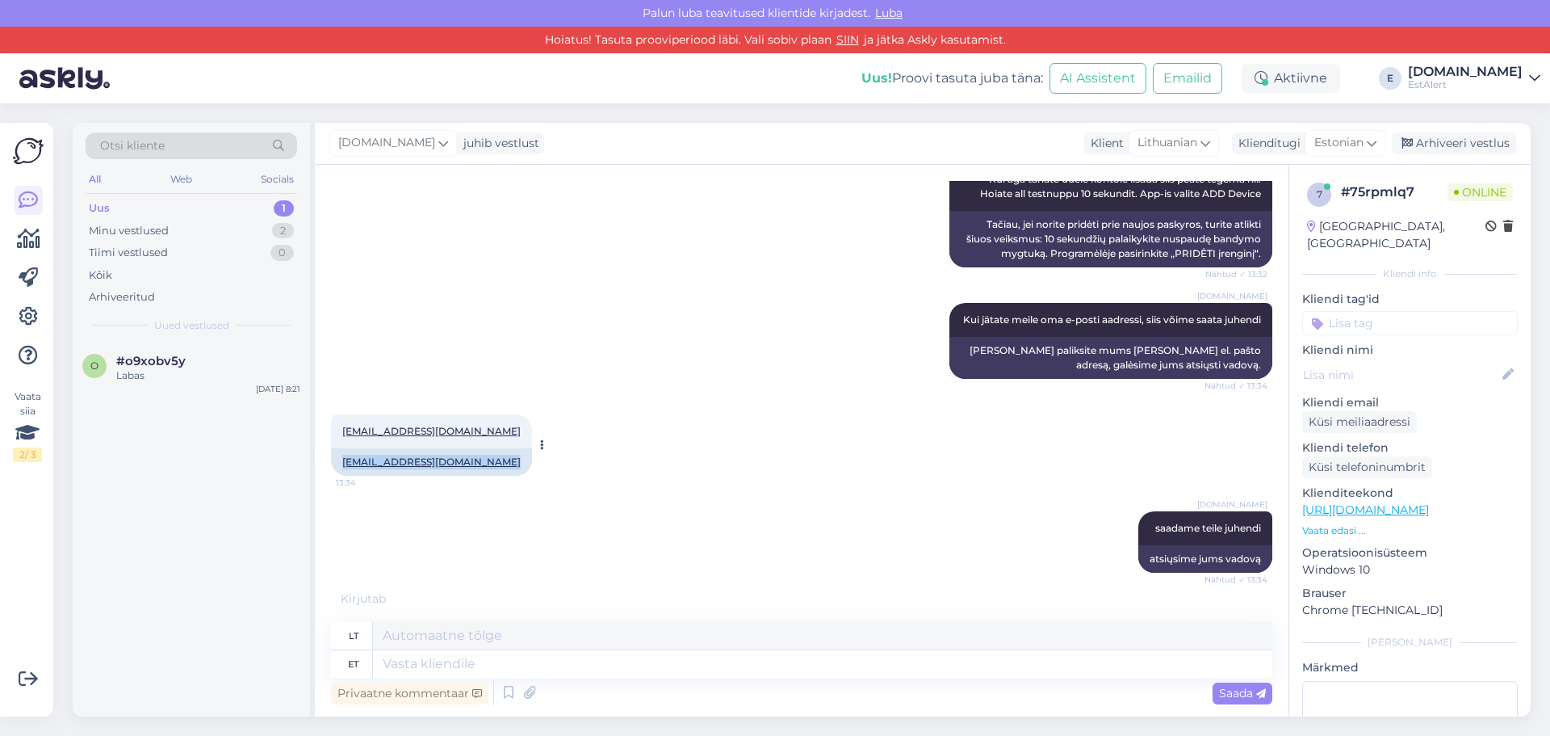
drag, startPoint x: 505, startPoint y: 476, endPoint x: 341, endPoint y: 484, distance: 164.1
click at [341, 476] on div "[EMAIL_ADDRESS][DOMAIN_NAME]" at bounding box center [431, 461] width 201 height 27
copy link "[EMAIL_ADDRESS][DOMAIN_NAME]"
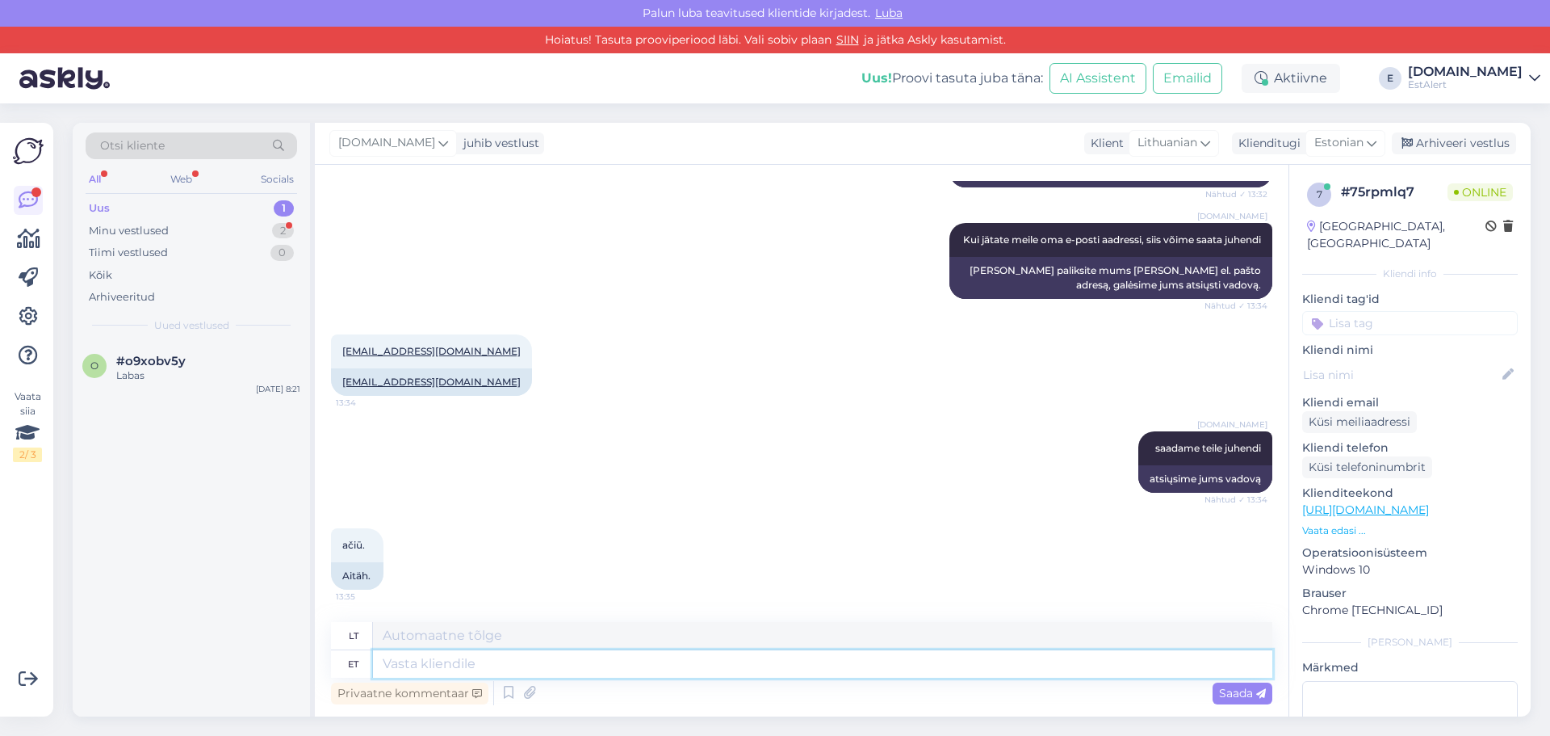
click at [855, 665] on textarea at bounding box center [822, 663] width 899 height 27
type textarea "Palun"
type textarea "Prašau"
type textarea "Palun"
drag, startPoint x: 425, startPoint y: 635, endPoint x: 375, endPoint y: 639, distance: 50.2
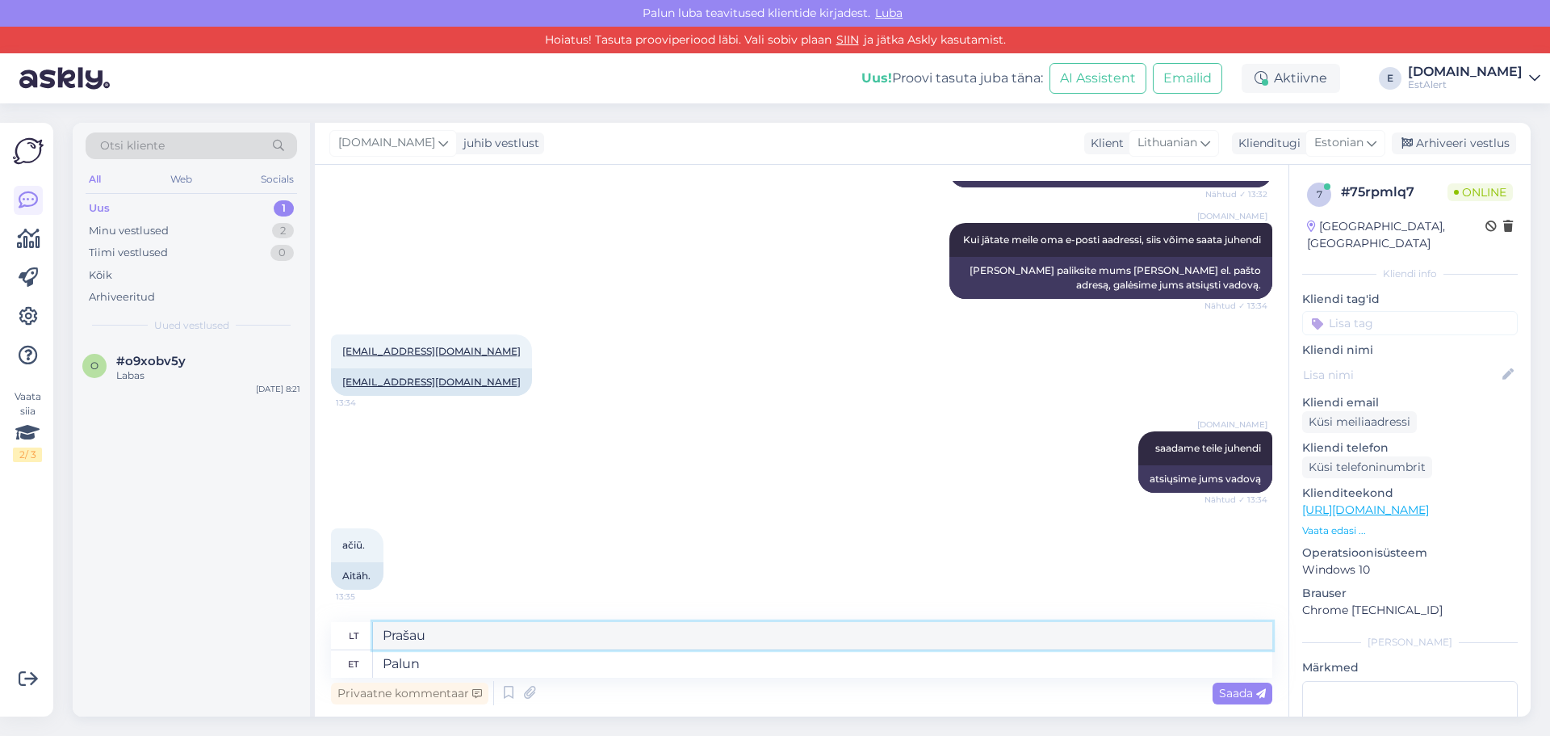
click at [375, 639] on textarea "Prašau" at bounding box center [822, 635] width 899 height 27
click at [1233, 692] on span "Saada" at bounding box center [1242, 692] width 47 height 15
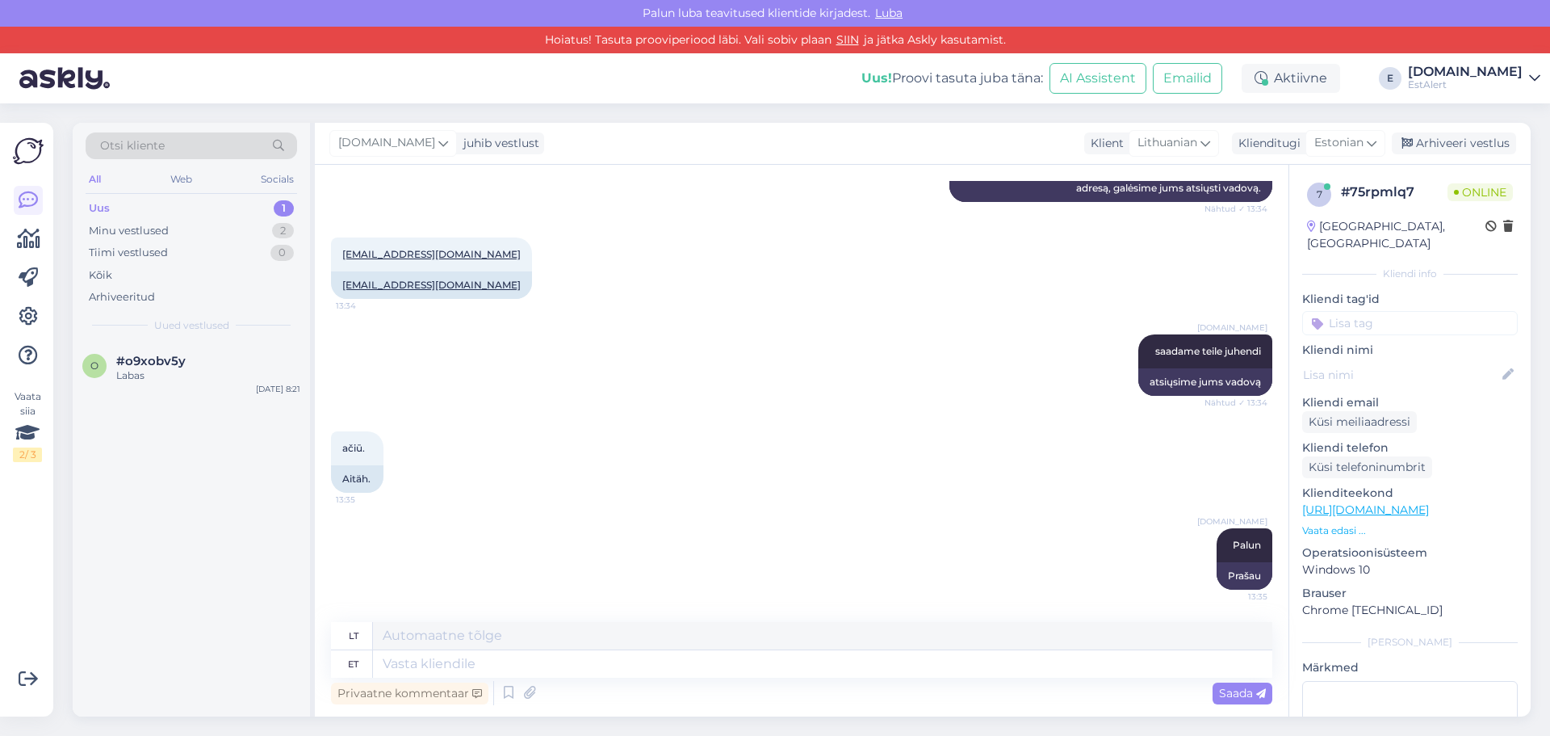
click at [136, 214] on div "Uus 1" at bounding box center [192, 208] width 212 height 23
